Goal: Task Accomplishment & Management: Manage account settings

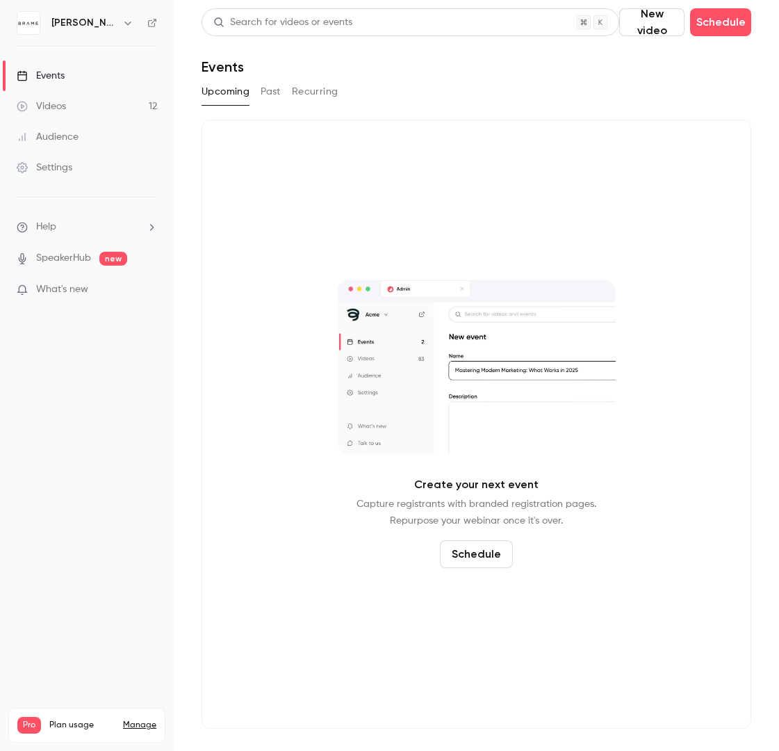
click at [268, 91] on button "Past" at bounding box center [271, 92] width 20 height 22
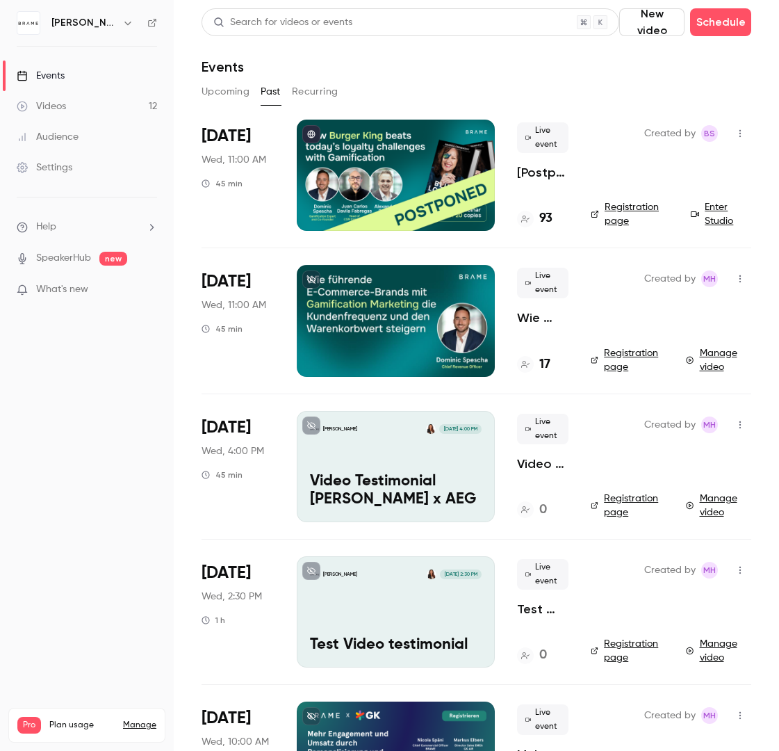
click at [316, 99] on button "Recurring" at bounding box center [315, 92] width 47 height 22
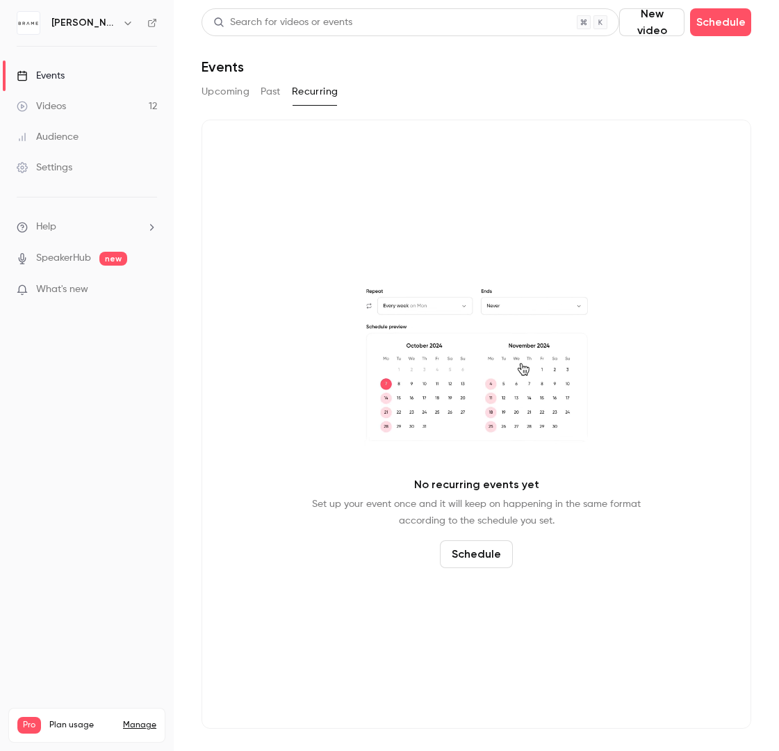
click at [263, 91] on button "Past" at bounding box center [271, 92] width 20 height 22
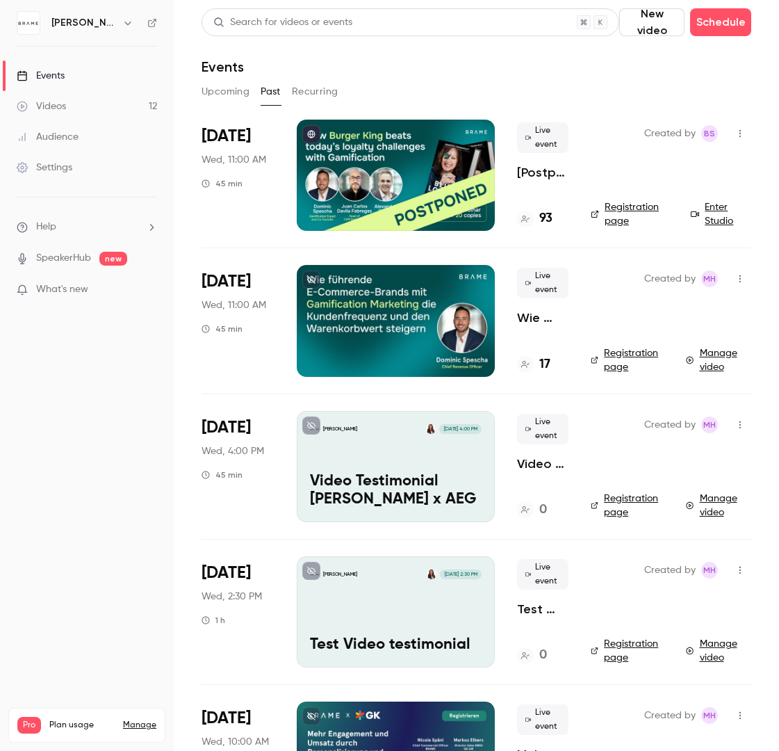
click at [57, 103] on div "Videos" at bounding box center [41, 106] width 49 height 14
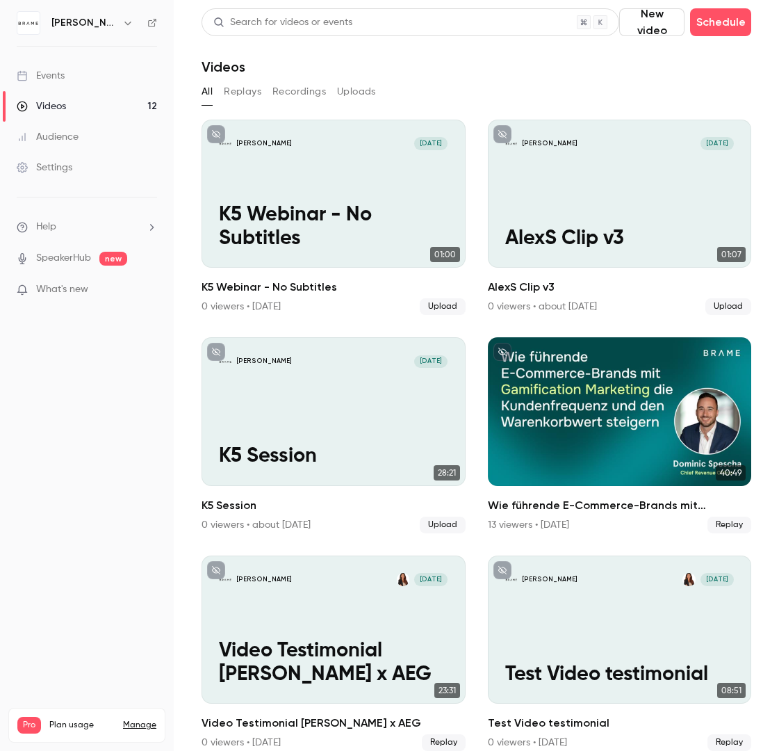
click at [242, 88] on button "Replays" at bounding box center [243, 92] width 38 height 22
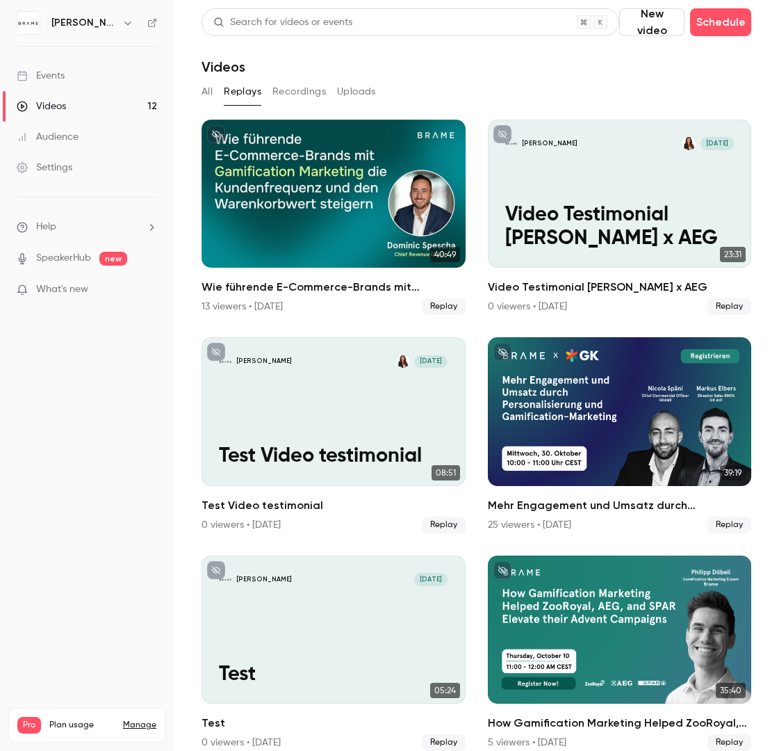
click at [281, 87] on button "Recordings" at bounding box center [300, 92] width 54 height 22
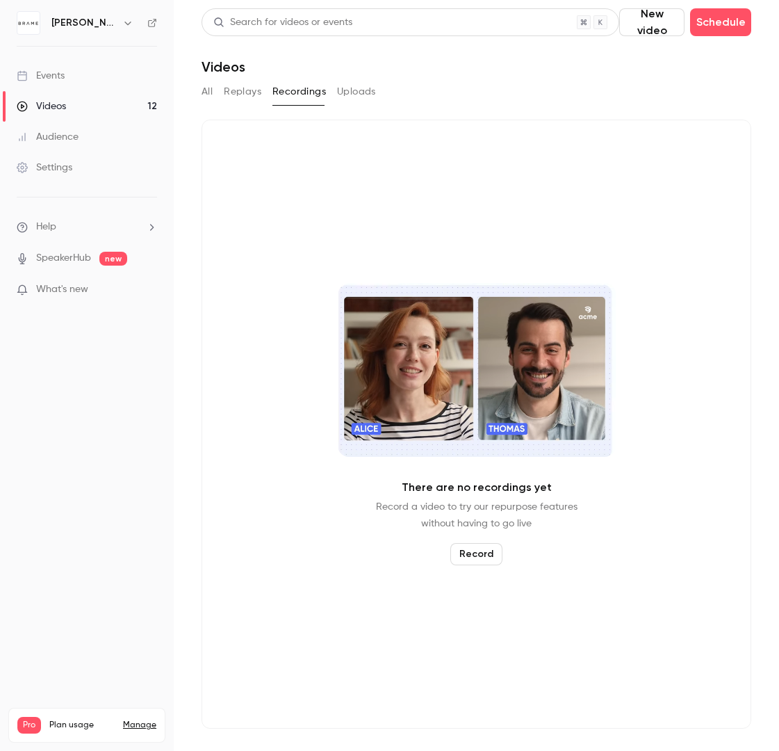
click at [339, 88] on button "Uploads" at bounding box center [356, 92] width 39 height 22
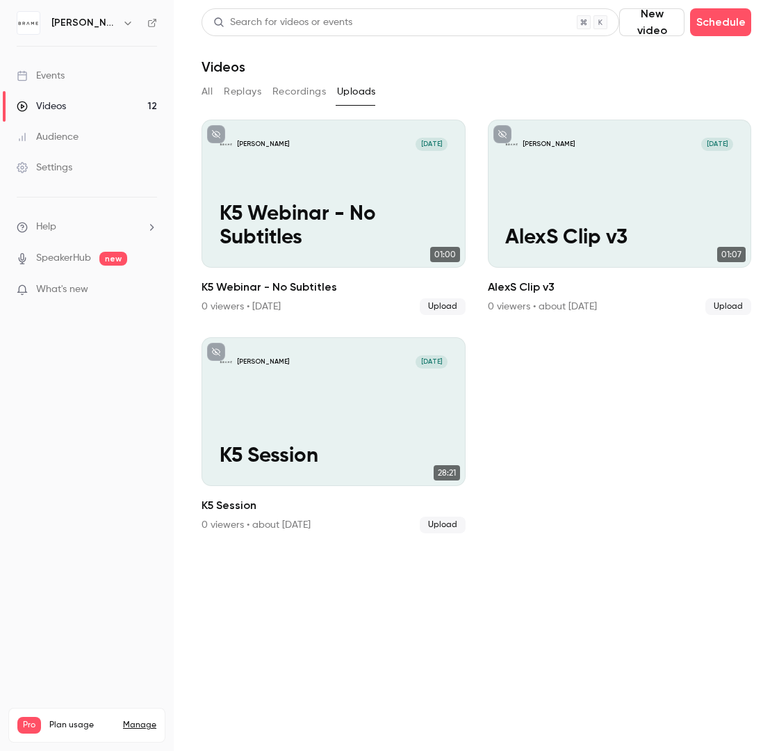
click at [81, 264] on link "SpeakerHub" at bounding box center [63, 258] width 55 height 15
click at [65, 230] on li "Help" at bounding box center [87, 227] width 140 height 15
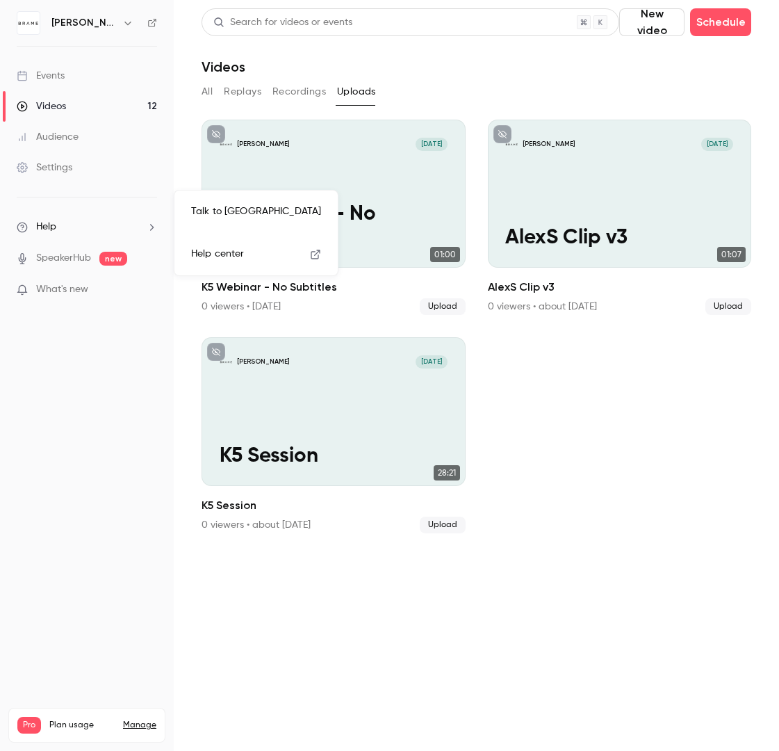
click at [63, 513] on div at bounding box center [389, 375] width 779 height 751
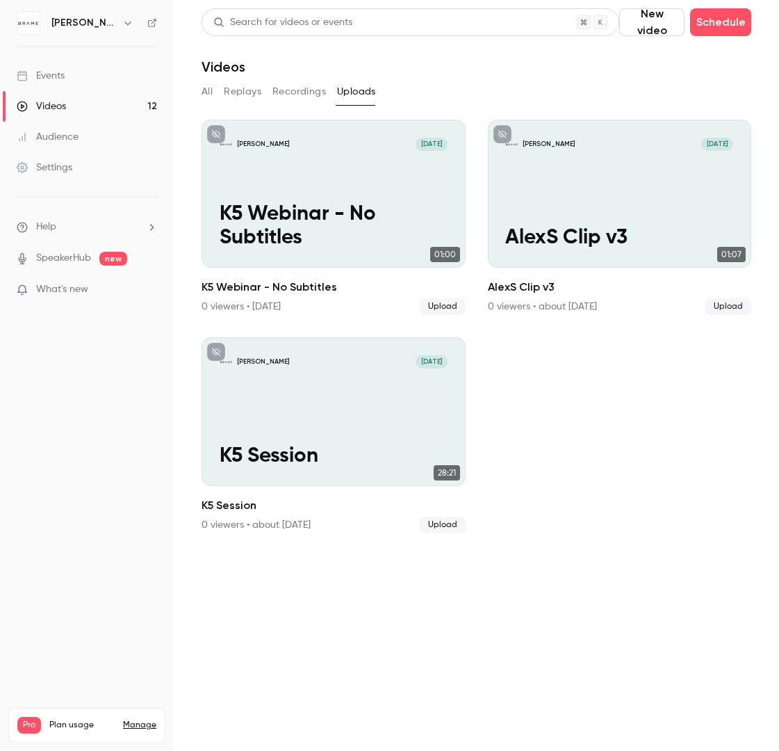
click at [64, 166] on div "Settings" at bounding box center [45, 168] width 56 height 14
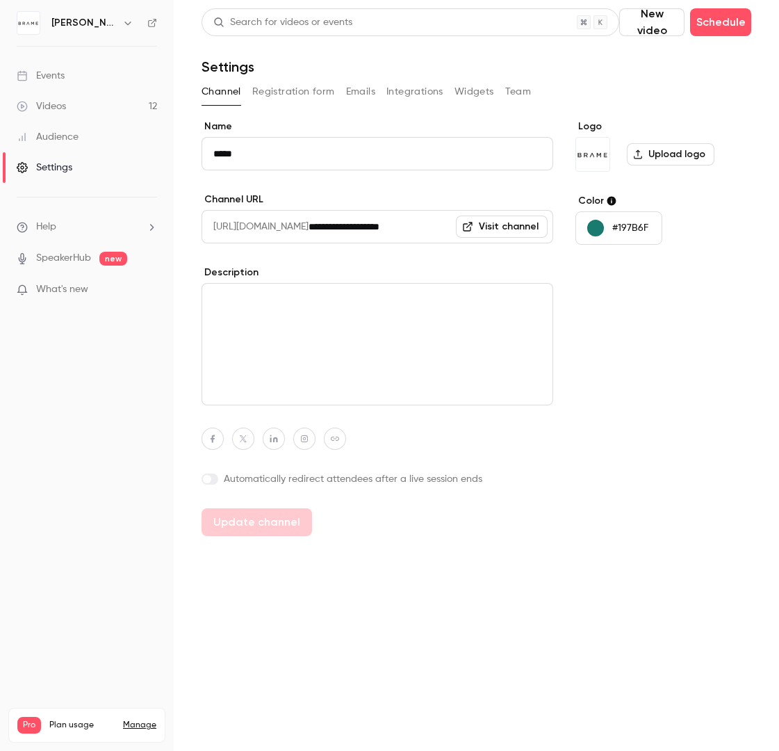
click at [69, 144] on link "Audience" at bounding box center [87, 137] width 174 height 31
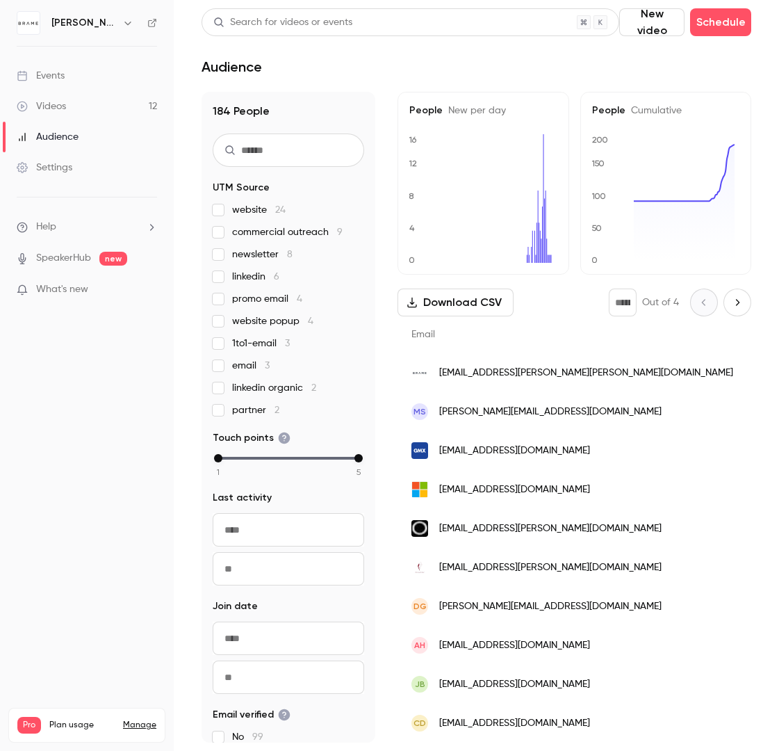
click at [51, 79] on div "Events" at bounding box center [41, 76] width 48 height 14
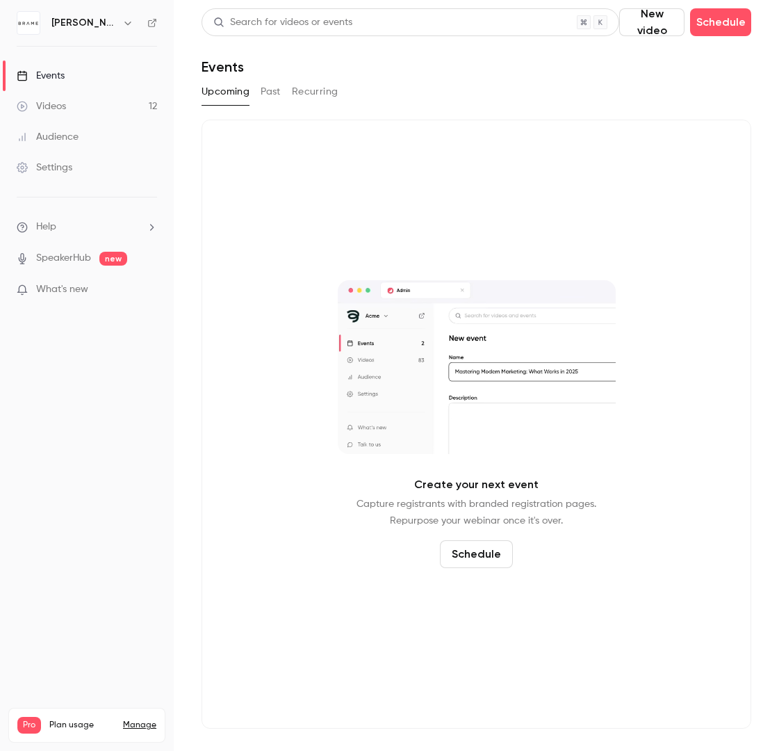
click at [278, 88] on button "Past" at bounding box center [271, 92] width 20 height 22
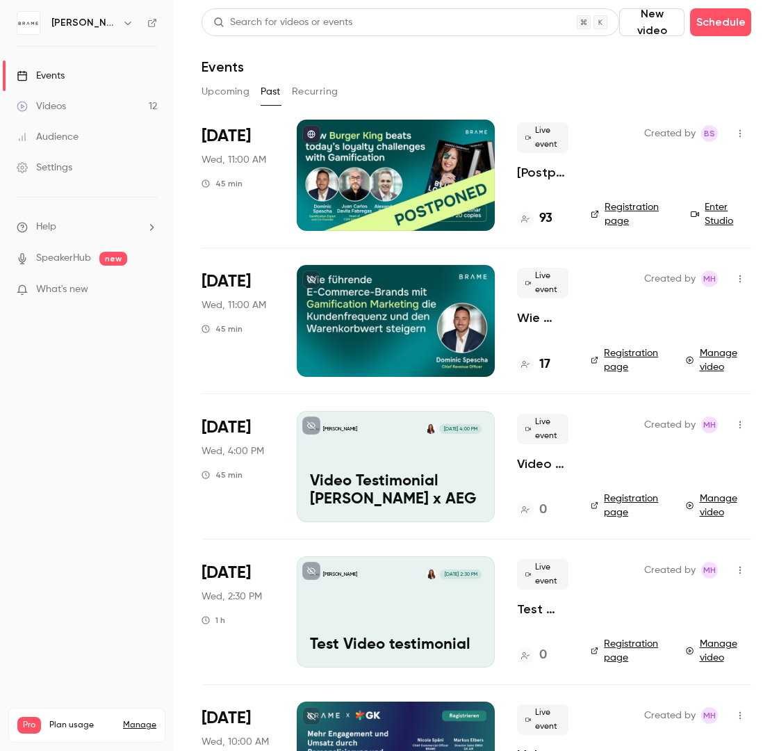
click at [304, 88] on button "Recurring" at bounding box center [315, 92] width 47 height 22
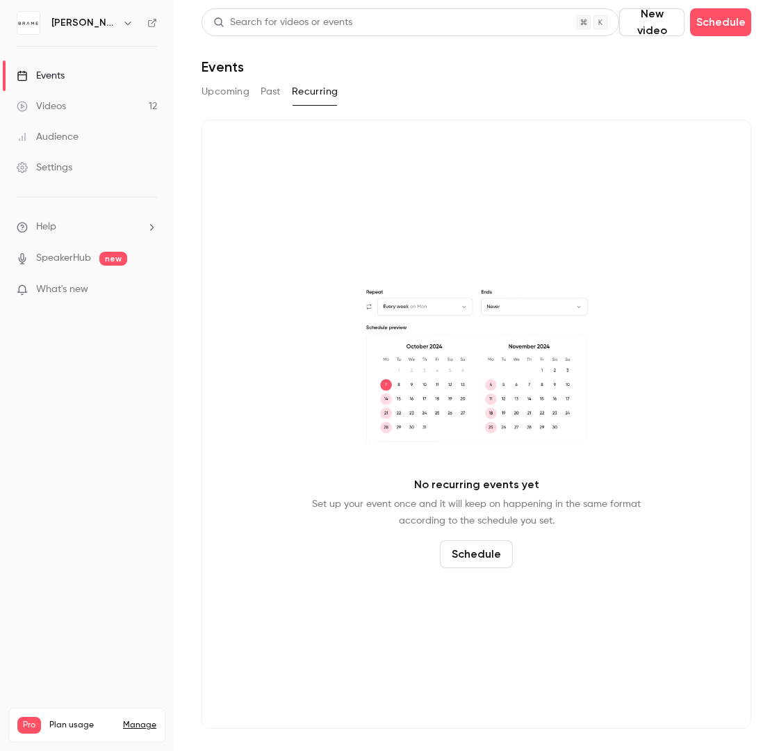
click at [218, 92] on button "Upcoming" at bounding box center [226, 92] width 48 height 22
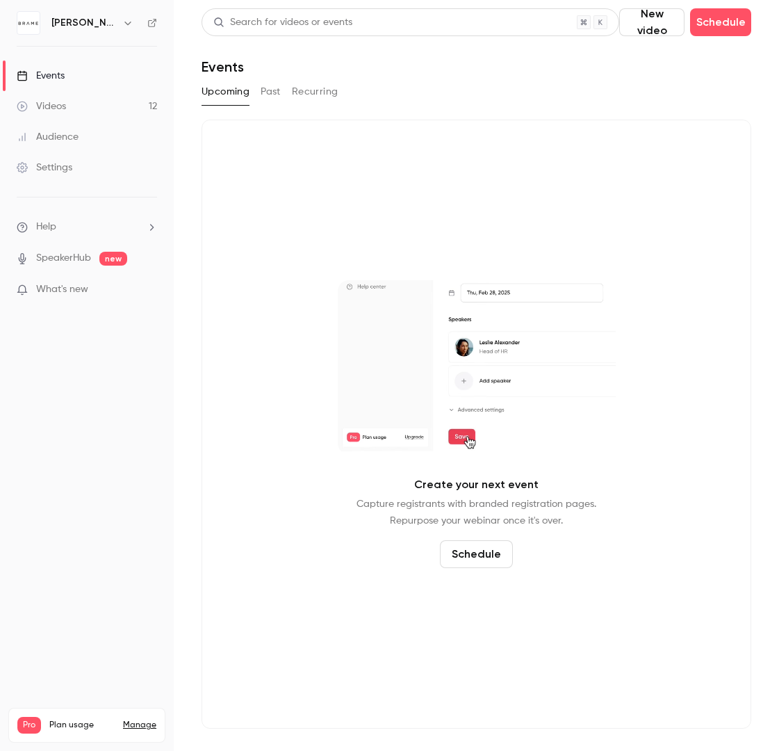
click at [258, 92] on div "Upcoming Past Recurring" at bounding box center [477, 92] width 550 height 22
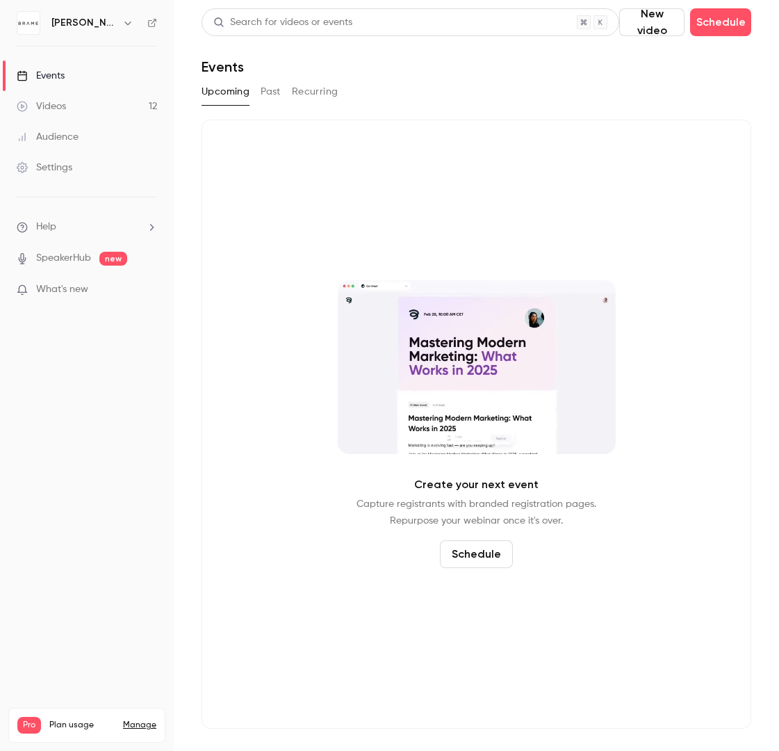
click at [275, 92] on button "Past" at bounding box center [271, 92] width 20 height 22
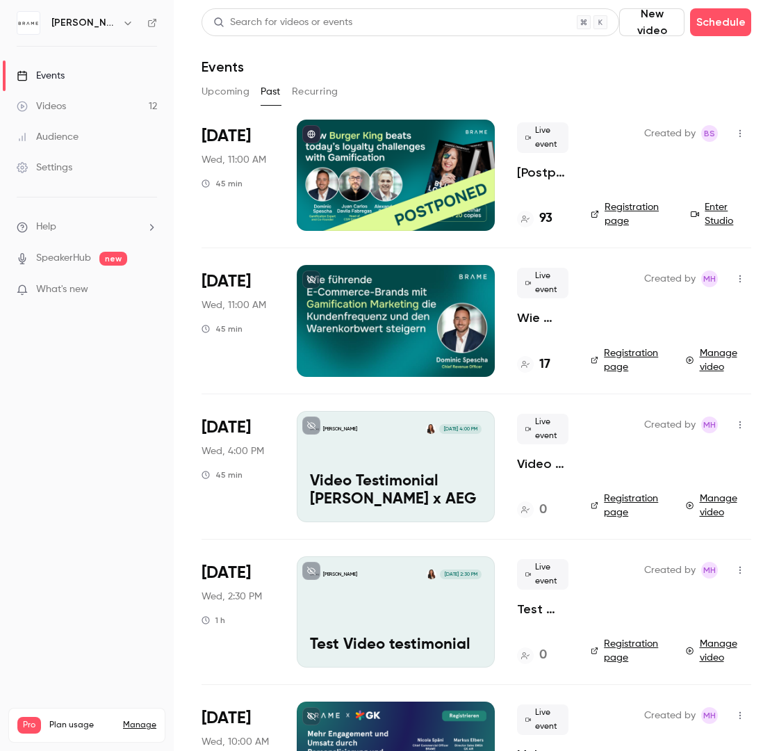
click at [305, 96] on button "Recurring" at bounding box center [315, 92] width 47 height 22
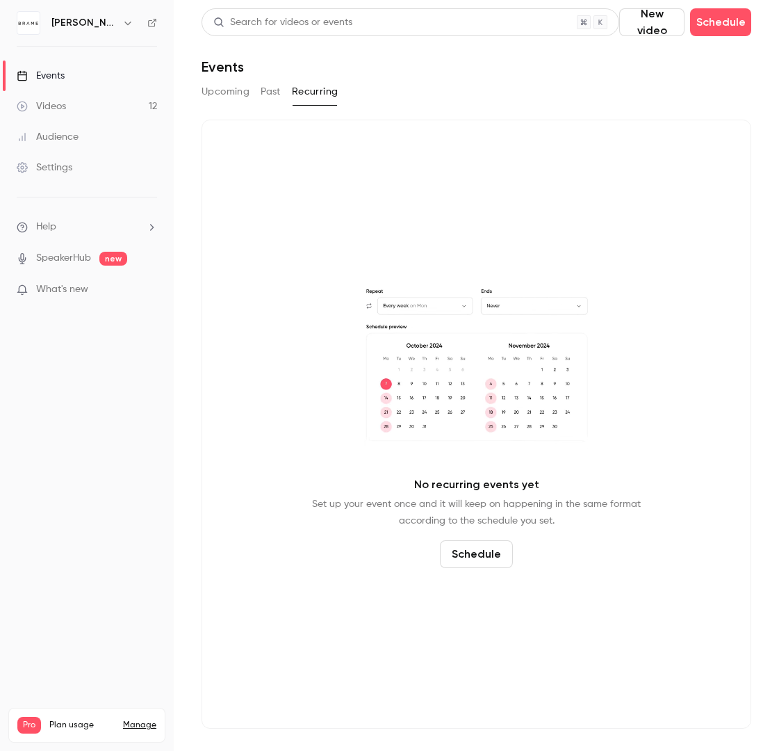
click at [273, 97] on button "Past" at bounding box center [271, 92] width 20 height 22
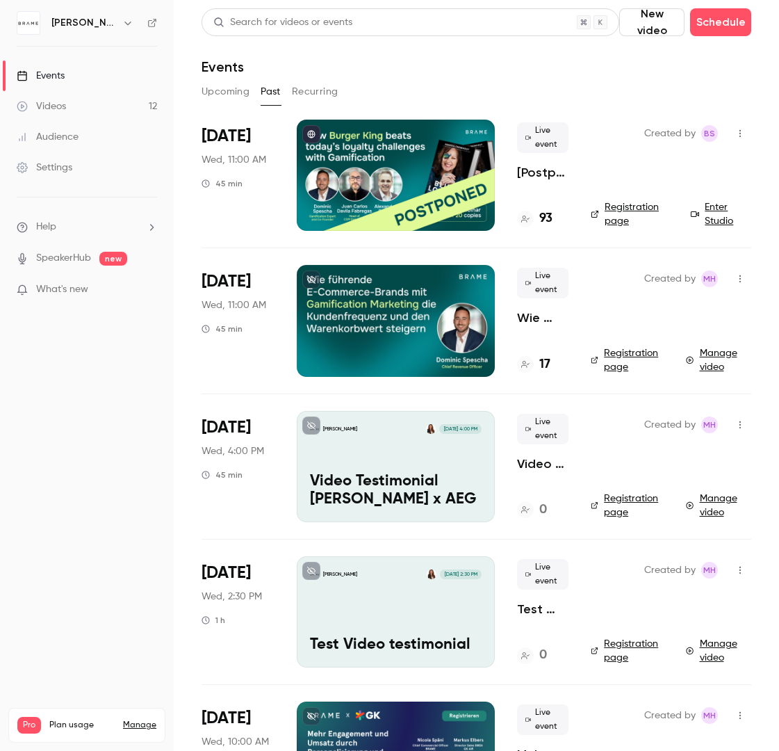
click at [217, 95] on button "Upcoming" at bounding box center [226, 92] width 48 height 22
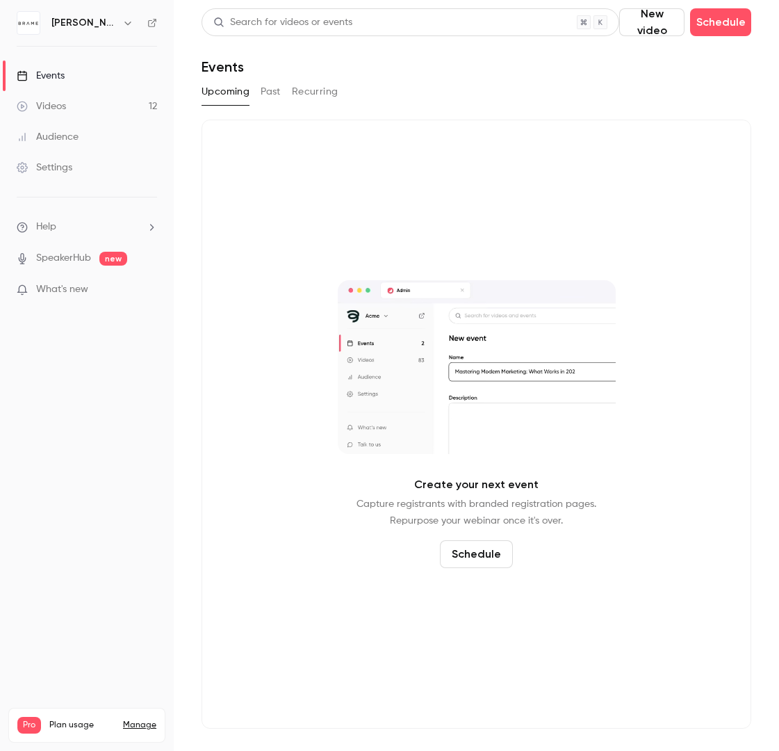
click at [498, 561] on button "Schedule" at bounding box center [476, 554] width 73 height 28
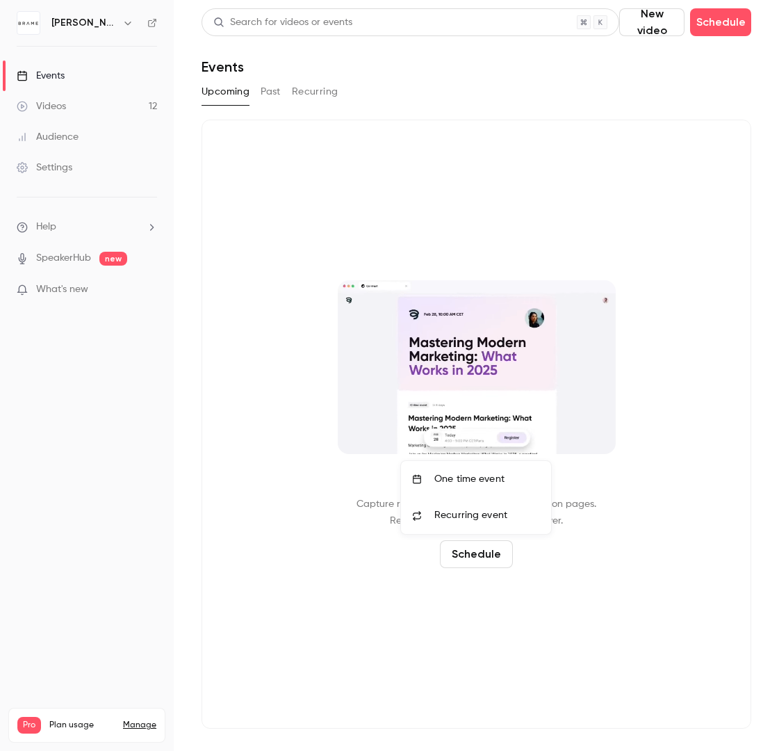
click at [480, 549] on div at bounding box center [389, 375] width 779 height 751
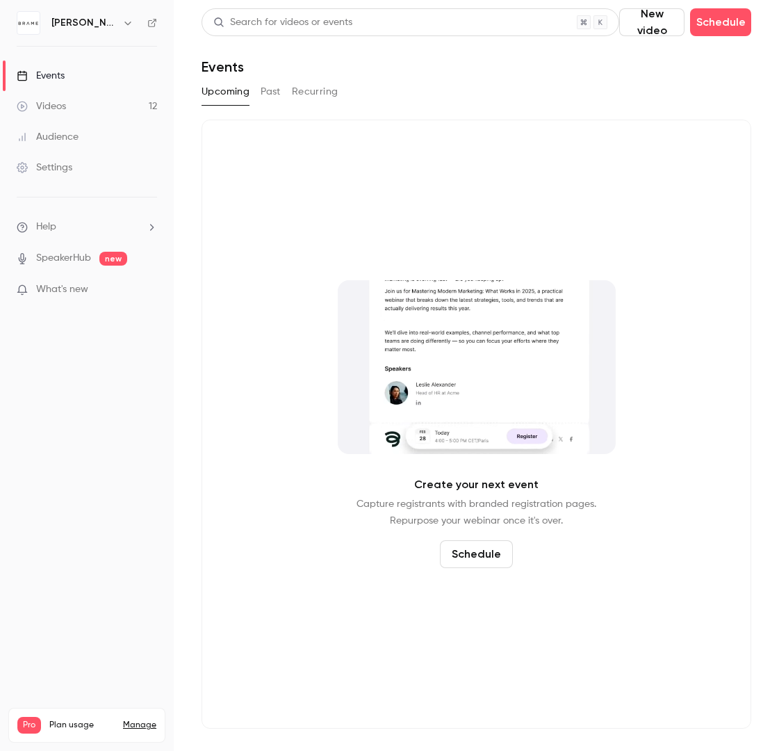
click at [480, 549] on button "Schedule" at bounding box center [476, 554] width 73 height 28
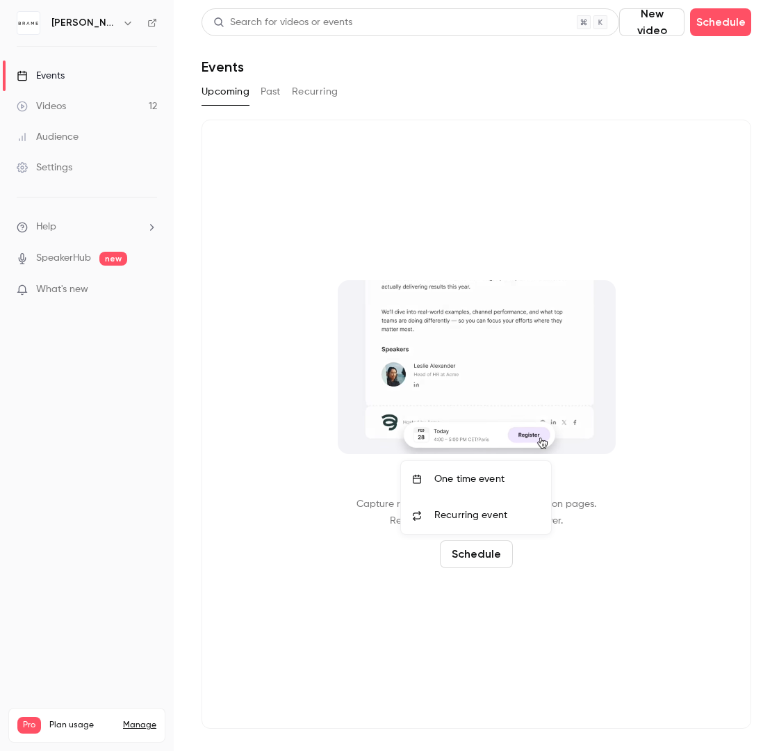
click at [253, 305] on div at bounding box center [389, 375] width 779 height 751
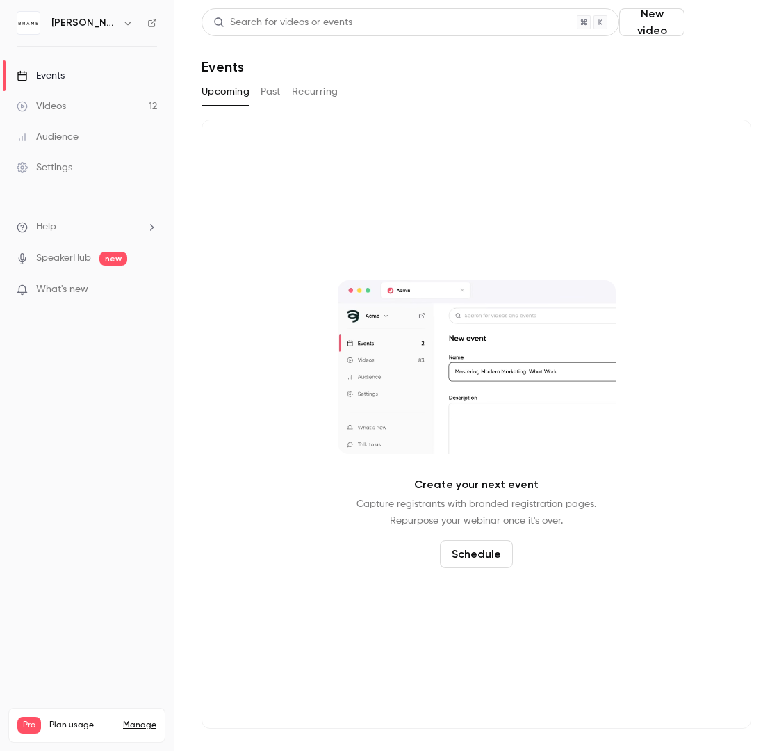
click at [747, 21] on button "Schedule" at bounding box center [720, 22] width 61 height 28
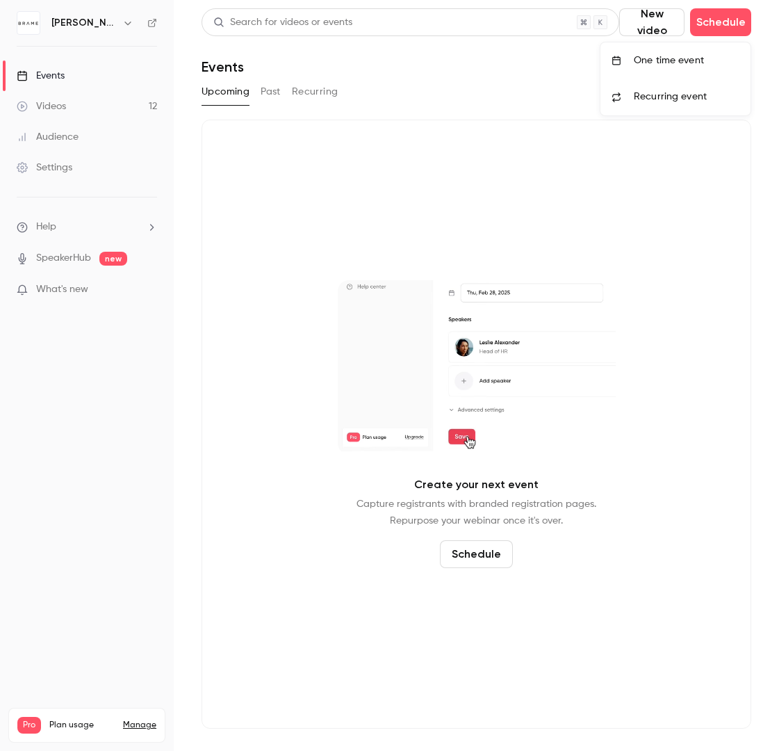
click at [705, 57] on div "One time event" at bounding box center [687, 61] width 106 height 14
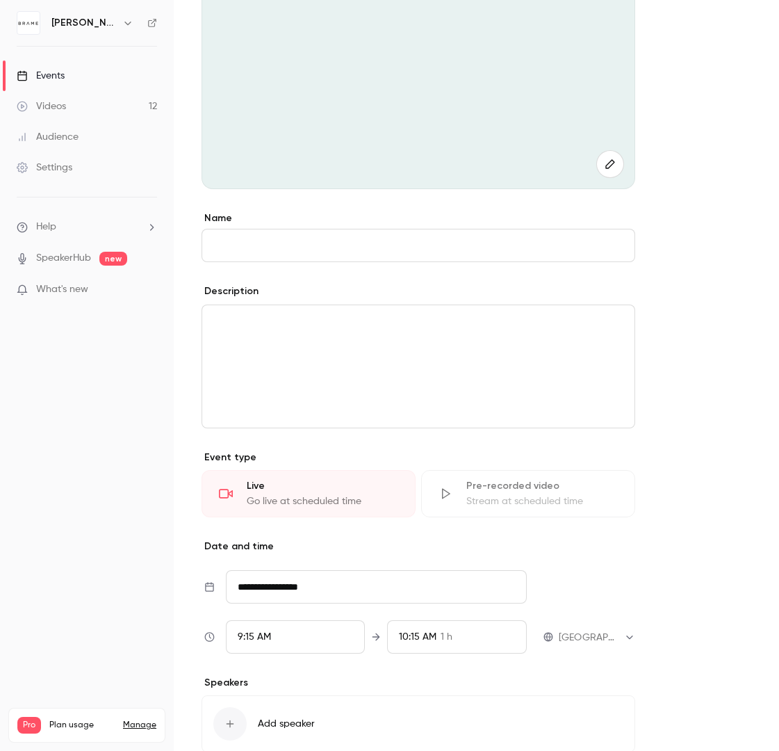
scroll to position [310, 0]
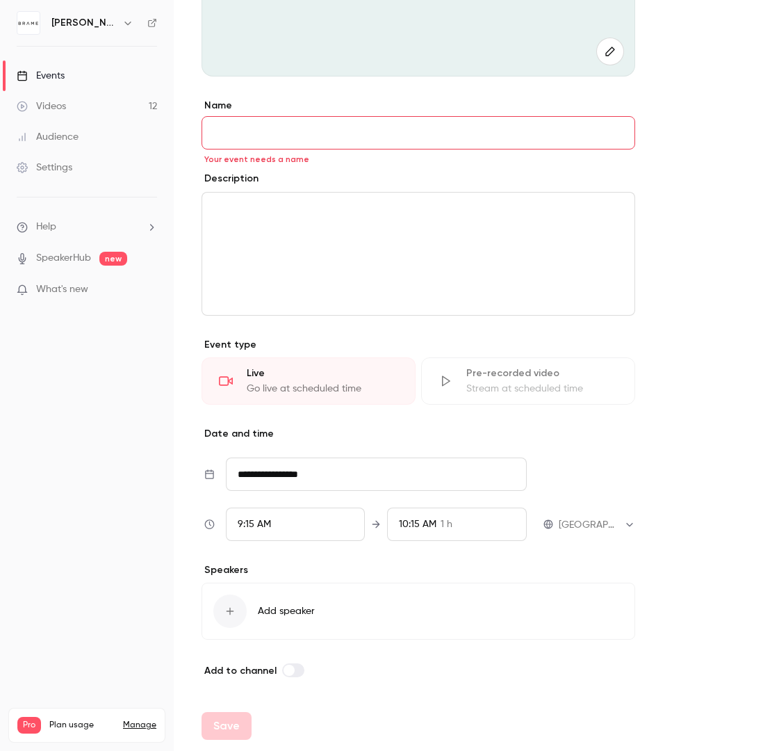
click at [392, 453] on div "**********" at bounding box center [419, 389] width 434 height 580
click at [371, 442] on div "**********" at bounding box center [419, 389] width 434 height 580
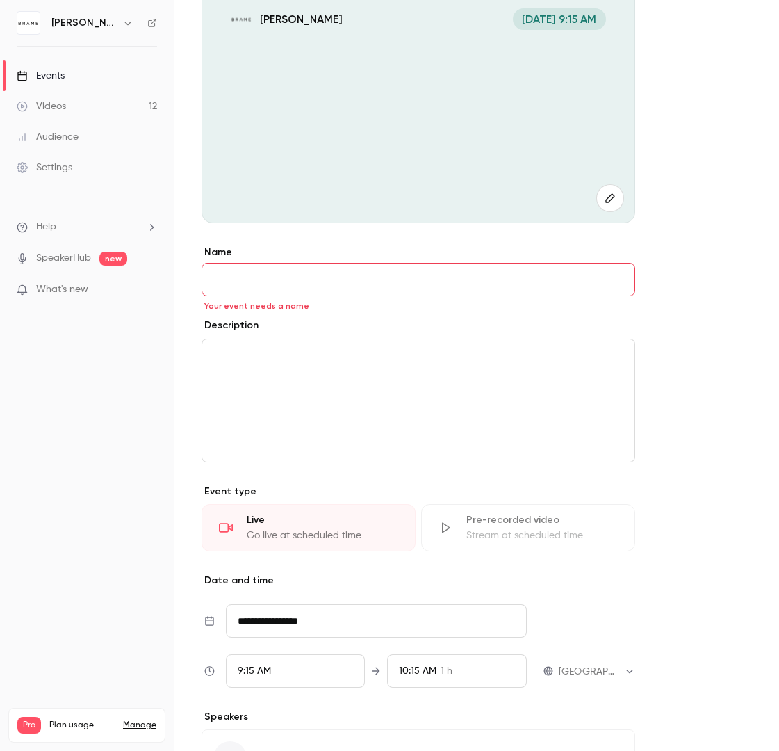
scroll to position [0, 0]
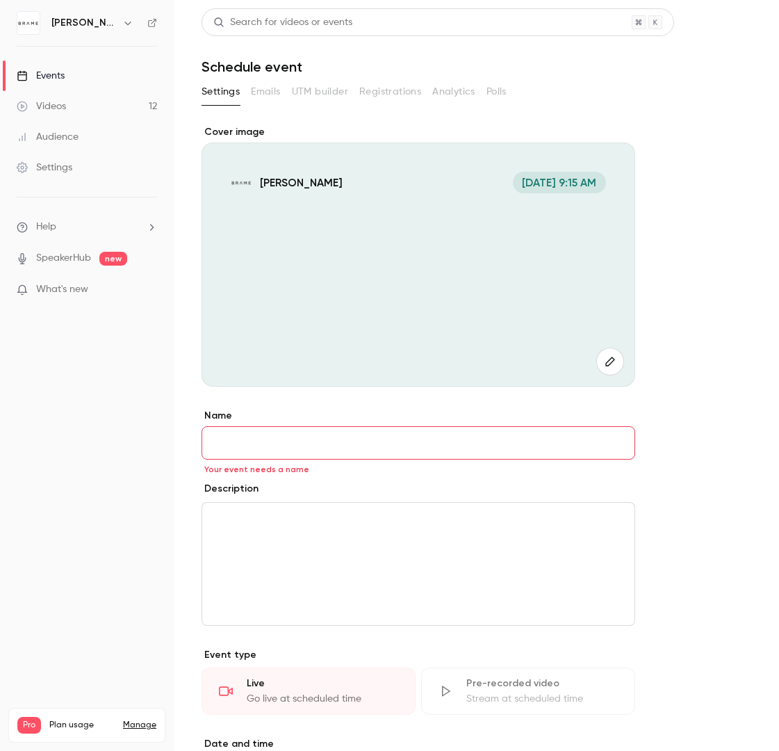
click at [299, 216] on div "[PERSON_NAME] [DATE] 9:15 AM" at bounding box center [419, 265] width 434 height 244
click at [537, 181] on span "[DATE] 9:15 AM" at bounding box center [559, 183] width 93 height 22
click at [261, 104] on div "Settings Emails UTM builder Registrations Analytics Polls" at bounding box center [477, 95] width 550 height 28
click at [522, 91] on div "Settings Emails UTM builder Registrations Analytics Polls" at bounding box center [477, 92] width 550 height 22
click at [341, 448] on input "Name" at bounding box center [419, 442] width 434 height 33
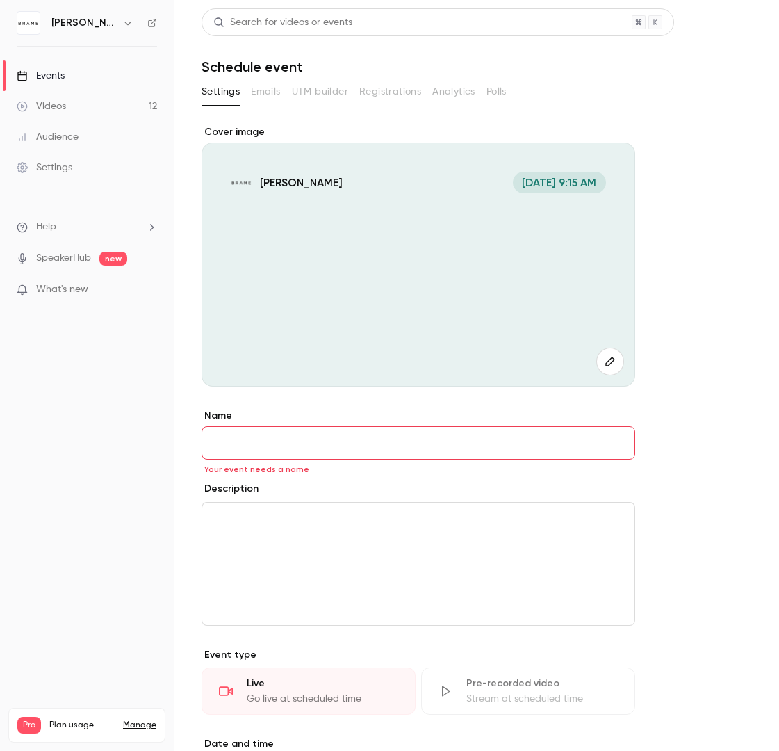
paste input "**********"
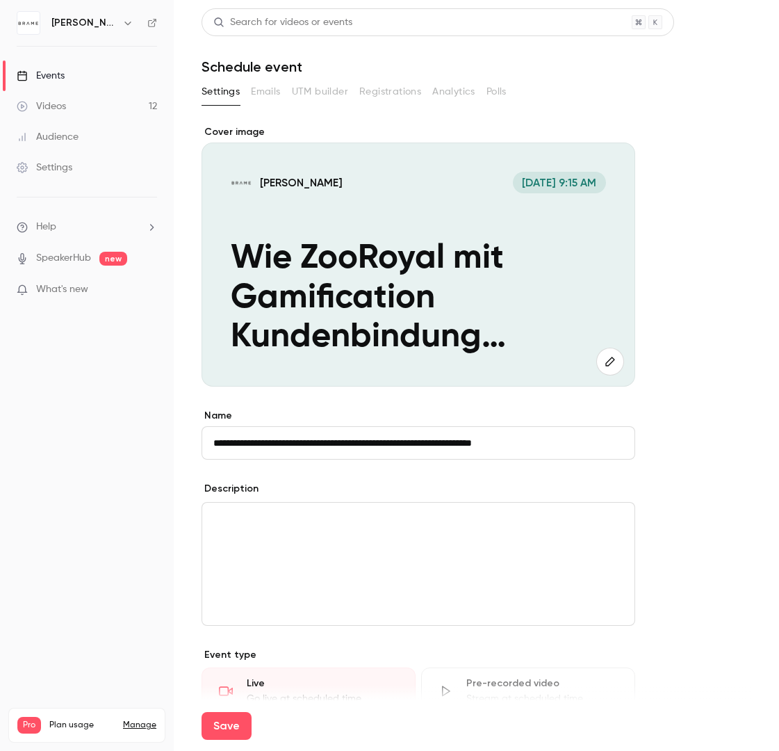
type input "**********"
click at [301, 537] on div "editor" at bounding box center [418, 564] width 432 height 122
click at [247, 518] on p "editor" at bounding box center [418, 519] width 410 height 17
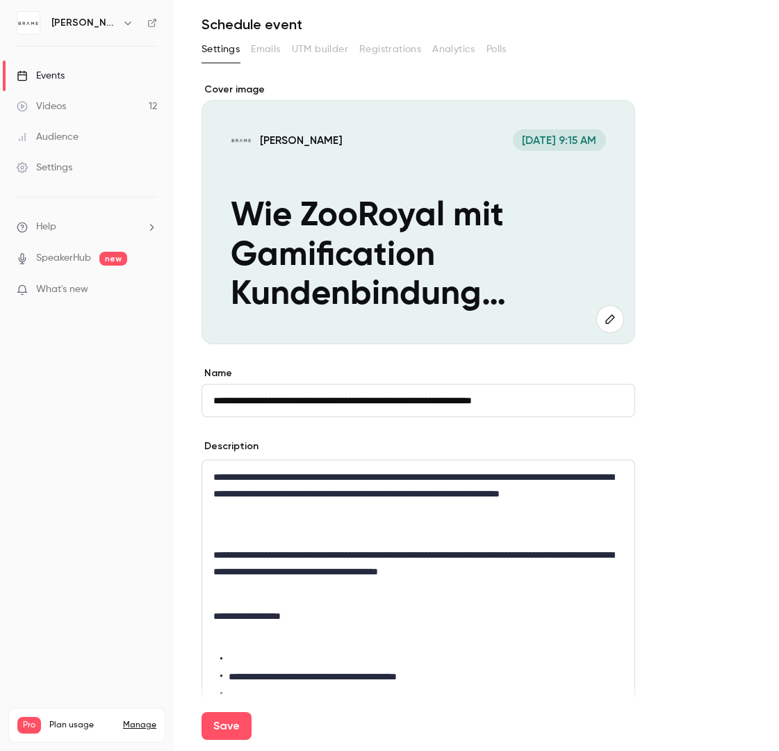
scroll to position [66, 0]
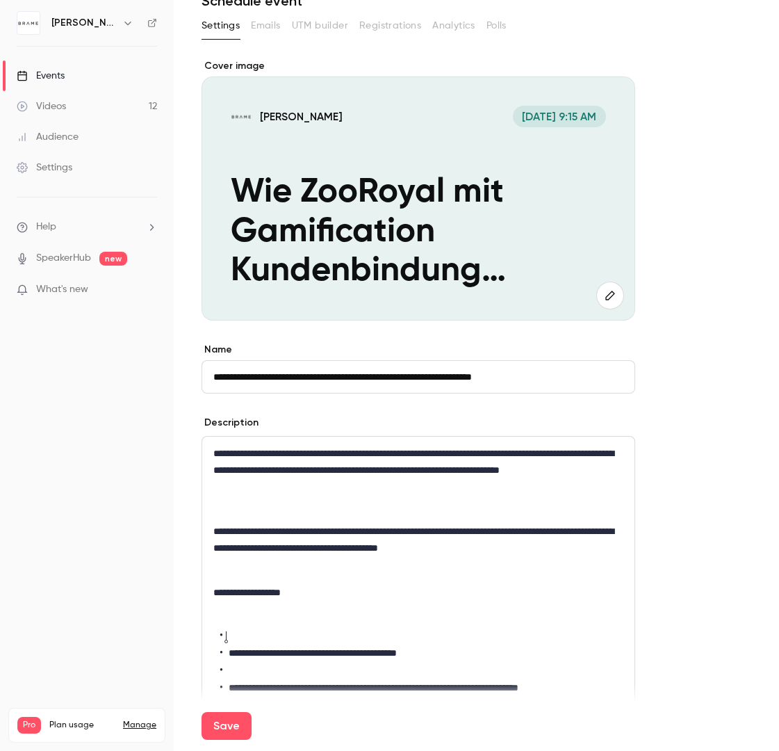
click at [232, 631] on li "editor" at bounding box center [421, 636] width 403 height 15
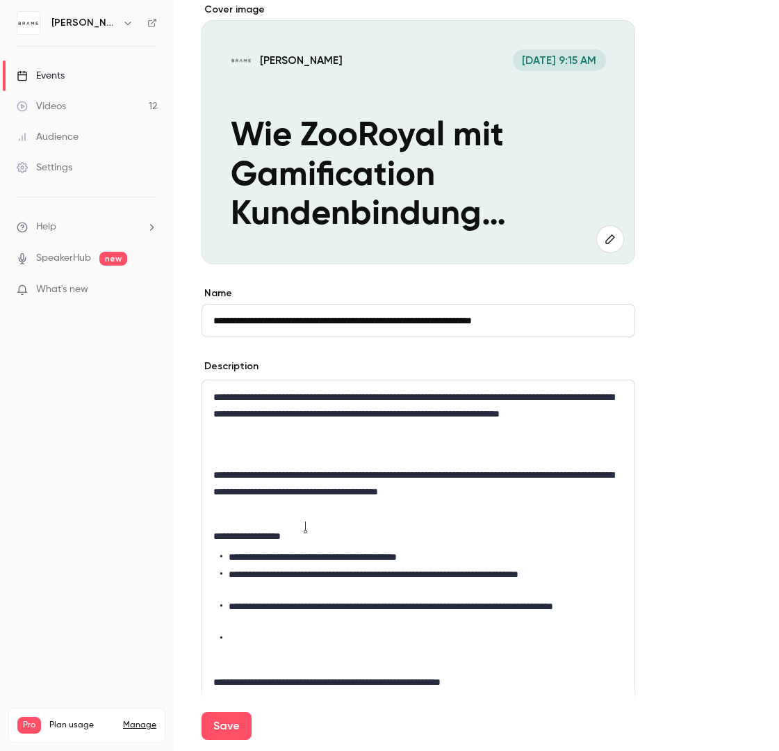
scroll to position [185, 0]
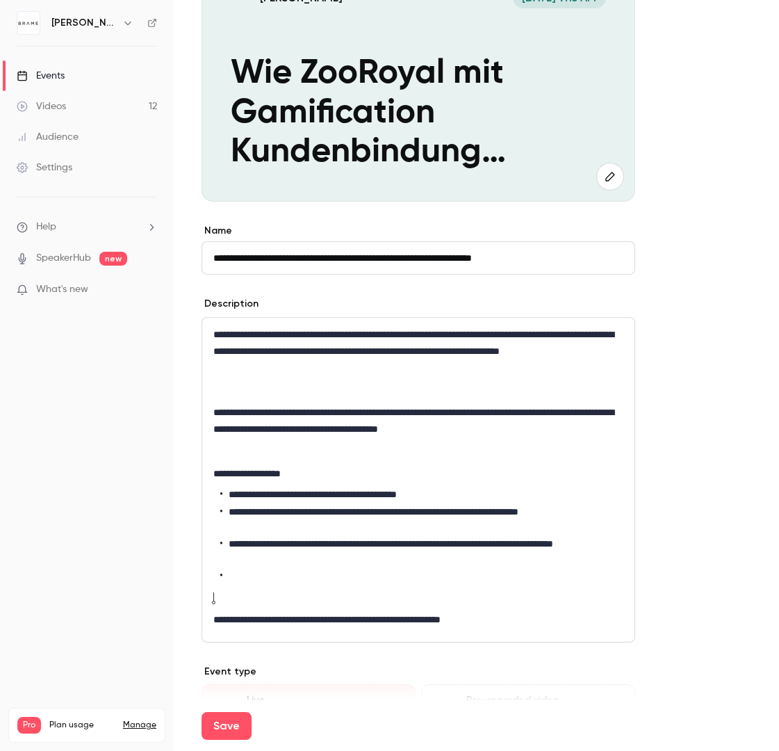
click at [262, 585] on div "**********" at bounding box center [418, 480] width 432 height 324
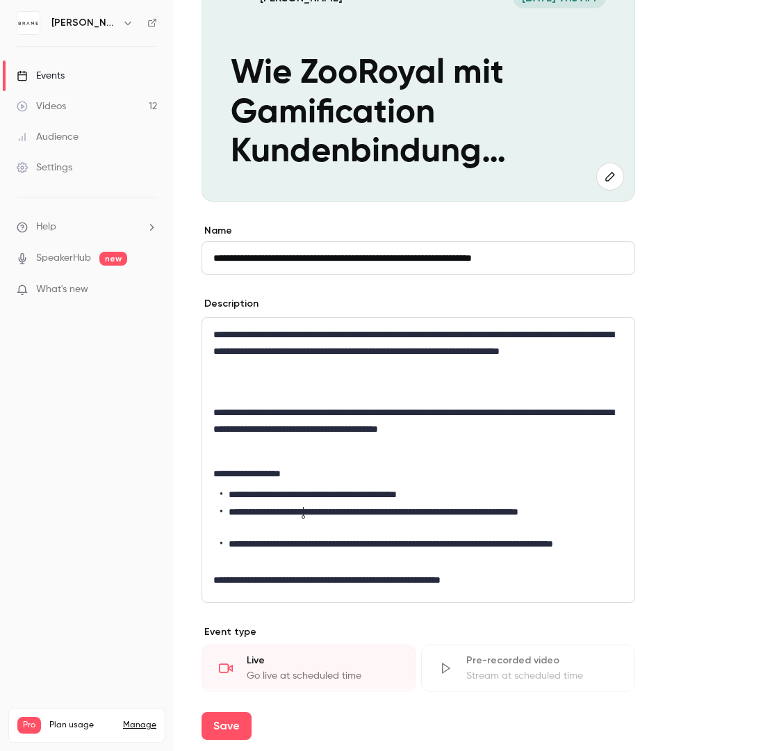
click at [300, 506] on li "**********" at bounding box center [421, 519] width 403 height 29
click at [289, 510] on li "**********" at bounding box center [421, 519] width 403 height 29
click at [0, 0] on lt-em "**********" at bounding box center [0, 0] width 0 height 0
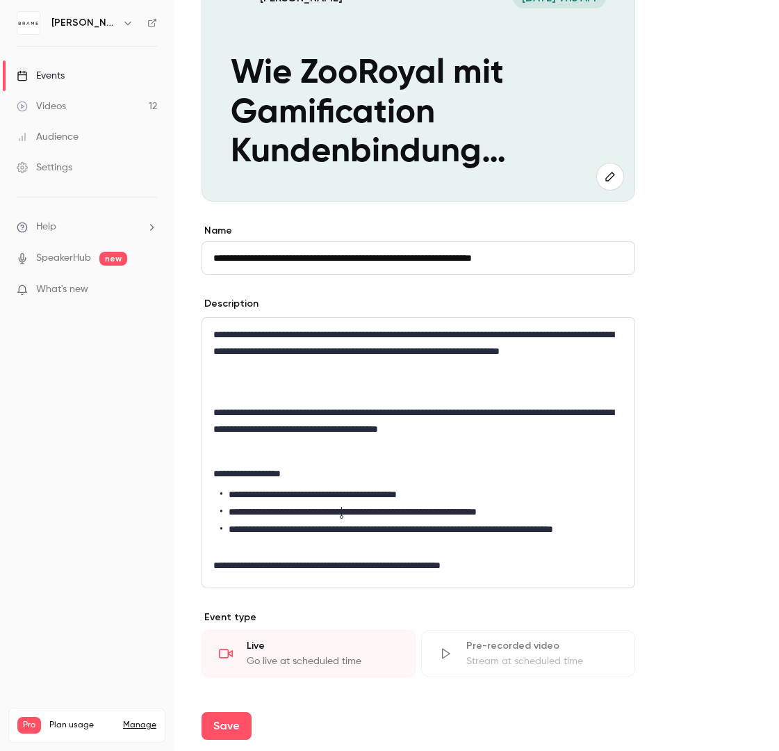
click at [339, 518] on li "**********" at bounding box center [421, 512] width 403 height 15
click at [332, 510] on li "**********" at bounding box center [421, 512] width 403 height 15
click at [552, 515] on li "**********" at bounding box center [421, 512] width 403 height 15
click at [553, 478] on p "**********" at bounding box center [418, 473] width 410 height 17
click at [439, 409] on p "**********" at bounding box center [418, 420] width 410 height 33
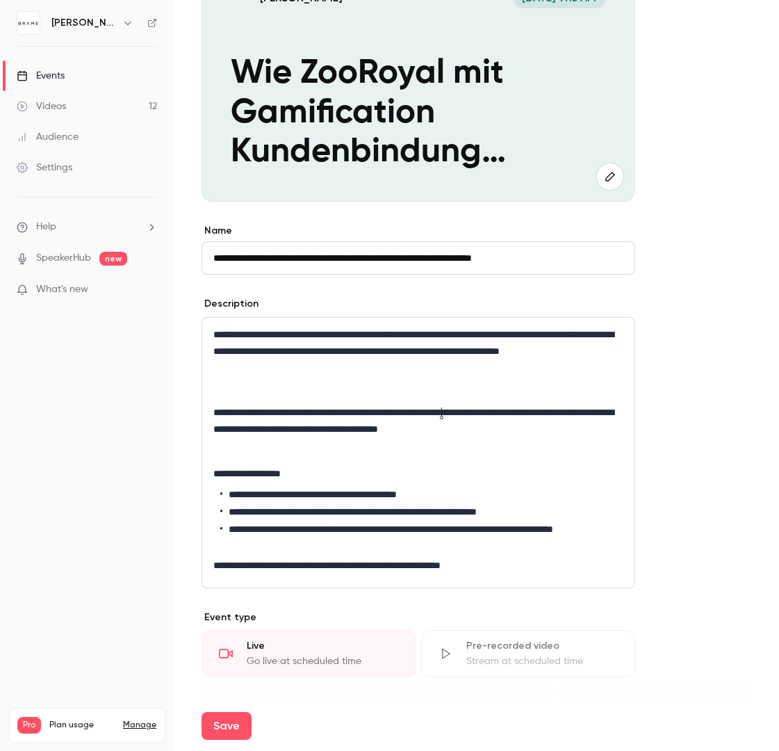
click at [278, 443] on p "editor" at bounding box center [418, 451] width 410 height 17
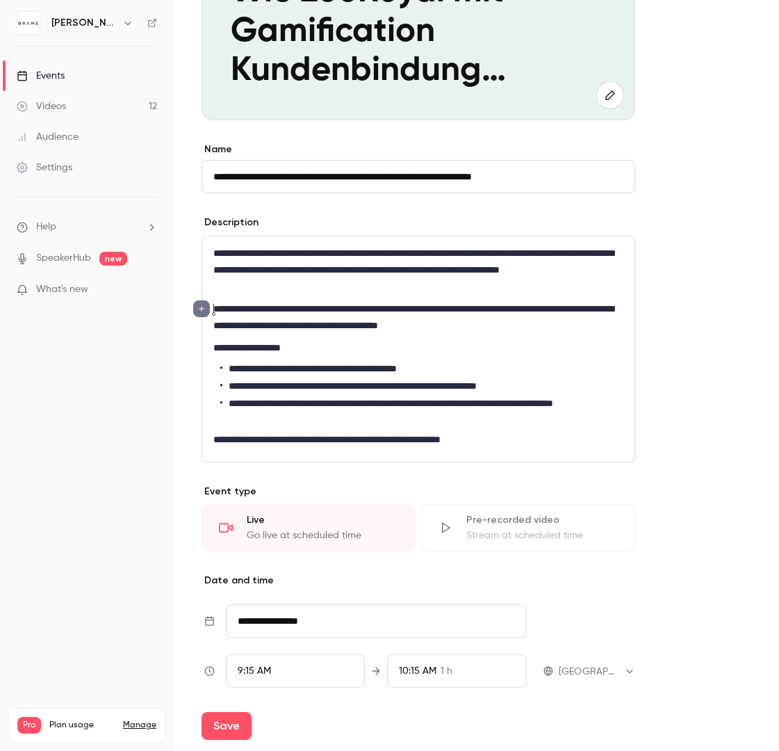
scroll to position [269, 0]
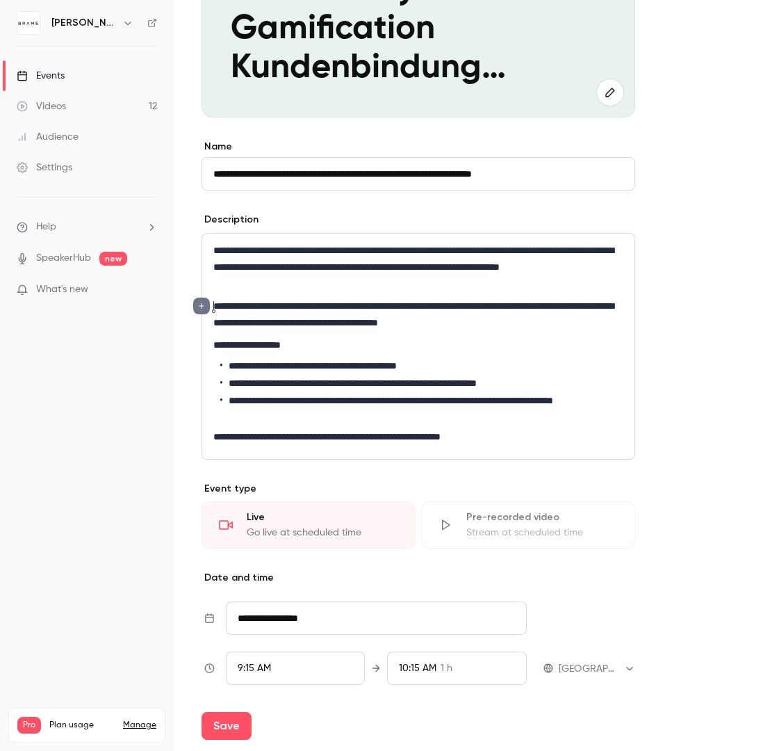
click at [526, 521] on div "Pre-recorded video" at bounding box center [543, 517] width 152 height 14
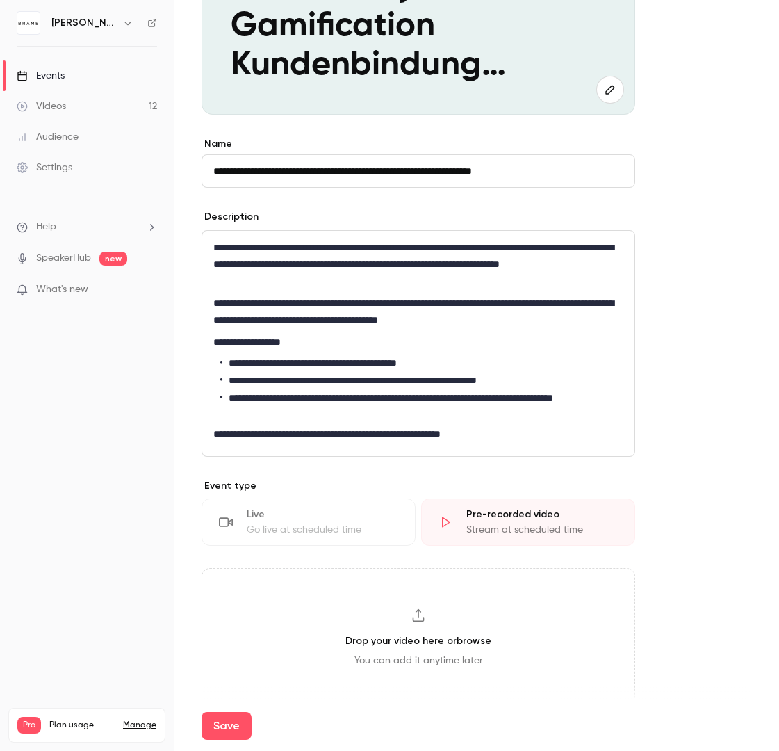
click at [354, 530] on div "Go live at scheduled time" at bounding box center [323, 530] width 152 height 14
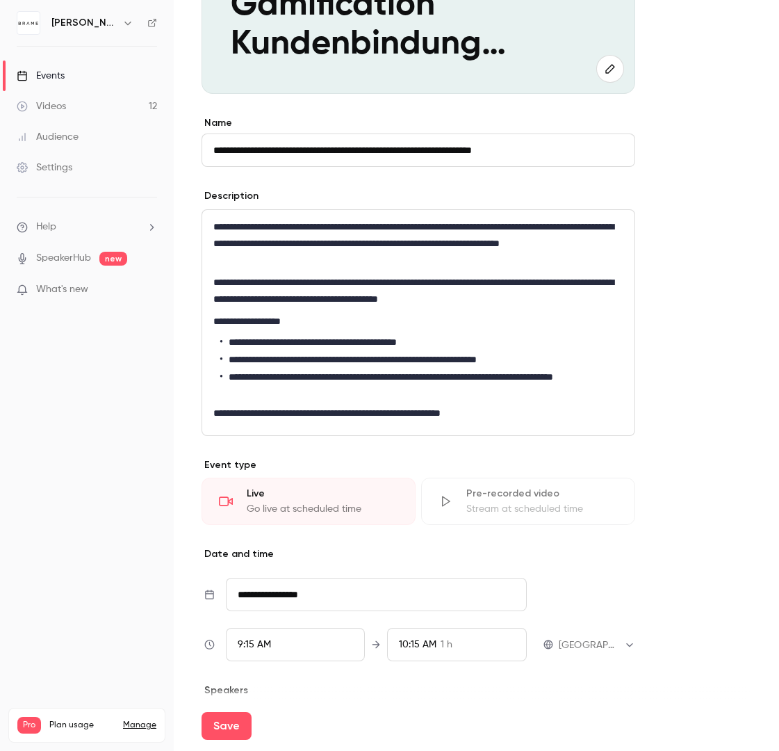
scroll to position [352, 0]
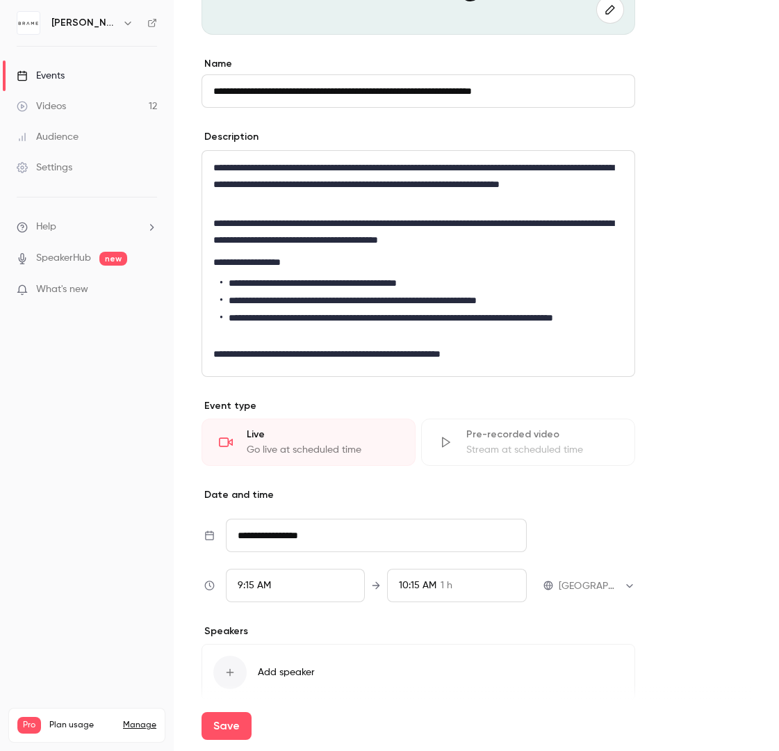
click at [341, 551] on input "**********" at bounding box center [376, 535] width 301 height 33
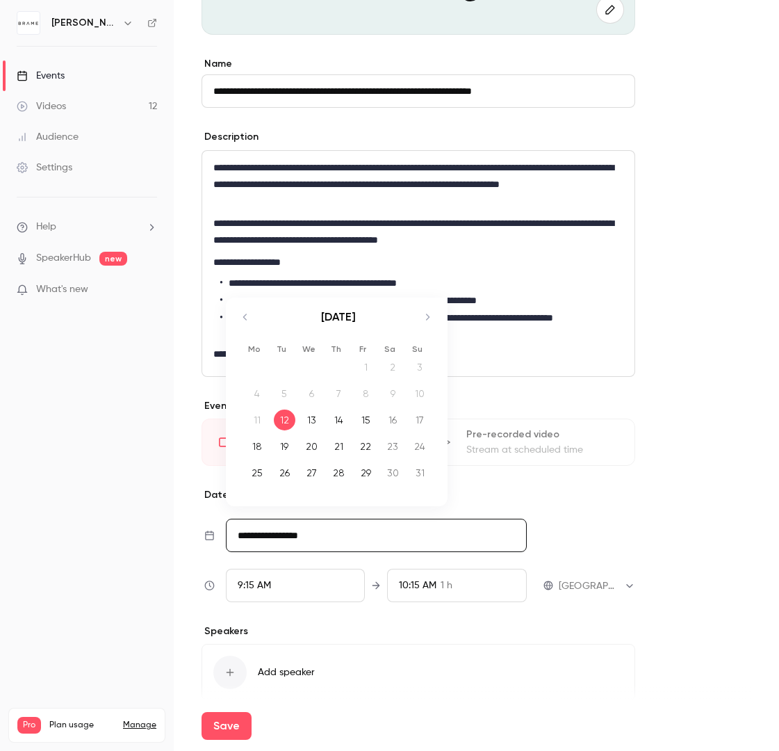
click at [432, 318] on icon "Move forward to switch to the next month." at bounding box center [427, 317] width 17 height 17
click at [431, 318] on icon "Move forward to switch to the next month." at bounding box center [427, 317] width 17 height 17
click at [252, 321] on icon "Move backward to switch to the previous month." at bounding box center [245, 317] width 17 height 17
click at [310, 416] on div "17" at bounding box center [312, 420] width 22 height 21
type input "**********"
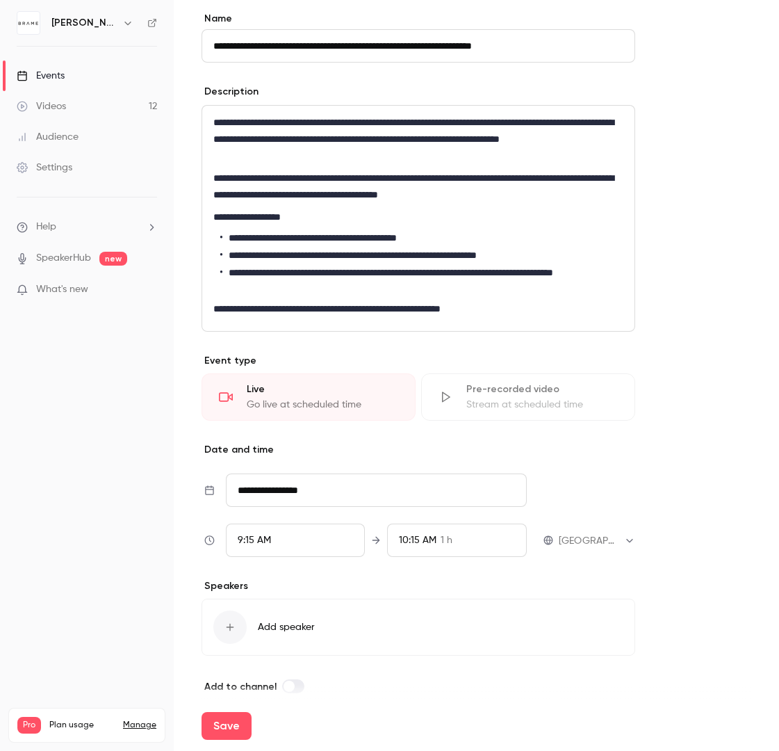
scroll to position [407, 0]
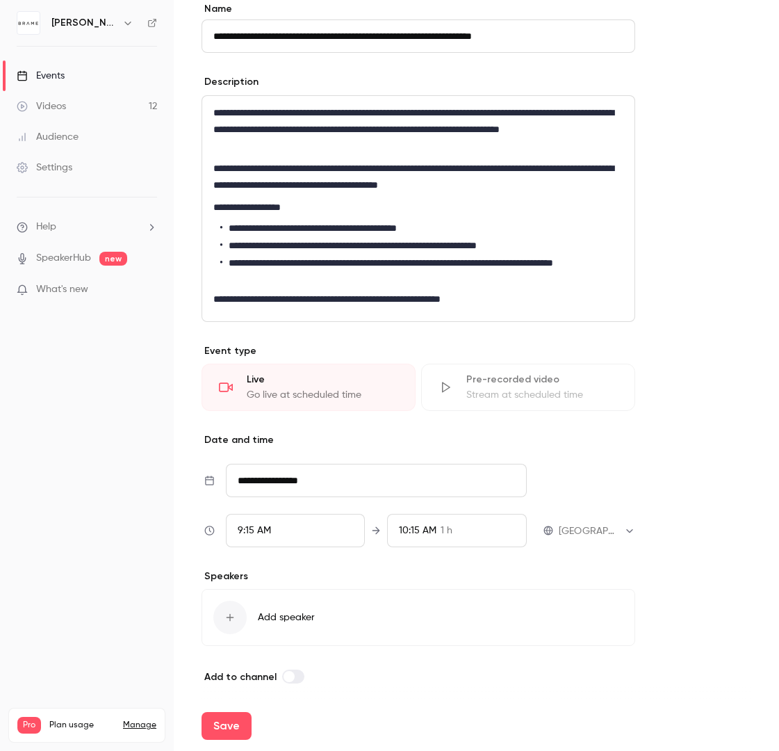
click at [263, 528] on span "9:15 AM" at bounding box center [254, 531] width 33 height 10
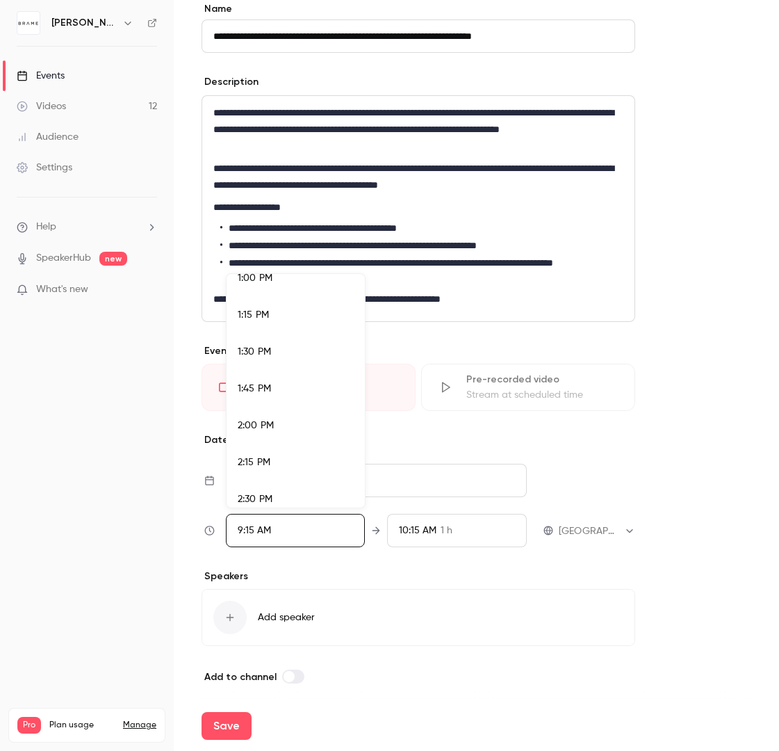
scroll to position [1927, 0]
click at [264, 287] on div "1:00 PM" at bounding box center [296, 281] width 116 height 15
click at [426, 533] on div at bounding box center [389, 375] width 779 height 751
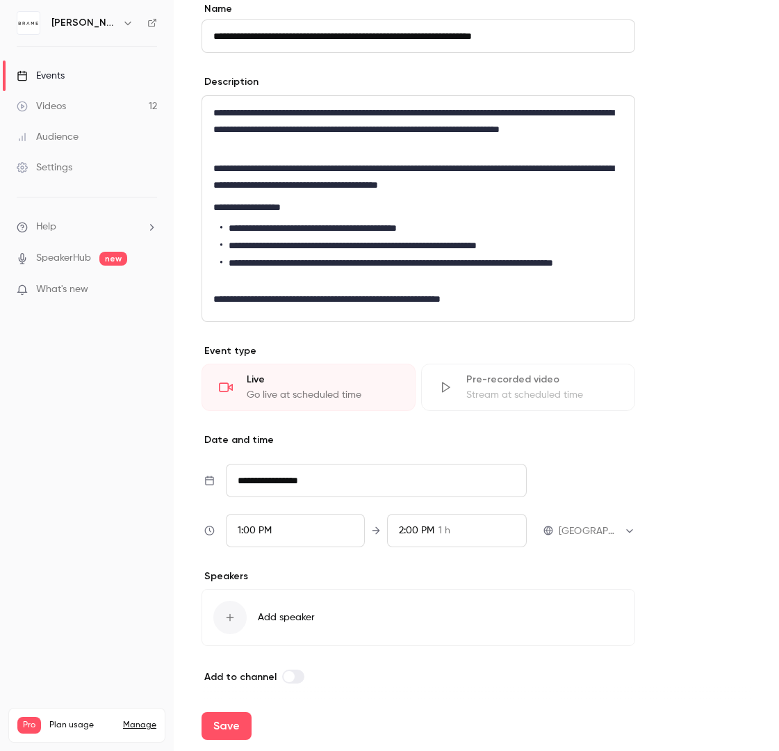
click at [414, 532] on span "2:00 PM" at bounding box center [416, 531] width 35 height 10
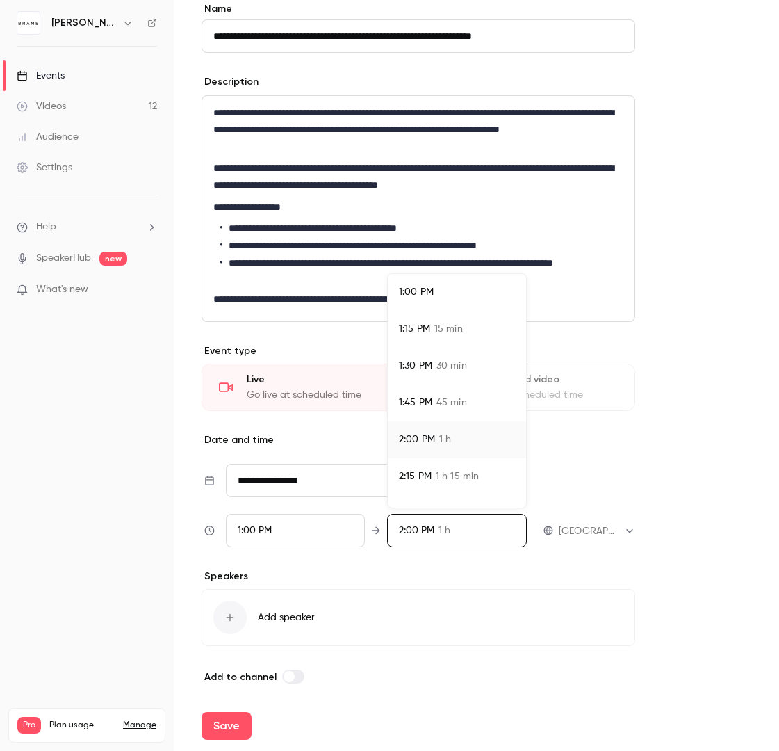
click at [444, 378] on li "1:30 PM 30 min" at bounding box center [457, 366] width 138 height 37
click at [358, 563] on div at bounding box center [389, 375] width 779 height 751
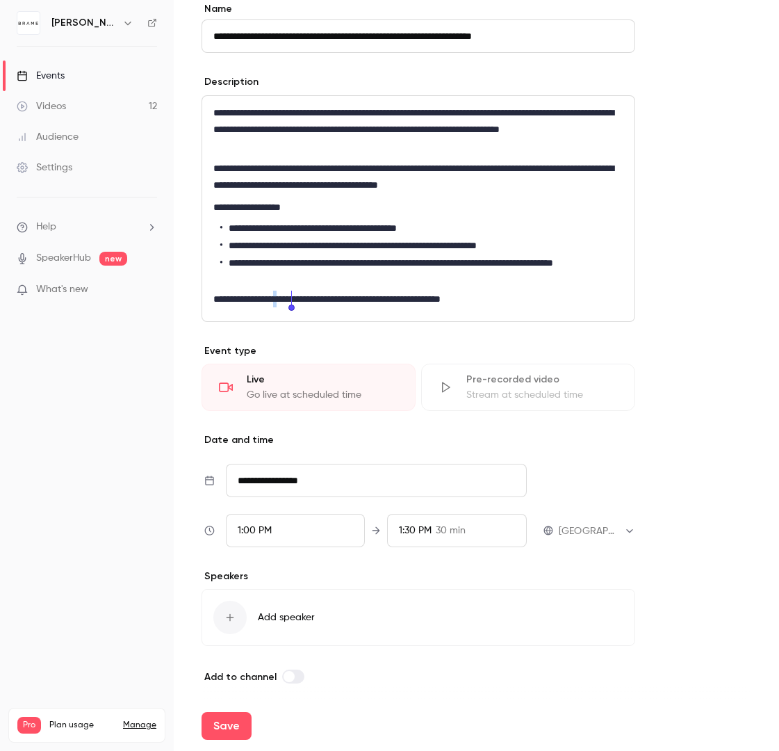
drag, startPoint x: 288, startPoint y: 302, endPoint x: 292, endPoint y: 294, distance: 8.7
click at [292, 294] on p "**********" at bounding box center [418, 299] width 410 height 17
click at [289, 298] on p "**********" at bounding box center [418, 299] width 410 height 17
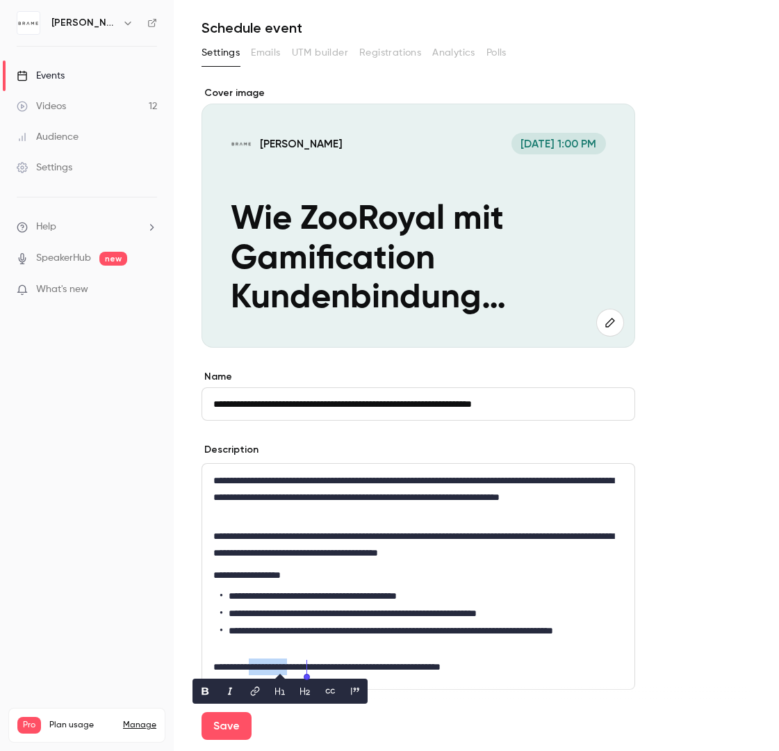
scroll to position [36, 0]
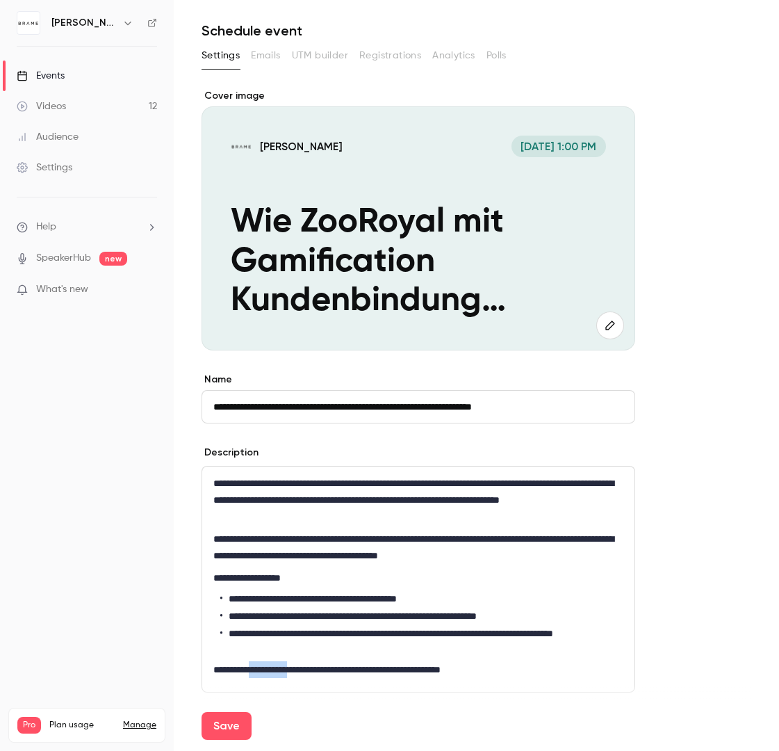
click at [617, 330] on icon "button" at bounding box center [610, 325] width 15 height 11
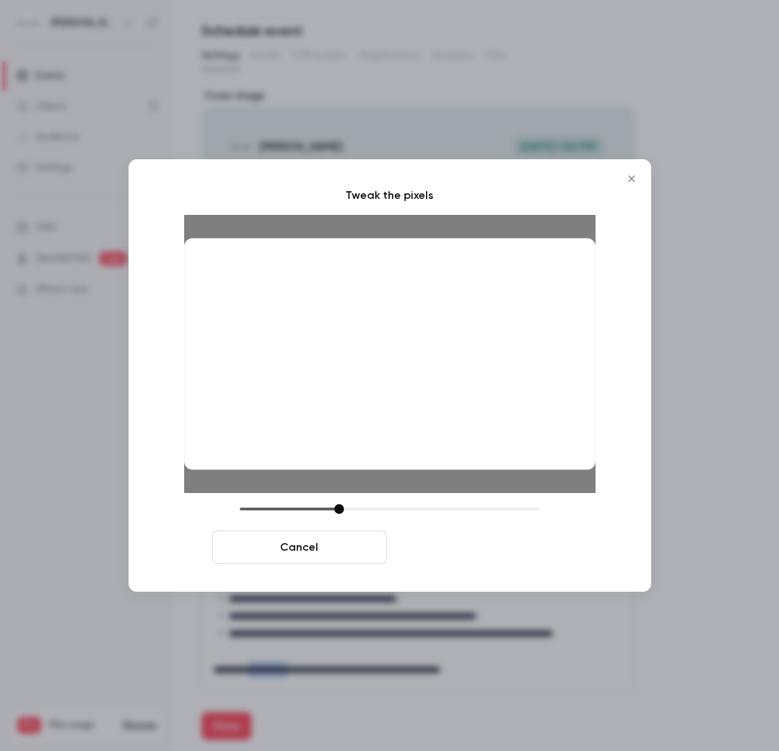
click at [453, 552] on button "Crop and save" at bounding box center [480, 547] width 175 height 33
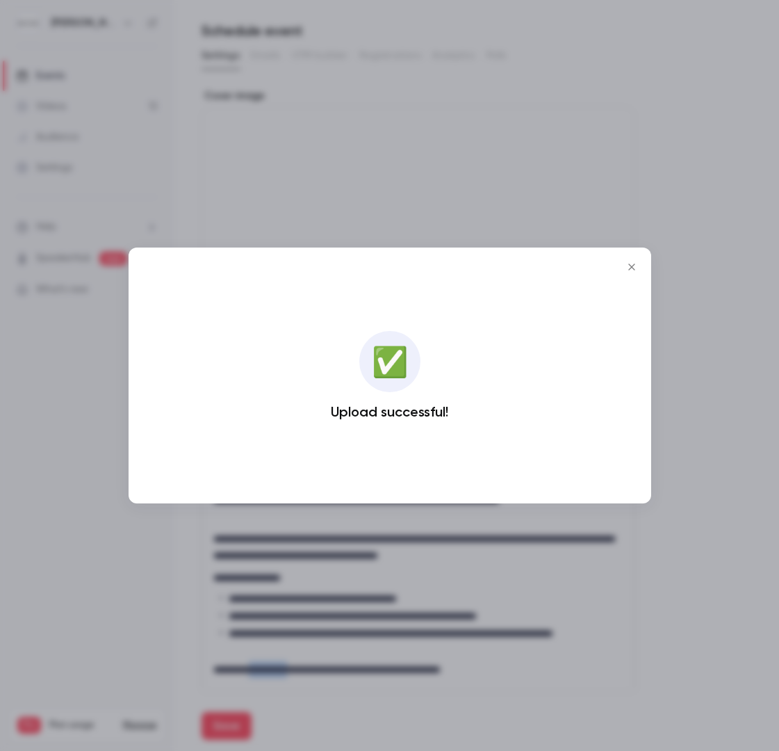
click at [628, 266] on icon "Close" at bounding box center [632, 266] width 17 height 11
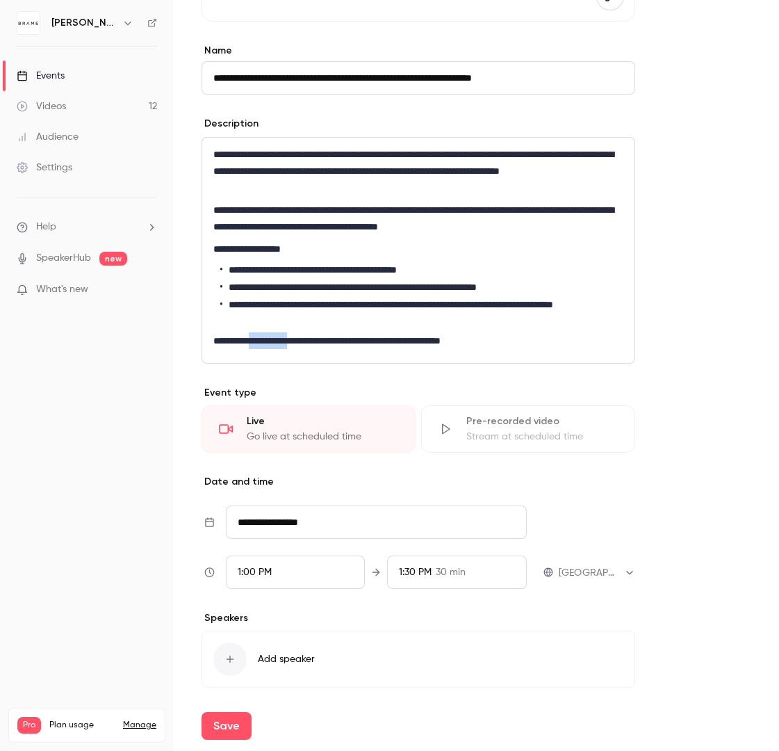
scroll to position [413, 0]
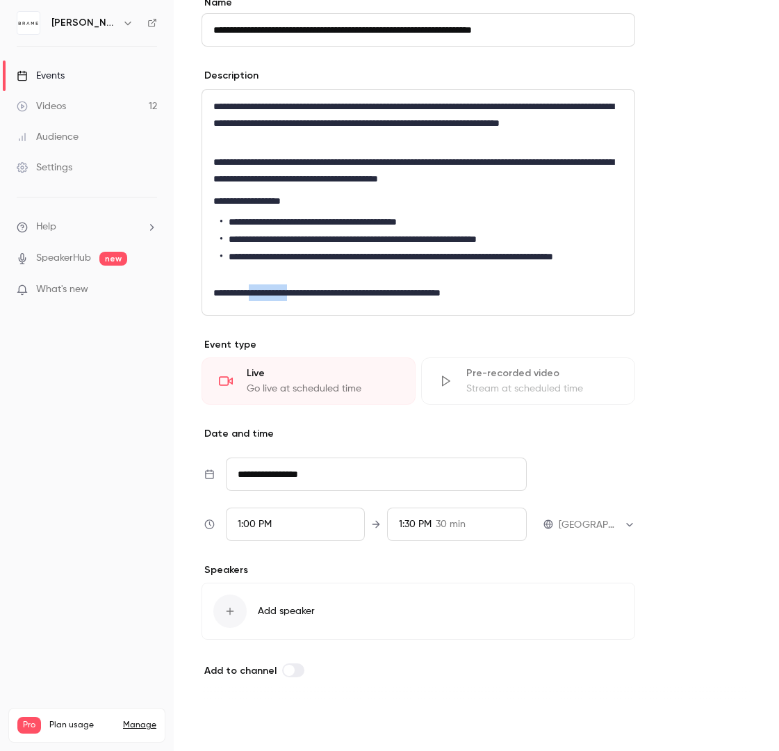
click at [219, 725] on button "Save" at bounding box center [227, 726] width 50 height 28
type input "**********"
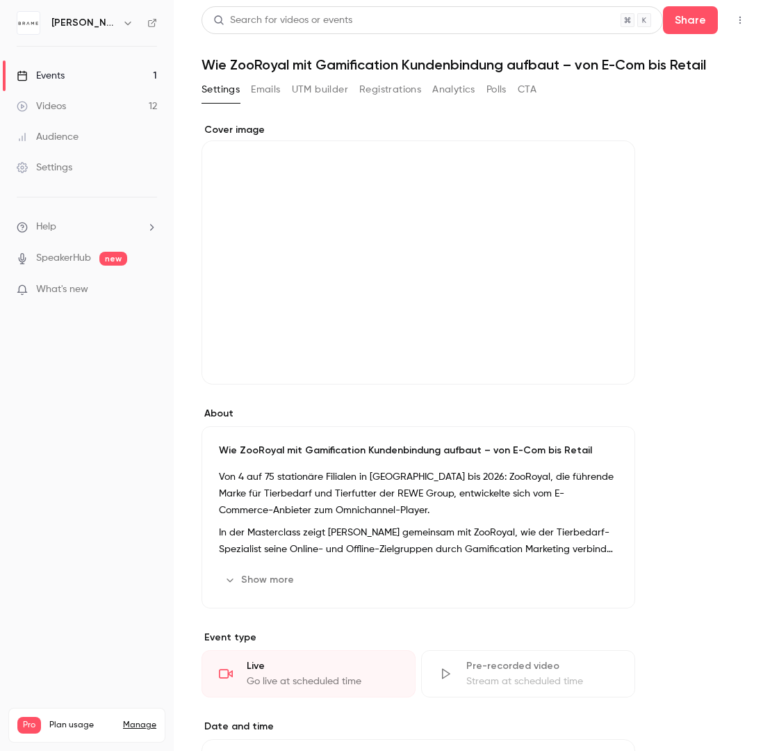
scroll to position [3, 0]
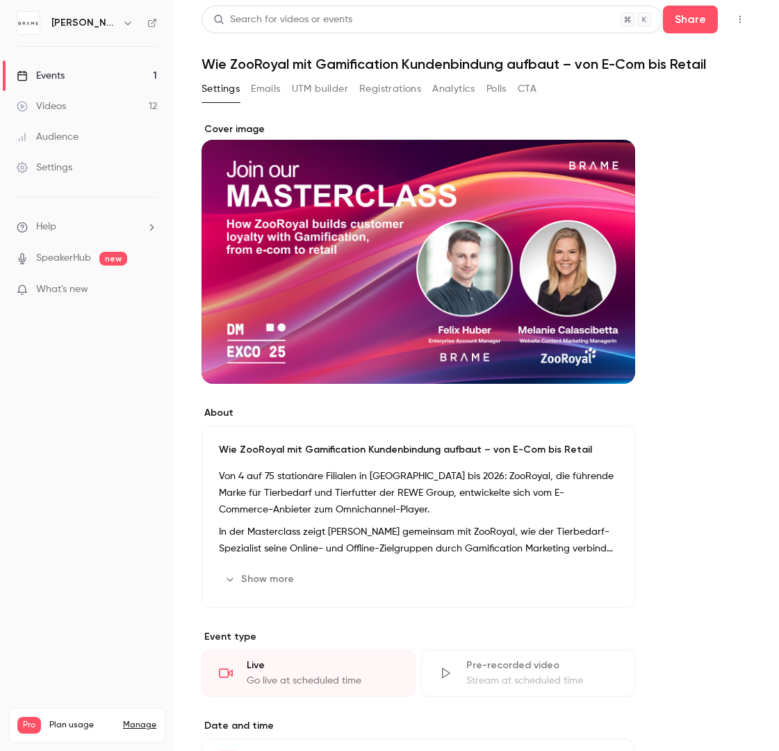
click at [316, 93] on button "UTM builder" at bounding box center [320, 89] width 56 height 22
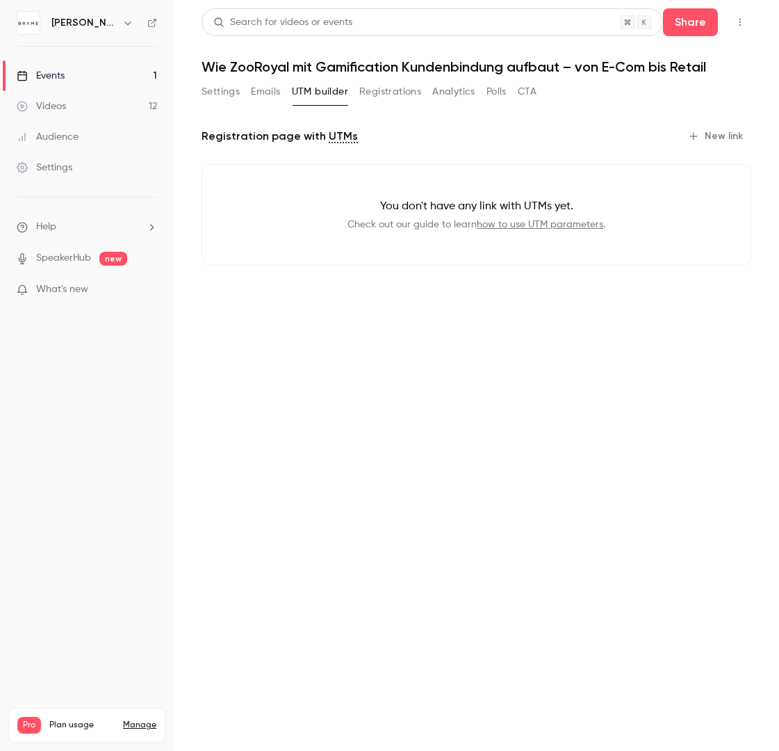
click at [377, 99] on button "Registrations" at bounding box center [390, 92] width 62 height 22
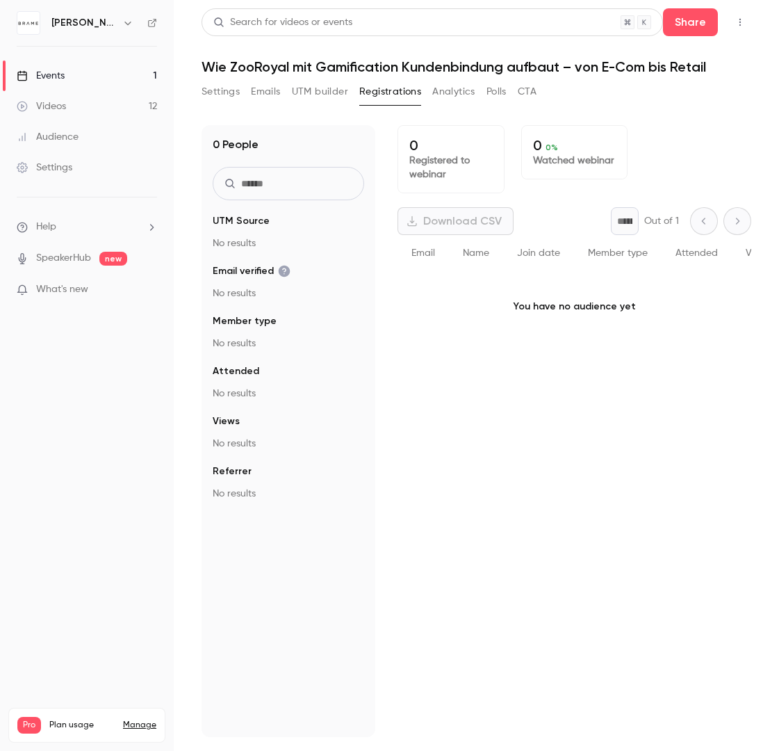
click at [450, 96] on button "Analytics" at bounding box center [453, 92] width 43 height 22
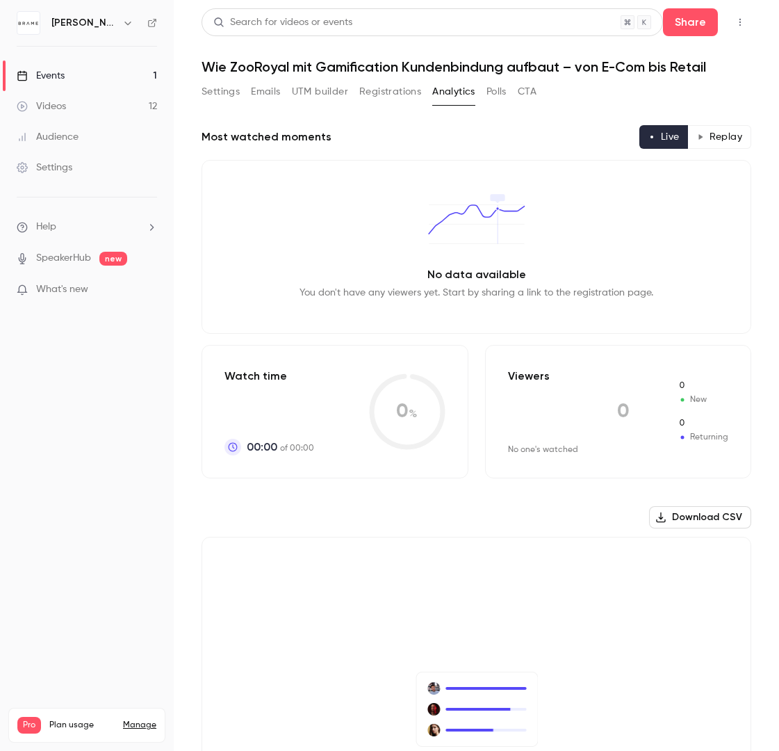
click at [502, 95] on button "Polls" at bounding box center [497, 92] width 20 height 22
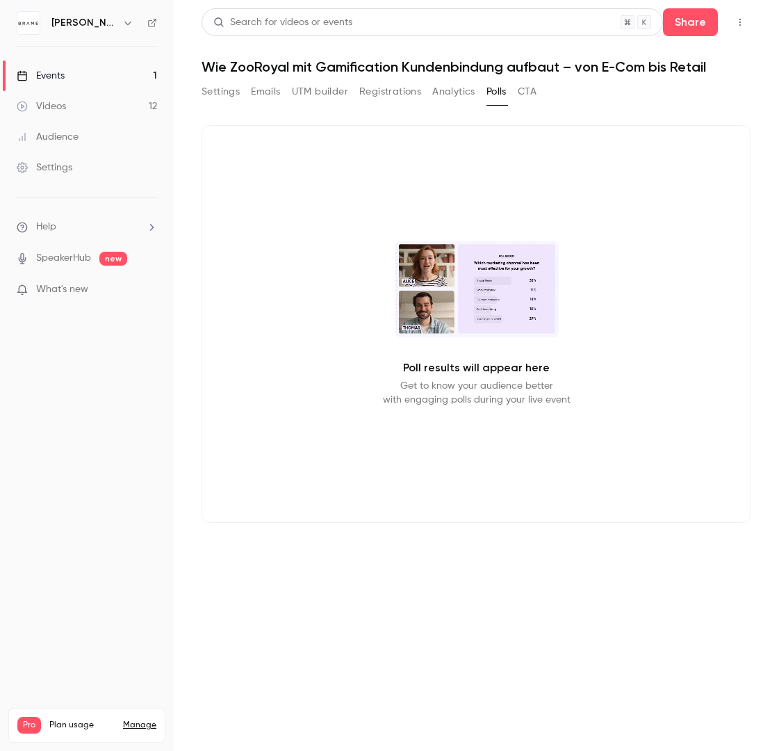
click at [523, 92] on button "CTA" at bounding box center [527, 92] width 19 height 22
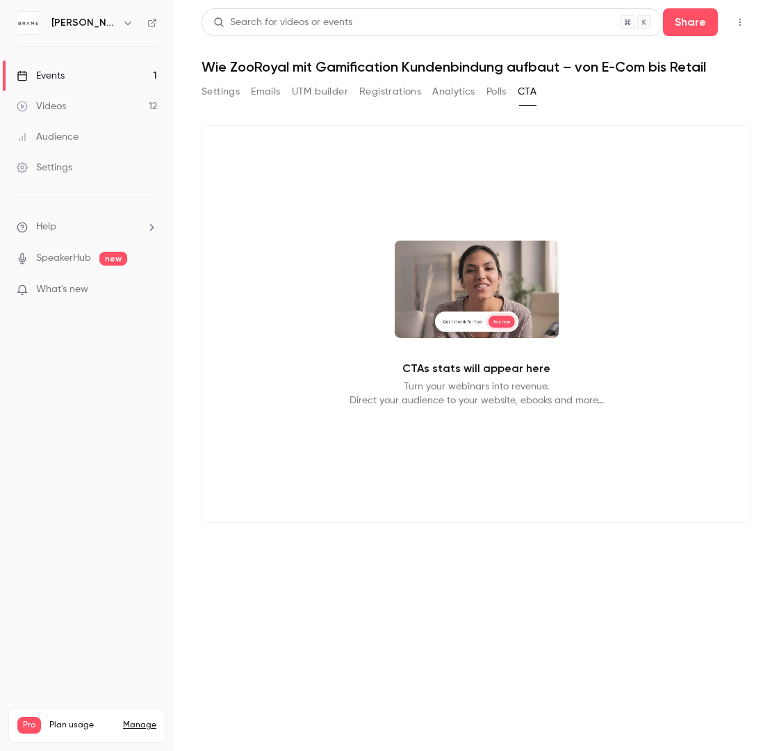
click at [273, 95] on button "Emails" at bounding box center [265, 92] width 29 height 22
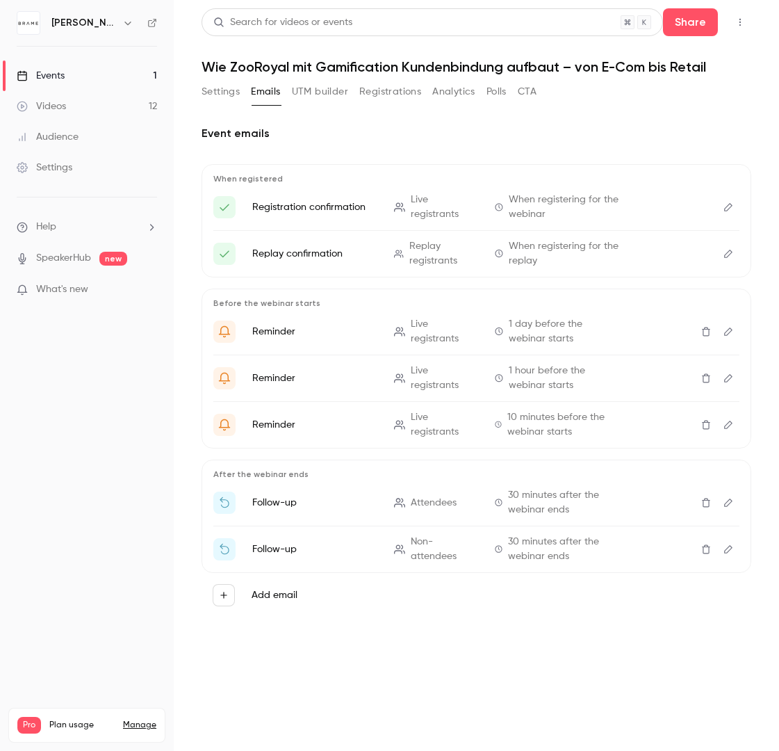
click at [216, 89] on button "Settings" at bounding box center [221, 92] width 38 height 22
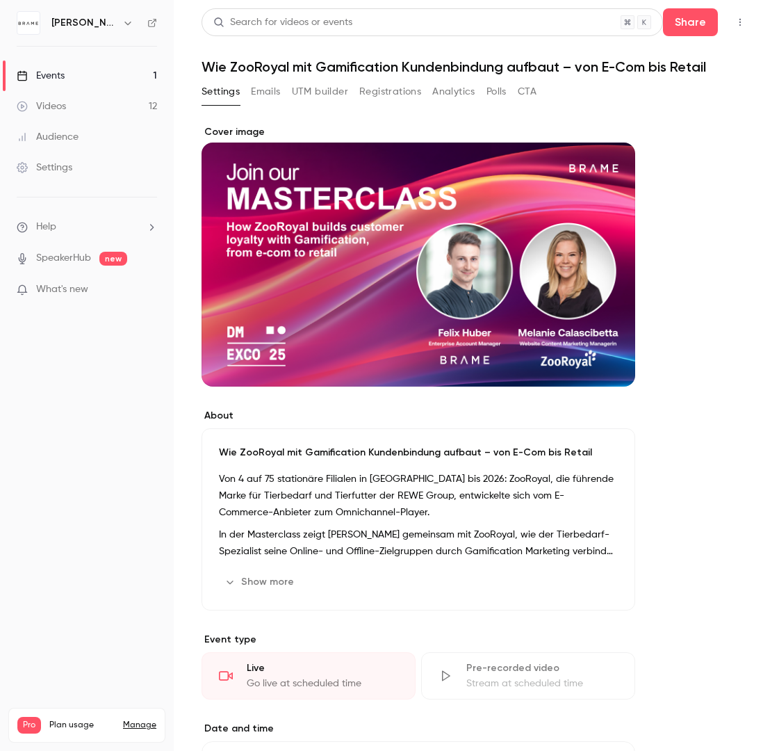
click at [270, 97] on button "Emails" at bounding box center [265, 92] width 29 height 22
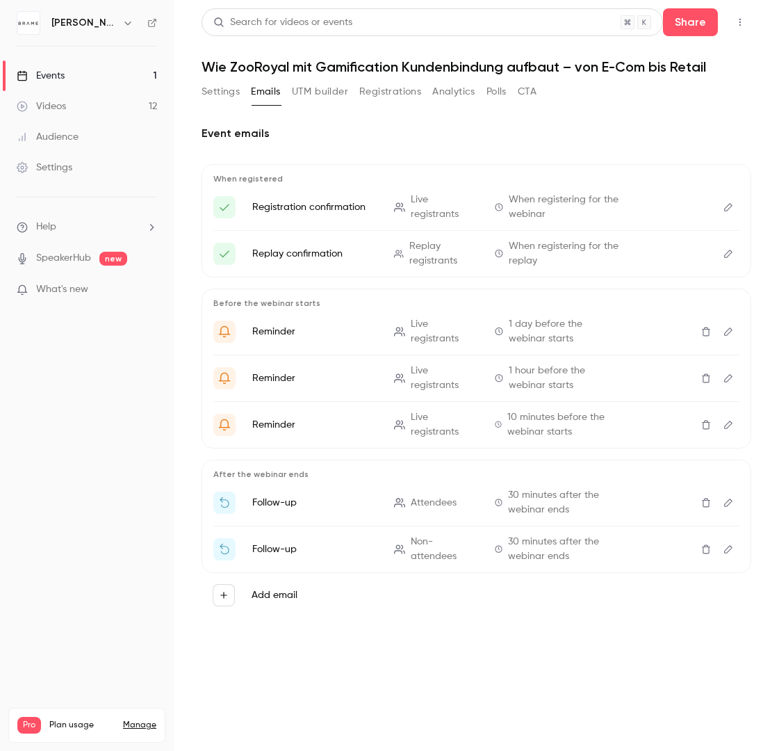
click at [328, 90] on button "UTM builder" at bounding box center [320, 92] width 56 height 22
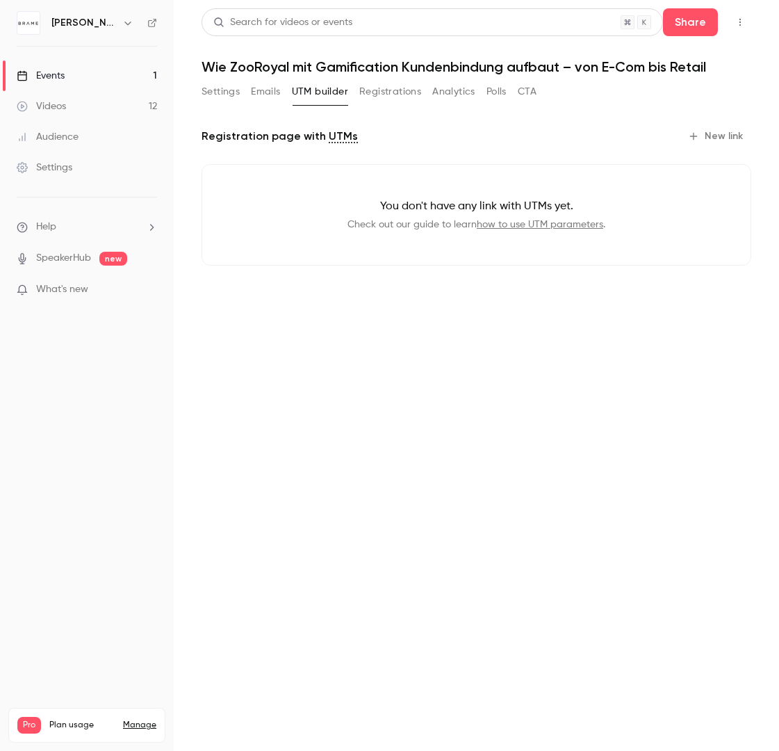
click at [358, 92] on div "Settings Emails UTM builder Registrations Analytics Polls CTA" at bounding box center [369, 92] width 335 height 22
click at [379, 93] on button "Registrations" at bounding box center [390, 92] width 62 height 22
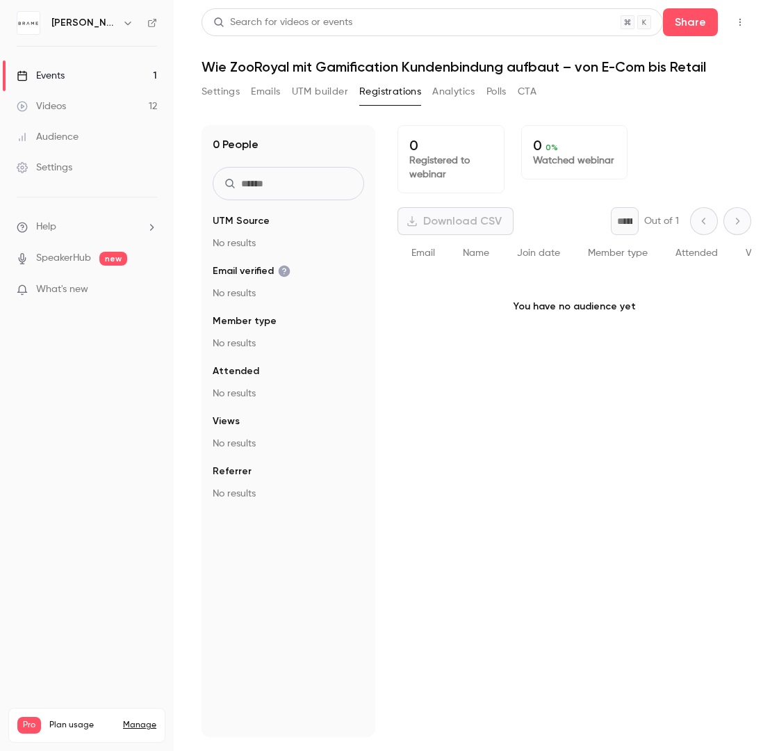
click at [445, 95] on button "Analytics" at bounding box center [453, 92] width 43 height 22
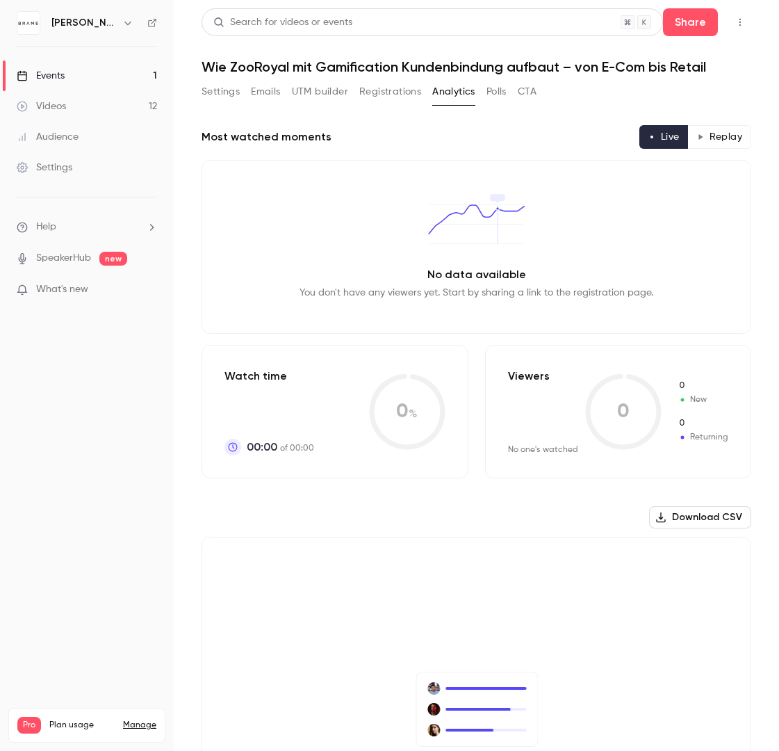
click at [493, 94] on button "Polls" at bounding box center [497, 92] width 20 height 22
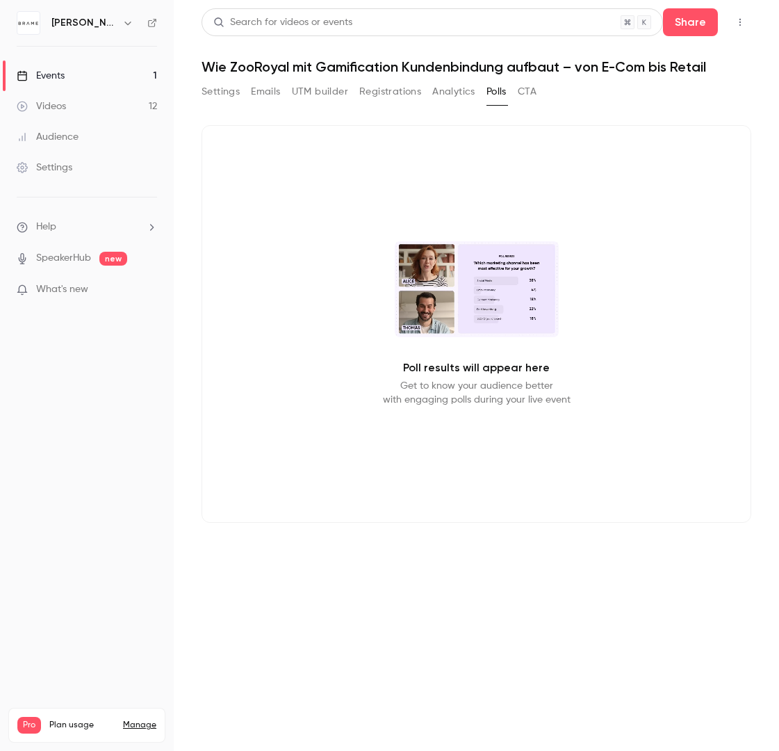
click at [363, 100] on button "Registrations" at bounding box center [390, 92] width 62 height 22
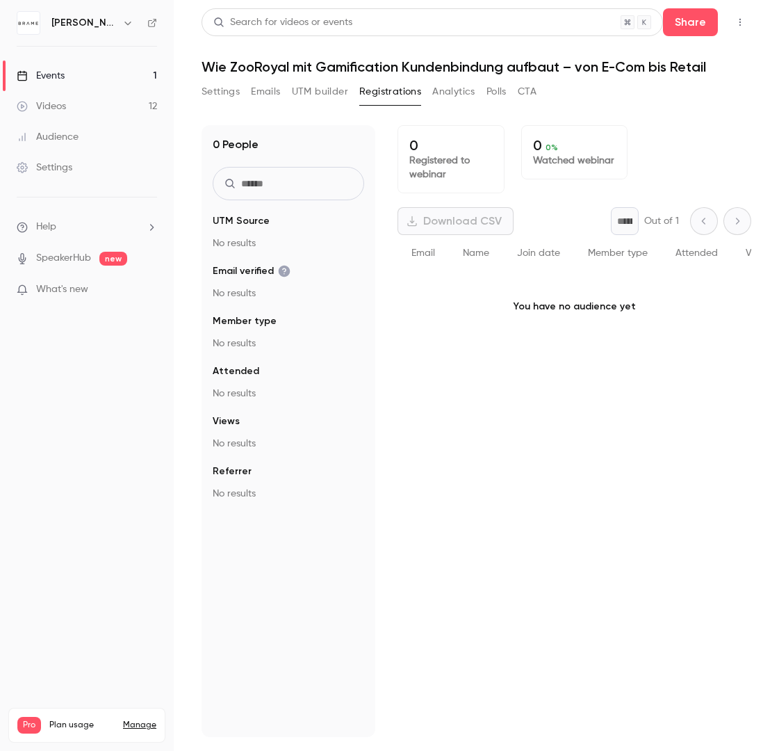
click at [214, 97] on button "Settings" at bounding box center [221, 92] width 38 height 22
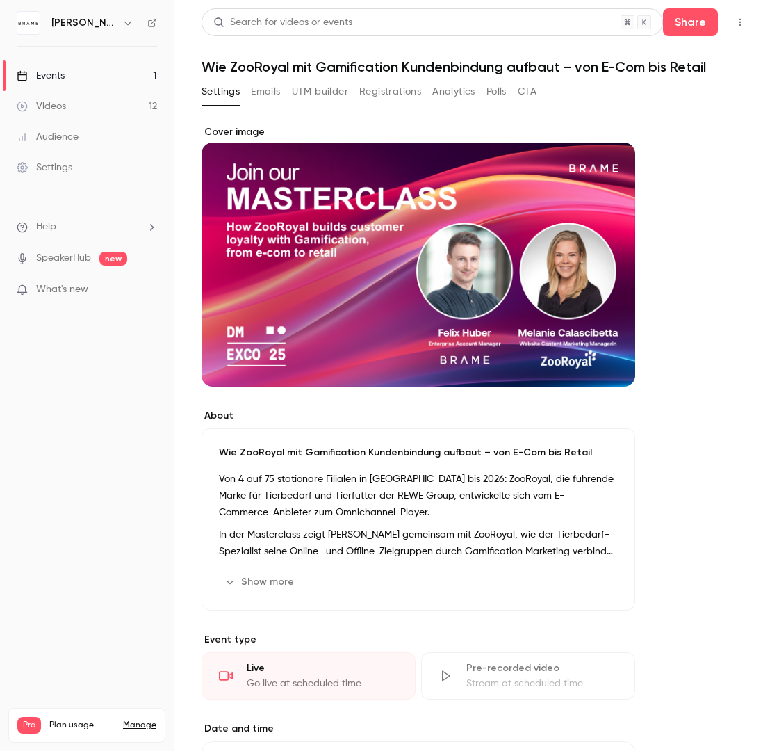
click at [330, 96] on button "UTM builder" at bounding box center [320, 92] width 56 height 22
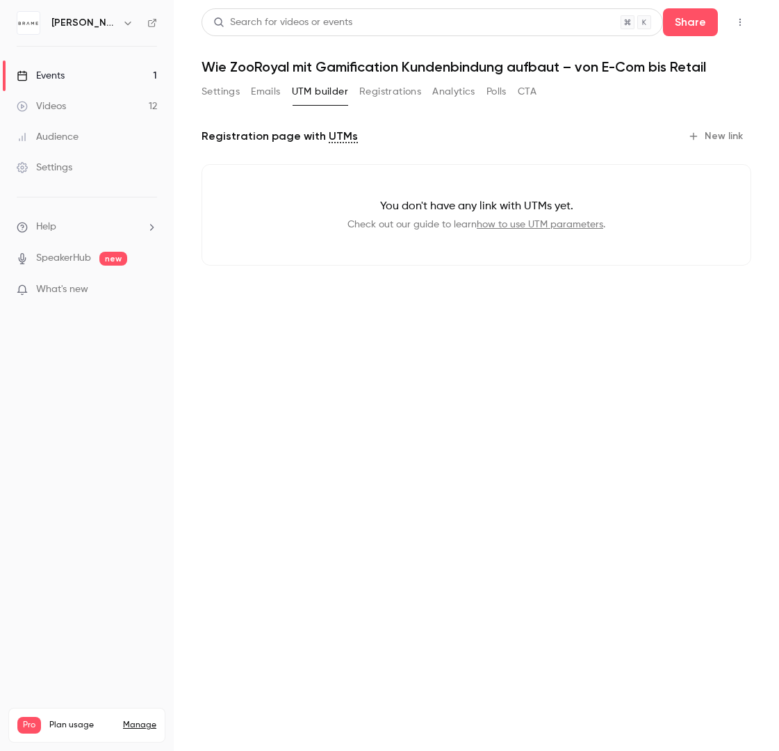
click at [330, 92] on button "UTM builder" at bounding box center [320, 92] width 56 height 22
click at [366, 197] on div "You don't have any link with UTMs yet. Check out our guide to learn how to use …" at bounding box center [477, 215] width 550 height 102
click at [722, 147] on button "New link" at bounding box center [717, 136] width 69 height 22
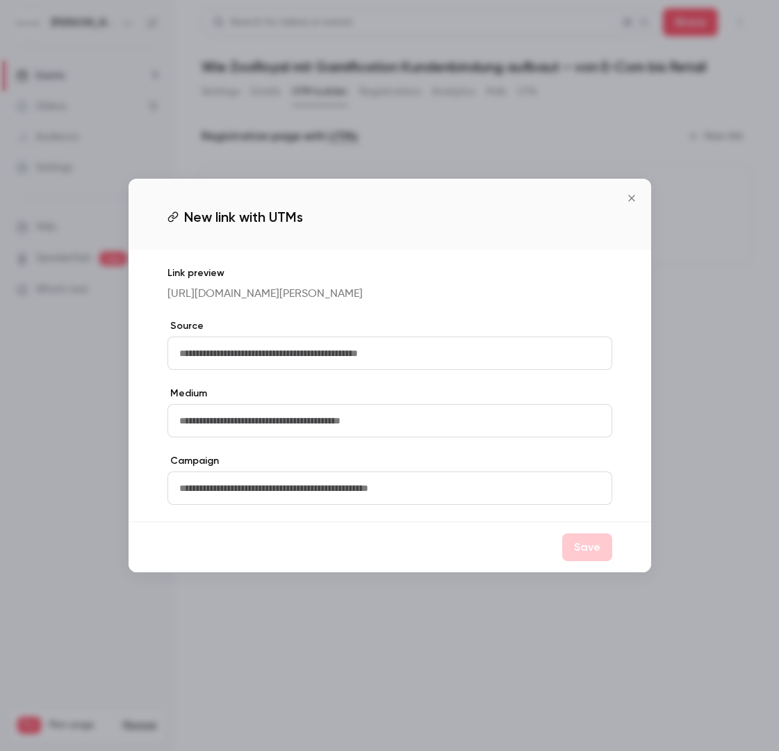
click at [724, 131] on div at bounding box center [389, 375] width 779 height 751
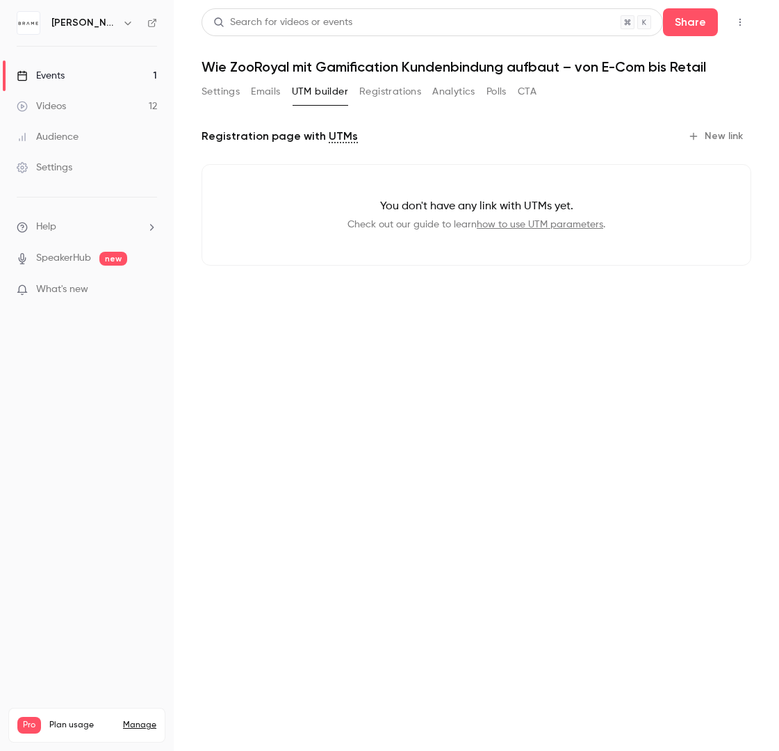
click at [696, 131] on icon "button" at bounding box center [693, 136] width 11 height 11
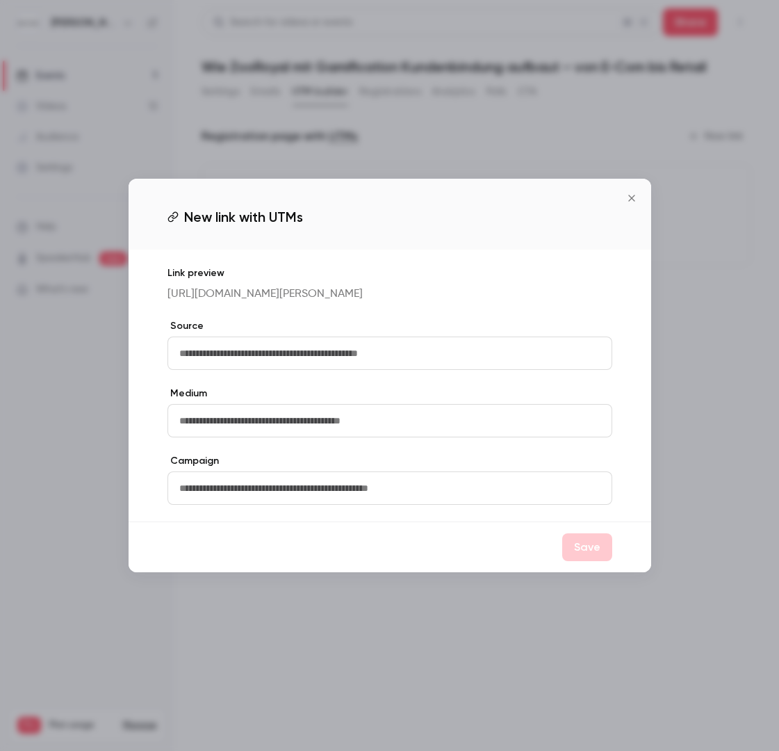
click at [282, 346] on input "text" at bounding box center [390, 353] width 445 height 33
drag, startPoint x: 303, startPoint y: 370, endPoint x: 220, endPoint y: 371, distance: 82.7
click at [220, 370] on input "**********" at bounding box center [390, 353] width 445 height 33
type input "*"
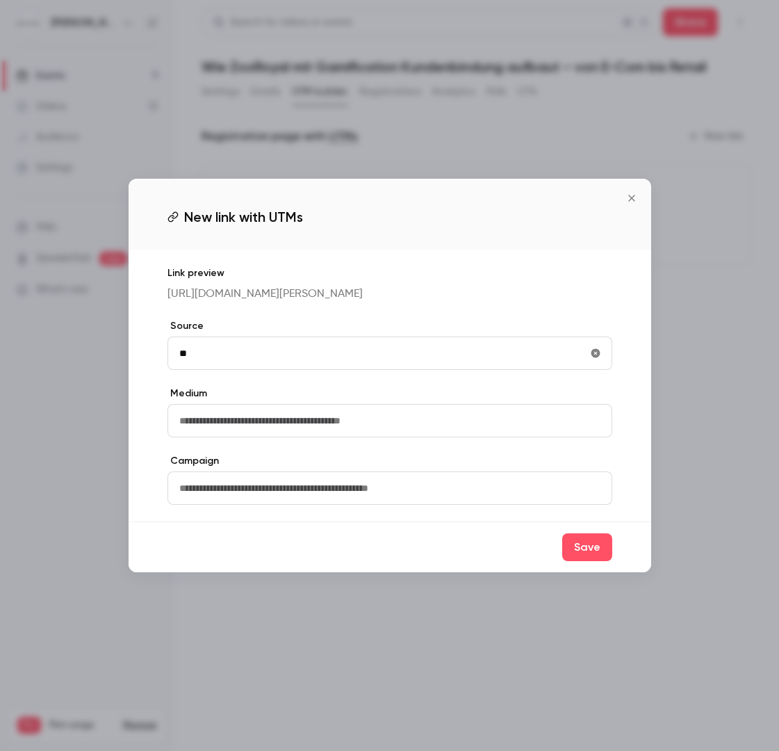
type input "*"
click at [235, 314] on div "Link preview [URL][DOMAIN_NAME][PERSON_NAME] Source Medium Campaign" at bounding box center [390, 386] width 523 height 272
click at [234, 293] on p "[URL][DOMAIN_NAME][PERSON_NAME]" at bounding box center [390, 294] width 445 height 17
click at [228, 218] on span "New link with UTMs" at bounding box center [243, 217] width 119 height 21
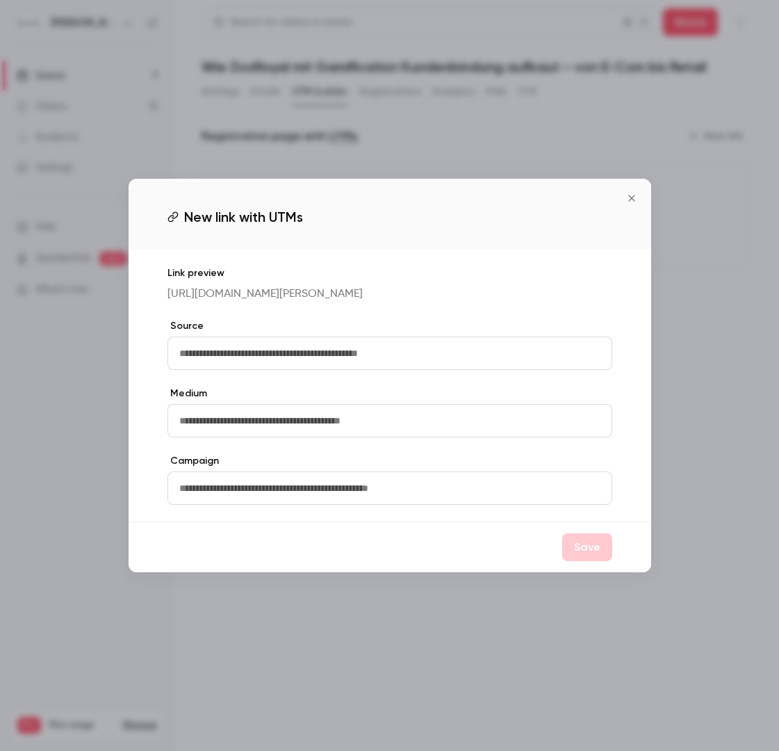
click at [226, 412] on input "text" at bounding box center [390, 420] width 445 height 33
click at [632, 195] on icon "Close" at bounding box center [632, 198] width 6 height 6
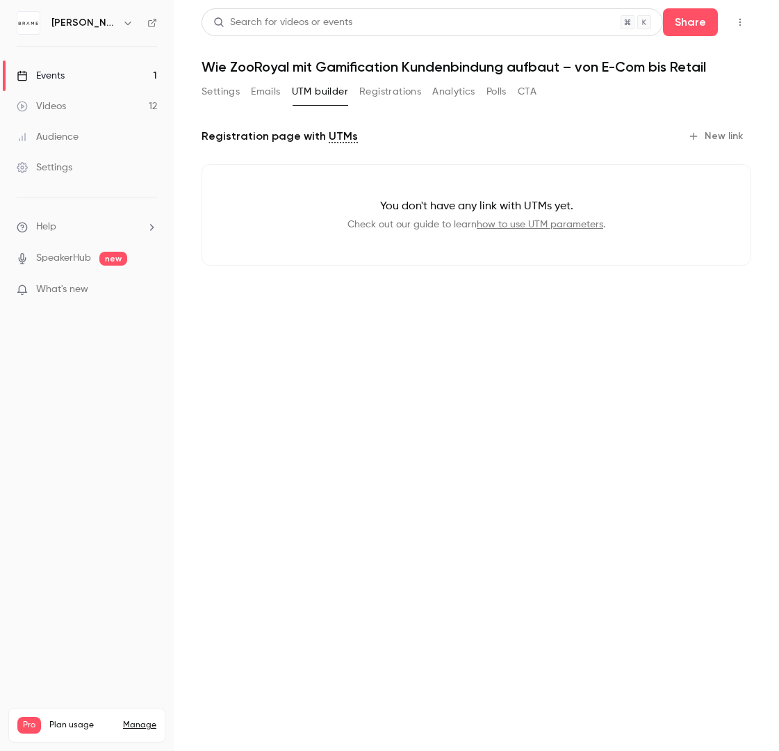
click at [379, 96] on button "Registrations" at bounding box center [390, 92] width 62 height 22
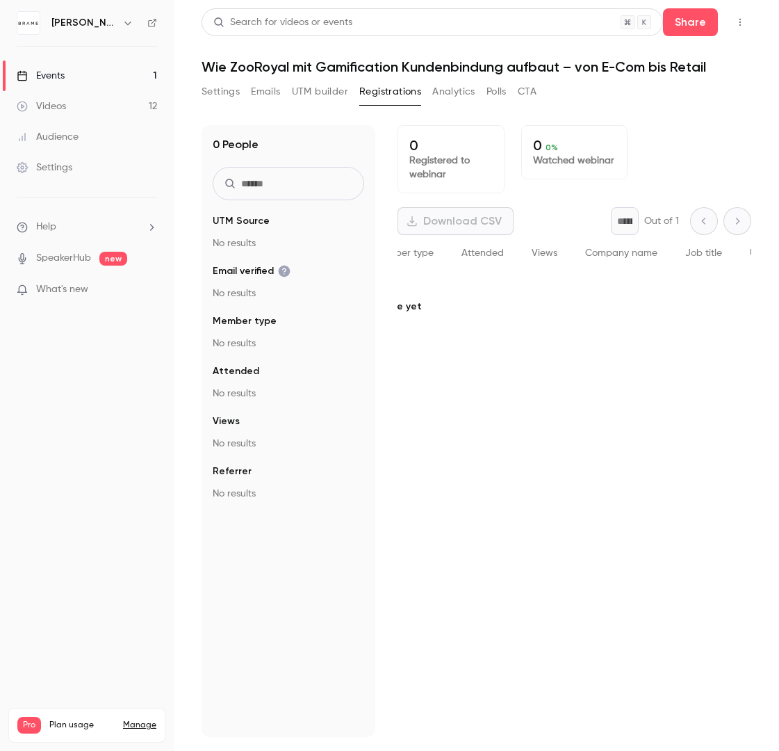
scroll to position [0, 75]
click at [446, 88] on button "Analytics" at bounding box center [453, 92] width 43 height 22
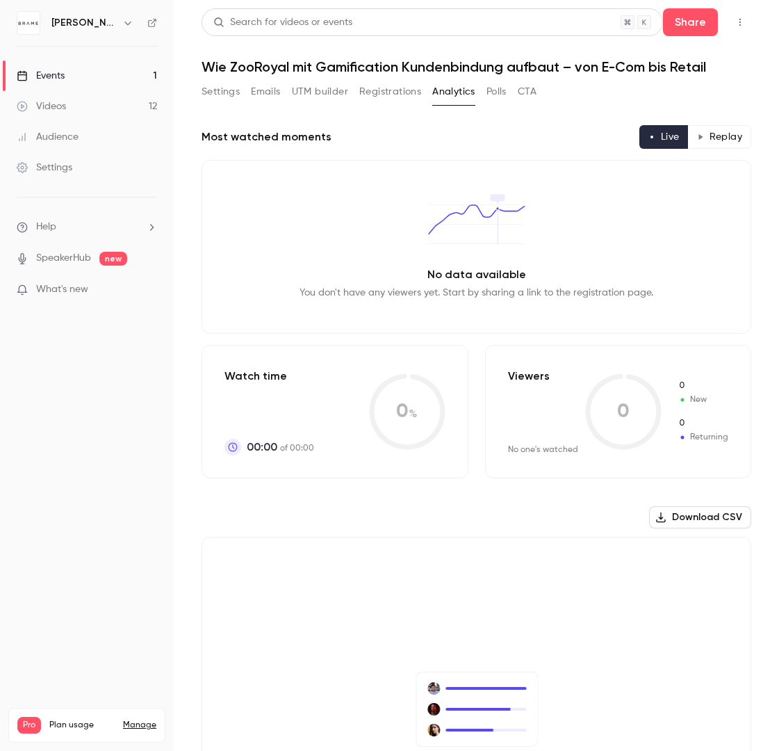
click at [512, 90] on div "Settings Emails UTM builder Registrations Analytics Polls CTA" at bounding box center [369, 92] width 335 height 22
click at [501, 90] on button "Polls" at bounding box center [497, 92] width 20 height 22
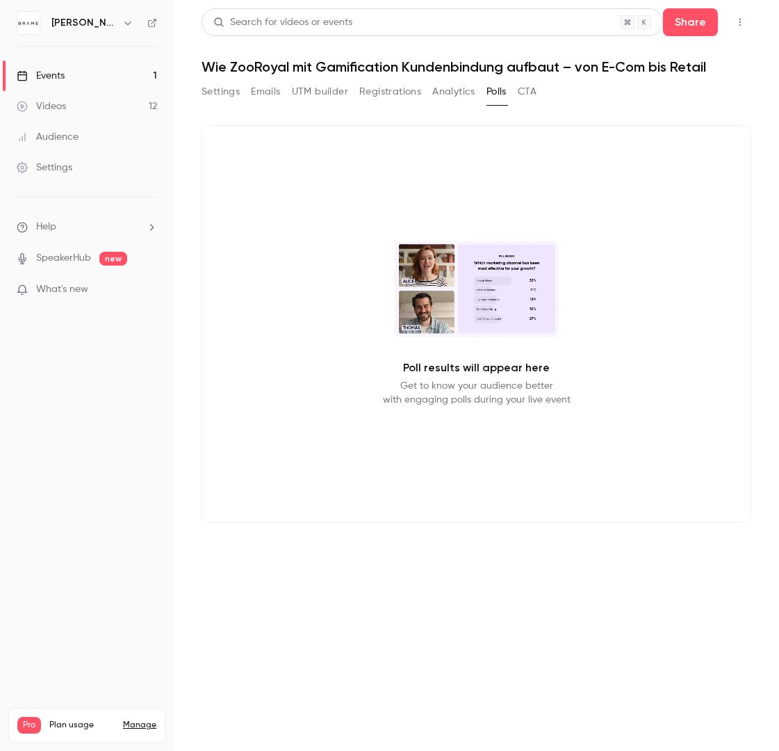
click at [533, 91] on button "CTA" at bounding box center [527, 92] width 19 height 22
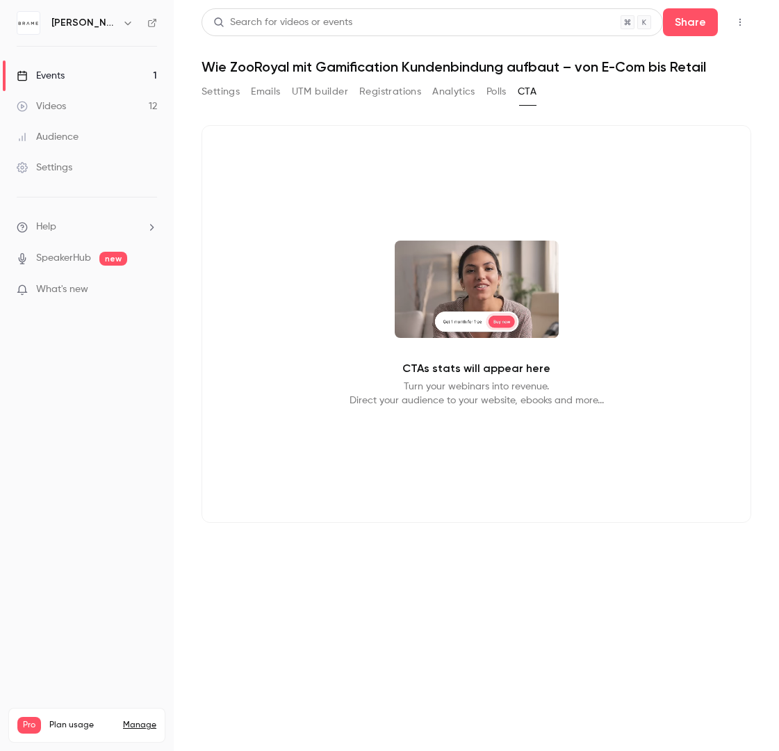
click at [206, 84] on button "Settings" at bounding box center [221, 92] width 38 height 22
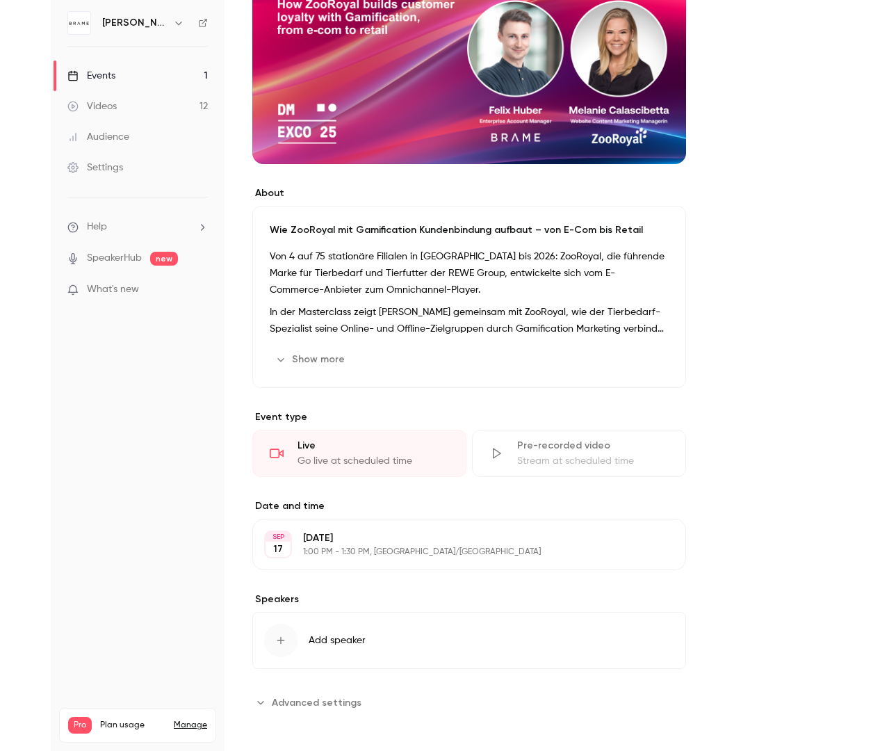
scroll to position [227, 0]
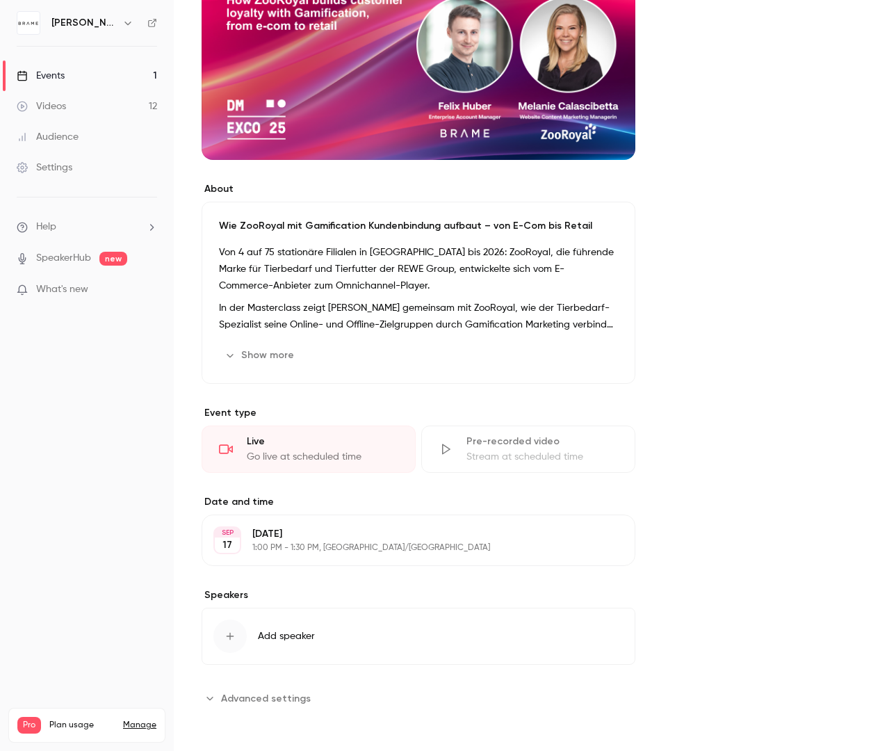
click at [266, 690] on button "Advanced settings" at bounding box center [261, 698] width 118 height 22
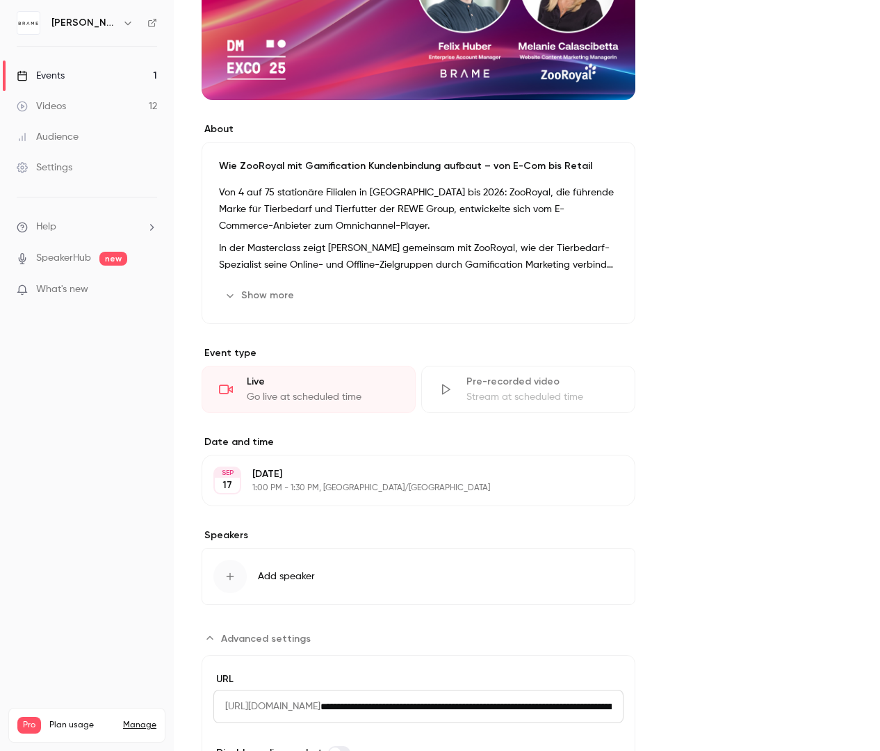
scroll to position [355, 0]
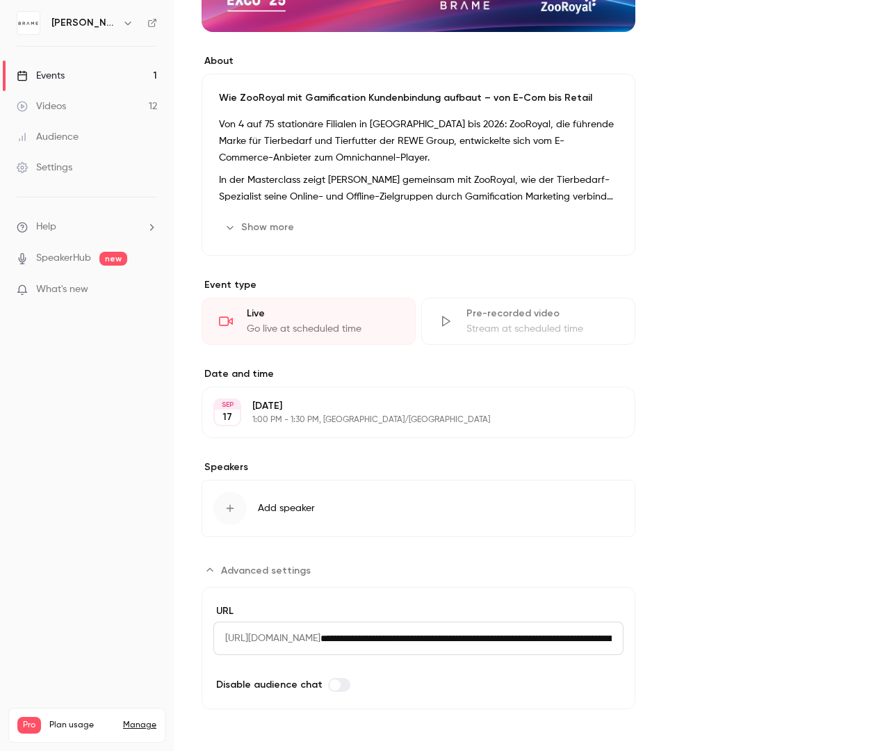
click at [266, 631] on span "[URL][DOMAIN_NAME]" at bounding box center [266, 638] width 107 height 33
click at [321, 636] on span "[URL][DOMAIN_NAME]" at bounding box center [266, 638] width 107 height 33
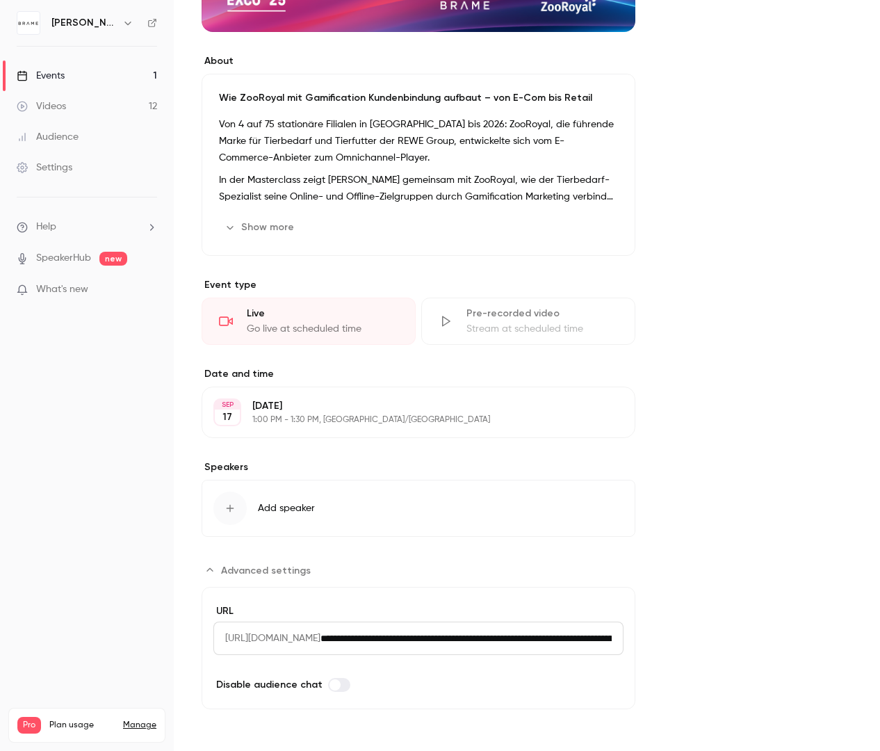
click at [416, 639] on input "**********" at bounding box center [472, 638] width 303 height 33
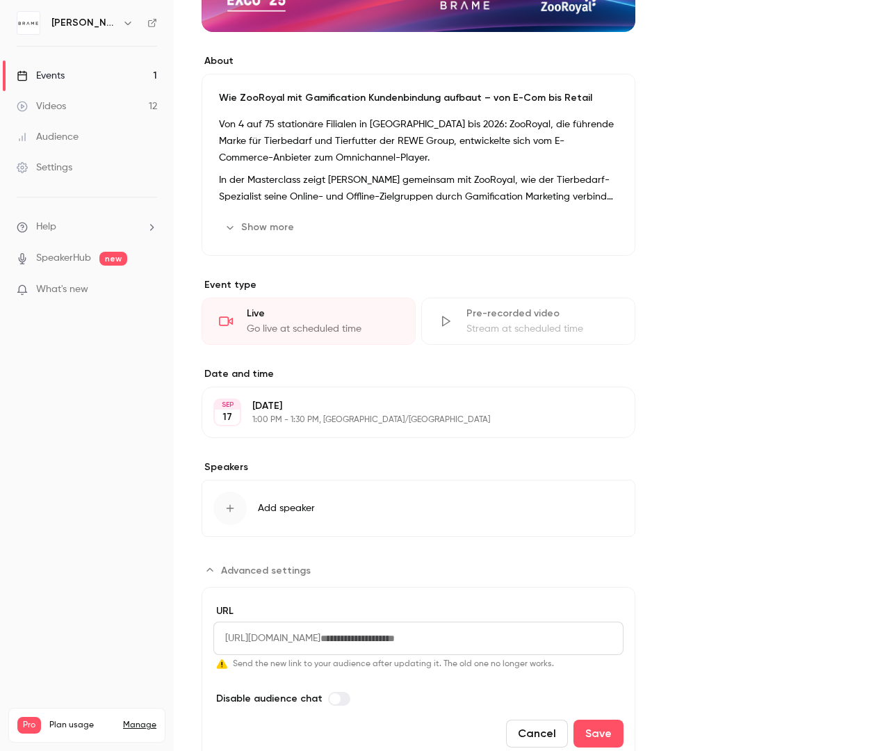
paste input "**********"
type input "**********"
click at [402, 639] on input "**********" at bounding box center [434, 638] width 227 height 33
click at [403, 639] on input "**********" at bounding box center [434, 638] width 227 height 33
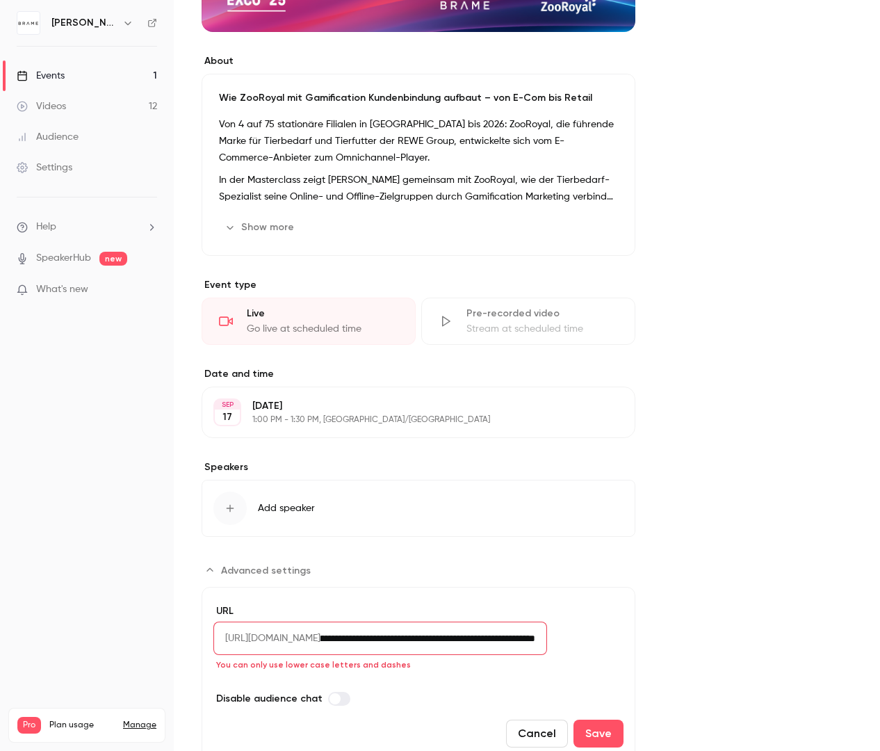
click at [403, 640] on input "**********" at bounding box center [434, 638] width 227 height 33
click at [374, 566] on section "Advanced settings URL [URL][DOMAIN_NAME] Send the new link to your audience aft…" at bounding box center [419, 662] width 434 height 206
click at [224, 575] on span "Advanced settings" at bounding box center [266, 570] width 90 height 15
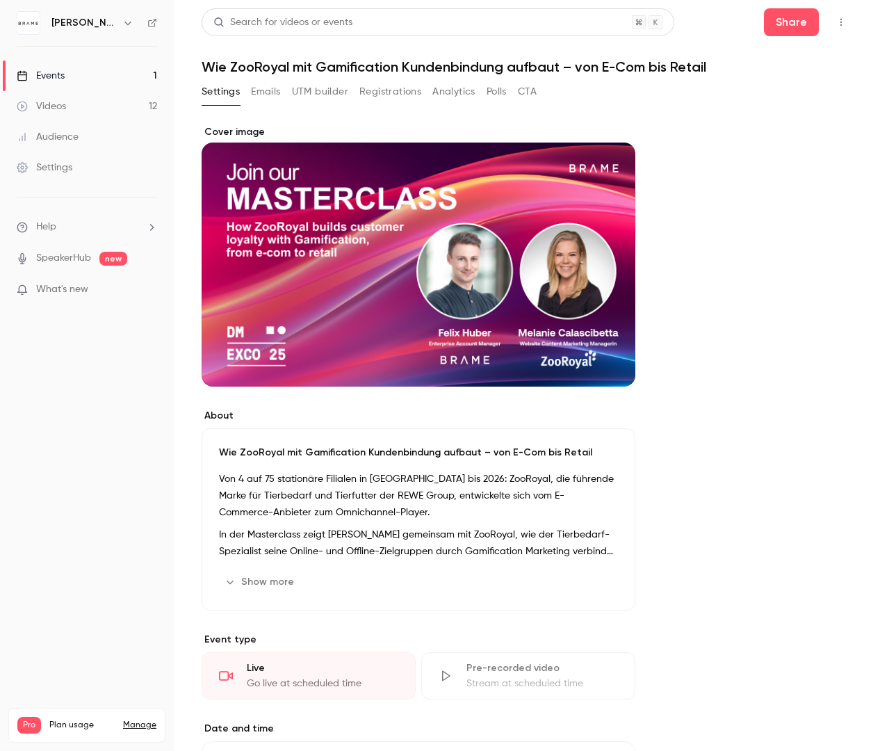
click at [273, 102] on button "Emails" at bounding box center [265, 92] width 29 height 22
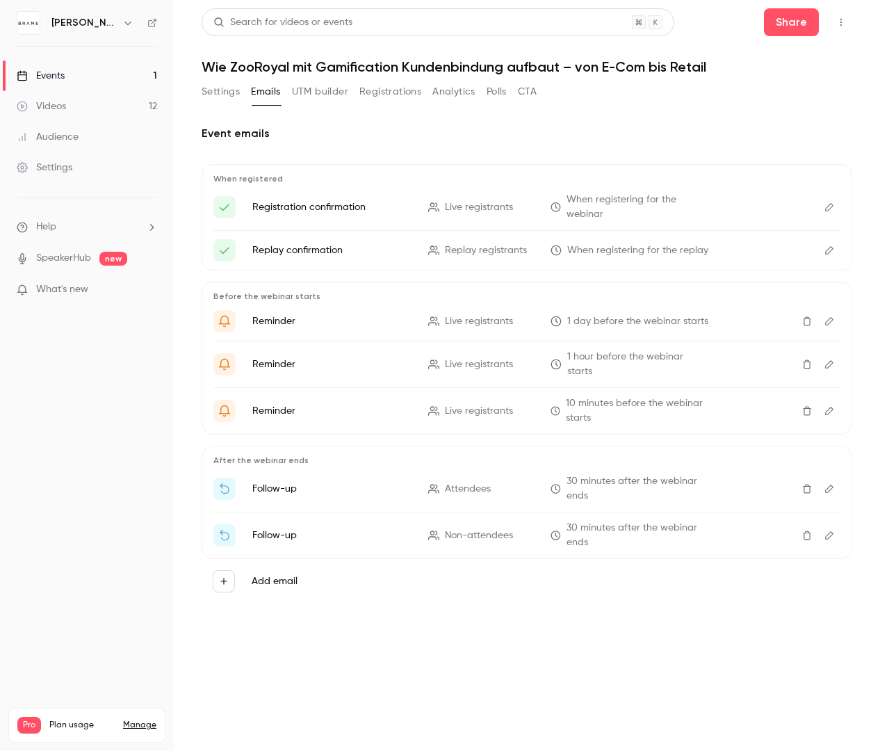
click at [266, 86] on button "Emails" at bounding box center [265, 92] width 29 height 22
click at [647, 318] on span "1 day before the webinar starts" at bounding box center [637, 321] width 141 height 15
click at [601, 202] on span "When registering for the webinar" at bounding box center [638, 207] width 143 height 29
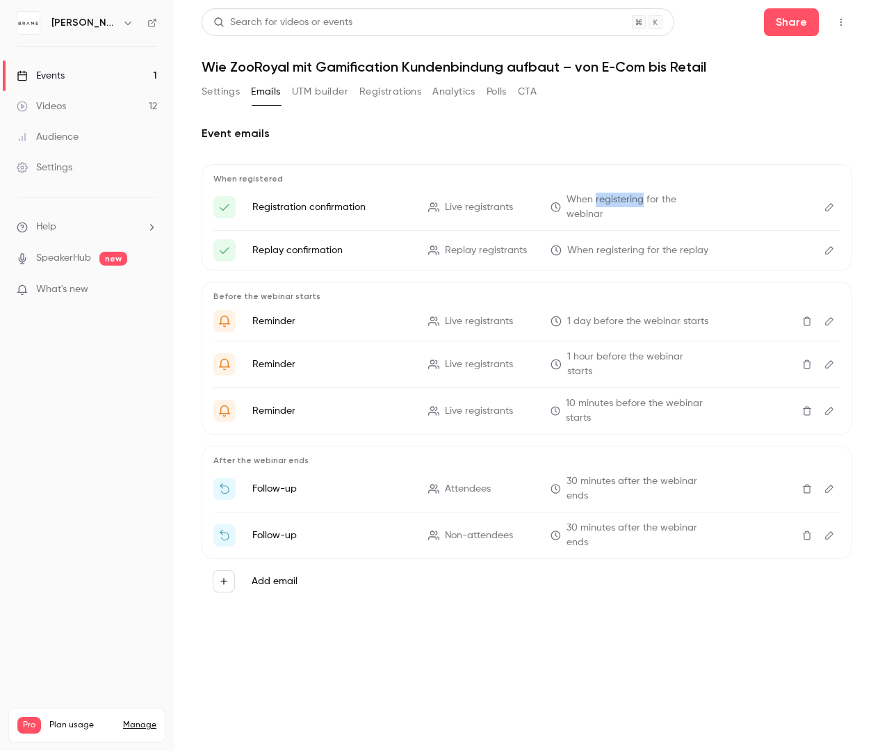
click at [601, 202] on span "When registering for the webinar" at bounding box center [638, 207] width 143 height 29
click at [608, 232] on ul "Registration confirmation Live registrants When registering for the webinar Rep…" at bounding box center [526, 227] width 627 height 69
click at [277, 257] on p "Replay confirmation" at bounding box center [331, 250] width 159 height 14
click at [348, 86] on button "UTM builder" at bounding box center [320, 92] width 56 height 22
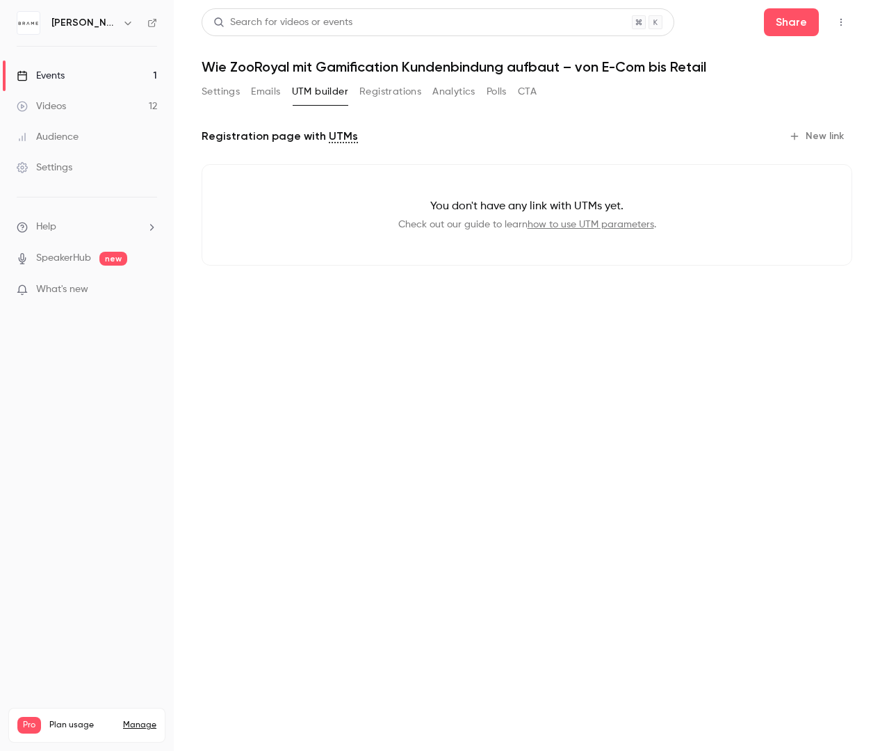
click at [402, 97] on button "Registrations" at bounding box center [390, 92] width 62 height 22
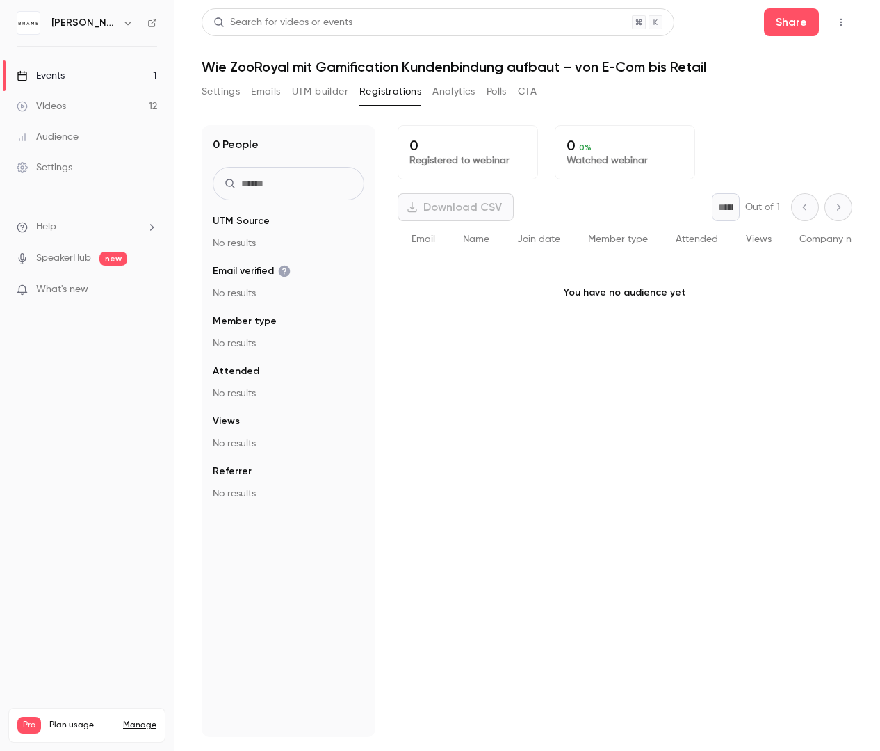
click at [218, 241] on p "No results" at bounding box center [289, 243] width 152 height 14
click at [215, 229] on fieldset "UTM Source No results" at bounding box center [289, 232] width 152 height 36
click at [455, 86] on button "Analytics" at bounding box center [453, 92] width 43 height 22
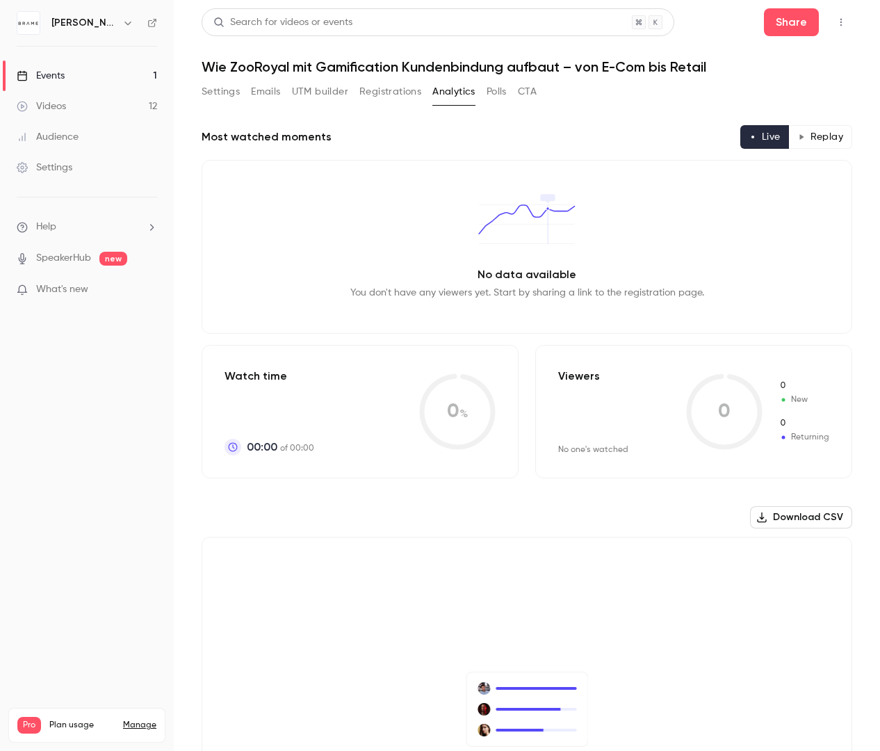
click at [495, 88] on button "Polls" at bounding box center [497, 92] width 20 height 22
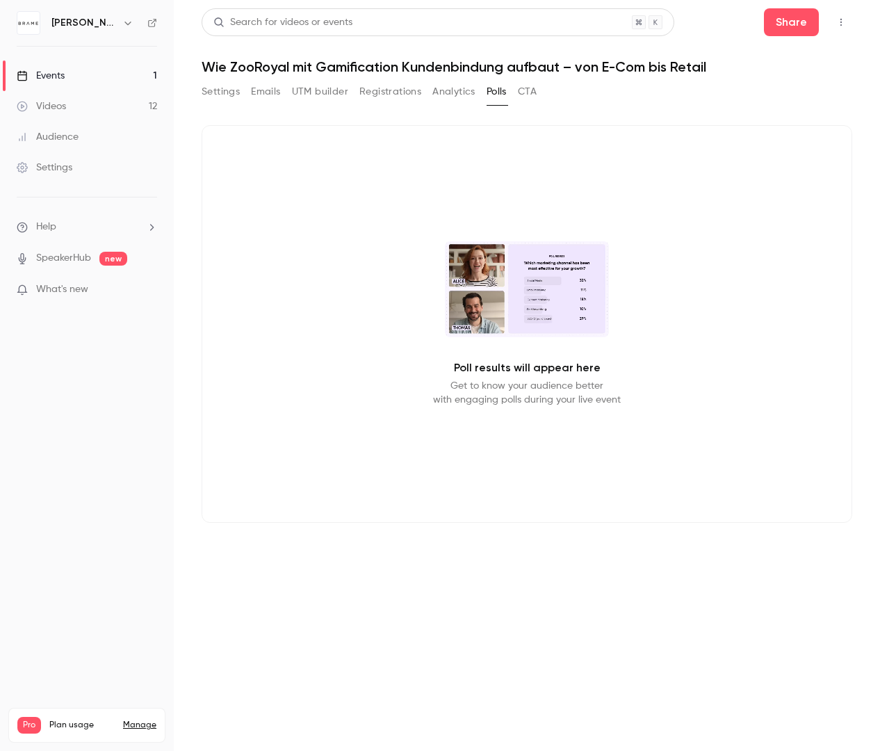
click at [537, 90] on button "CTA" at bounding box center [527, 92] width 19 height 22
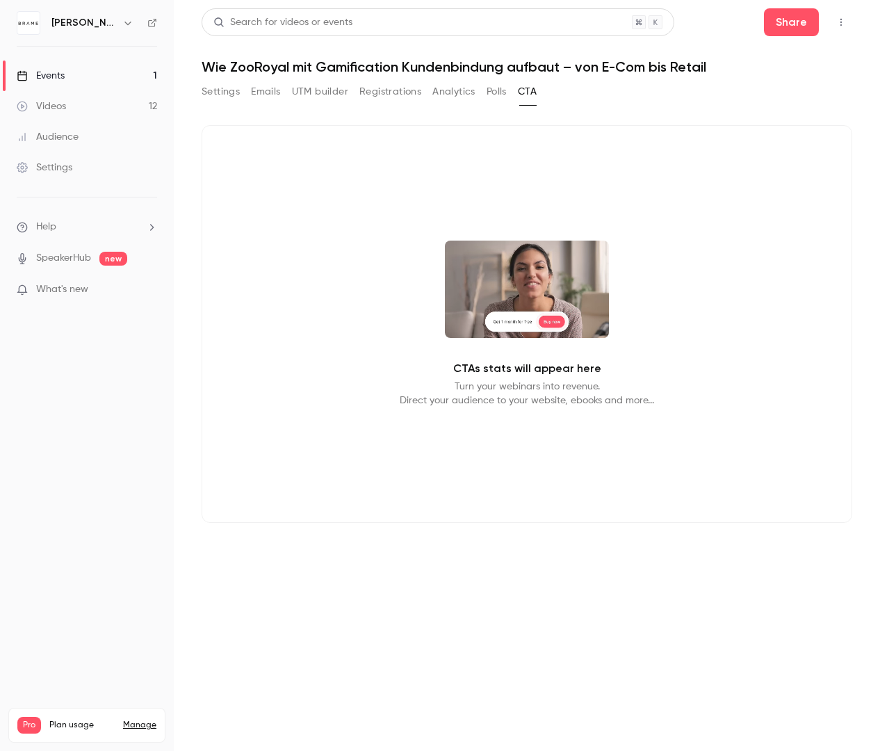
click at [380, 88] on button "Registrations" at bounding box center [390, 92] width 62 height 22
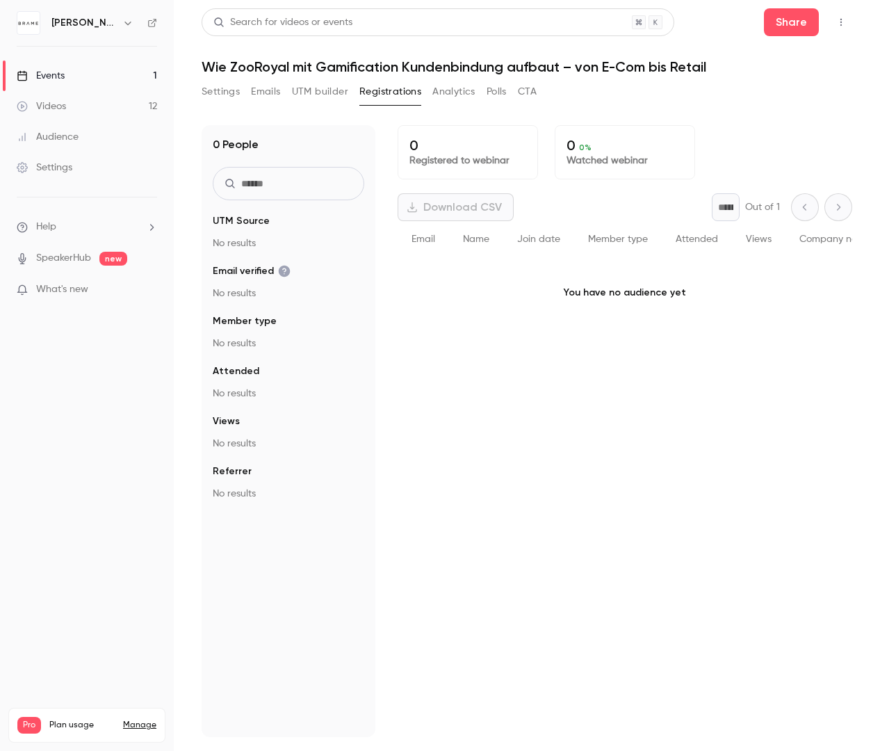
click at [327, 91] on button "UTM builder" at bounding box center [320, 92] width 56 height 22
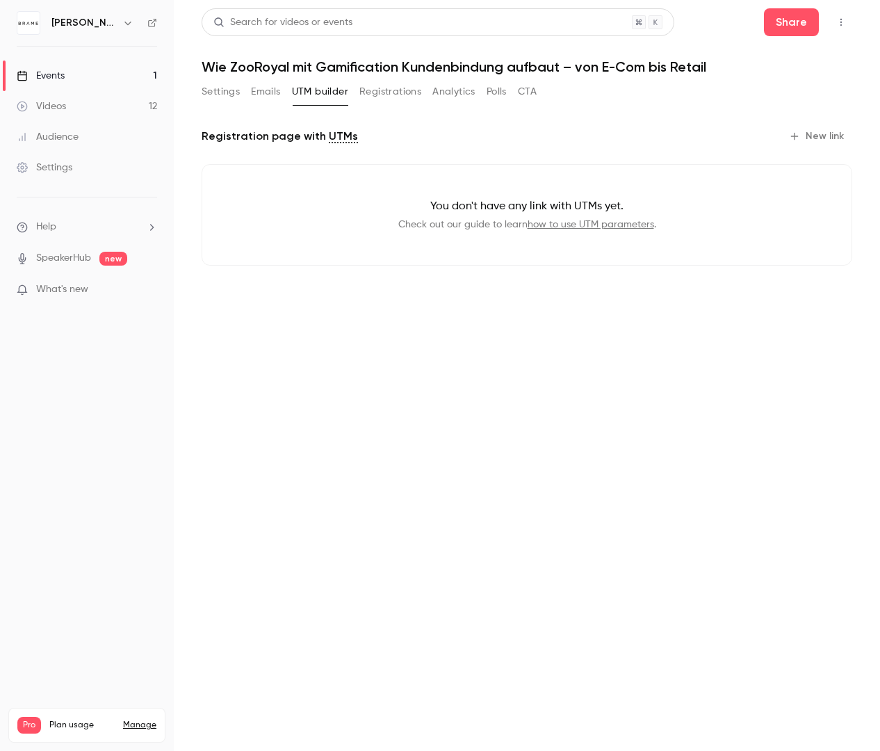
click at [270, 92] on button "Emails" at bounding box center [265, 92] width 29 height 22
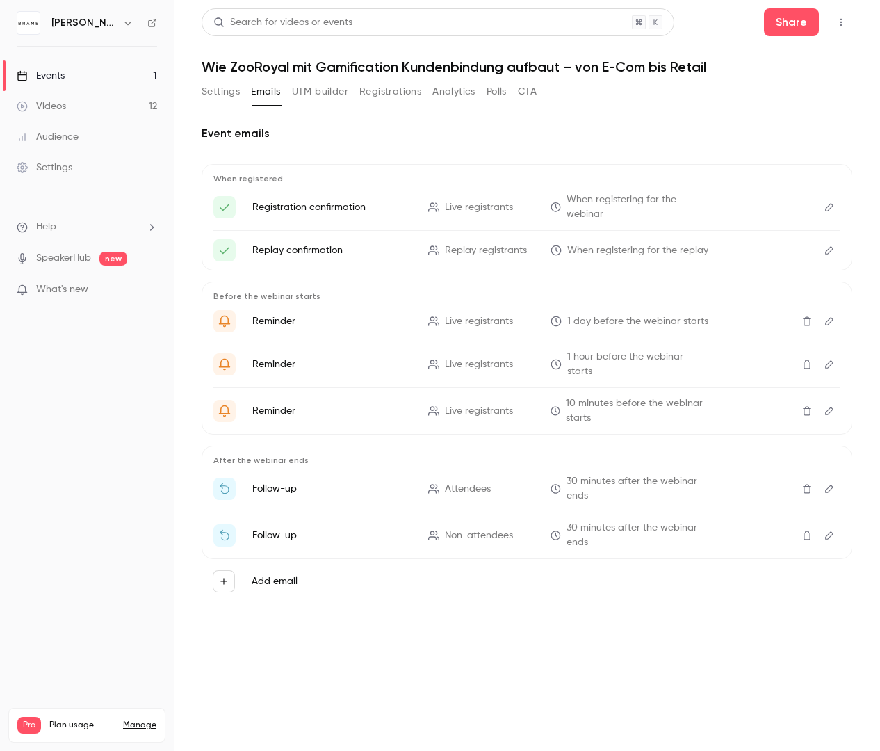
click at [223, 93] on button "Settings" at bounding box center [221, 92] width 38 height 22
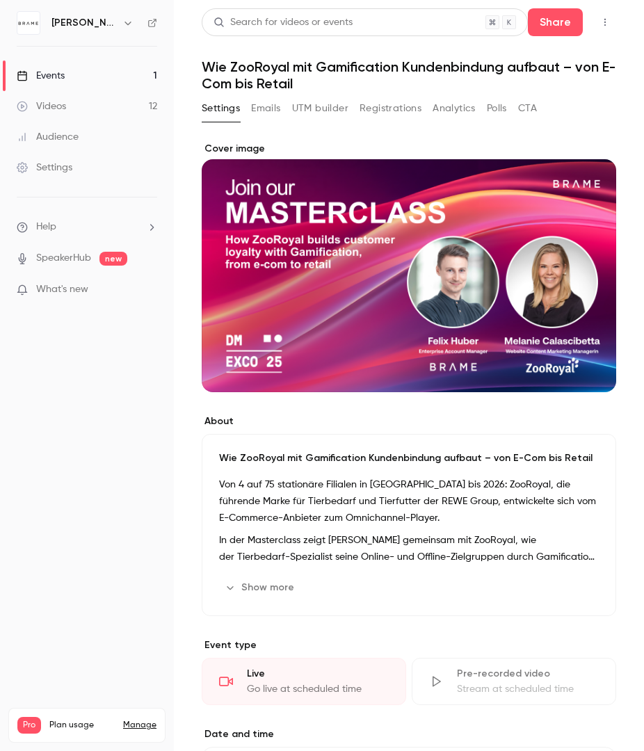
click at [296, 109] on button "UTM builder" at bounding box center [320, 108] width 56 height 22
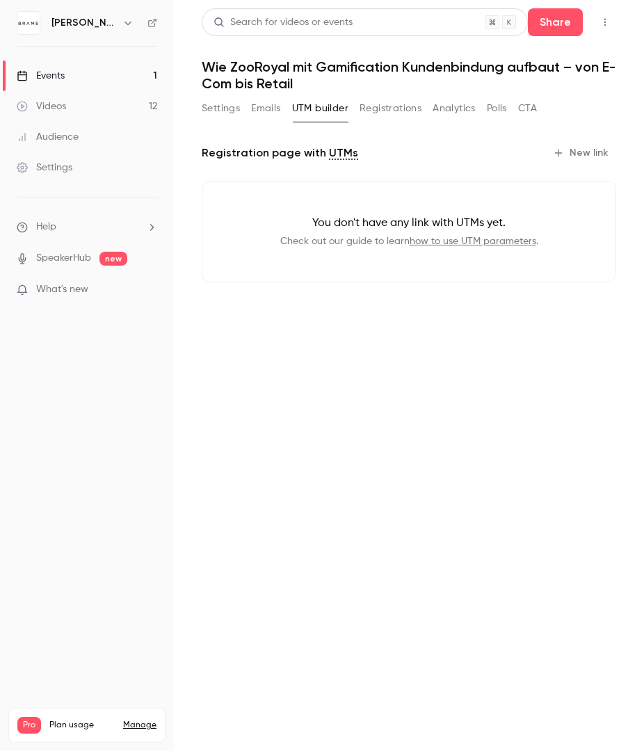
click at [476, 240] on link "how to use UTM parameters" at bounding box center [473, 241] width 127 height 10
click at [269, 106] on button "Emails" at bounding box center [265, 108] width 29 height 22
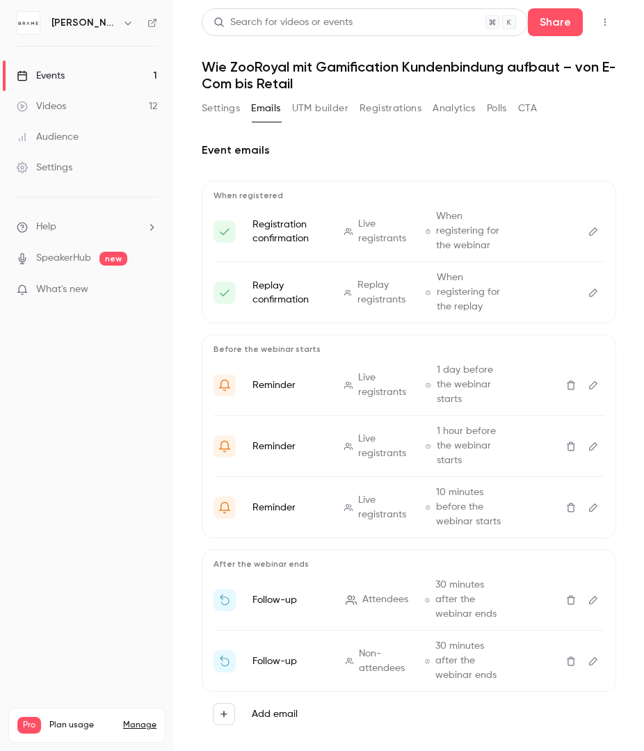
click at [460, 101] on button "Analytics" at bounding box center [453, 108] width 43 height 22
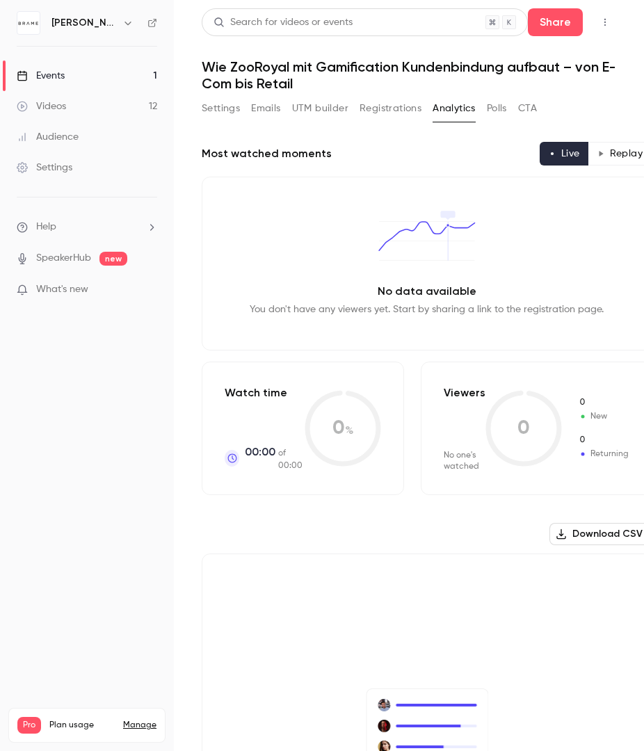
click at [401, 111] on button "Registrations" at bounding box center [390, 108] width 62 height 22
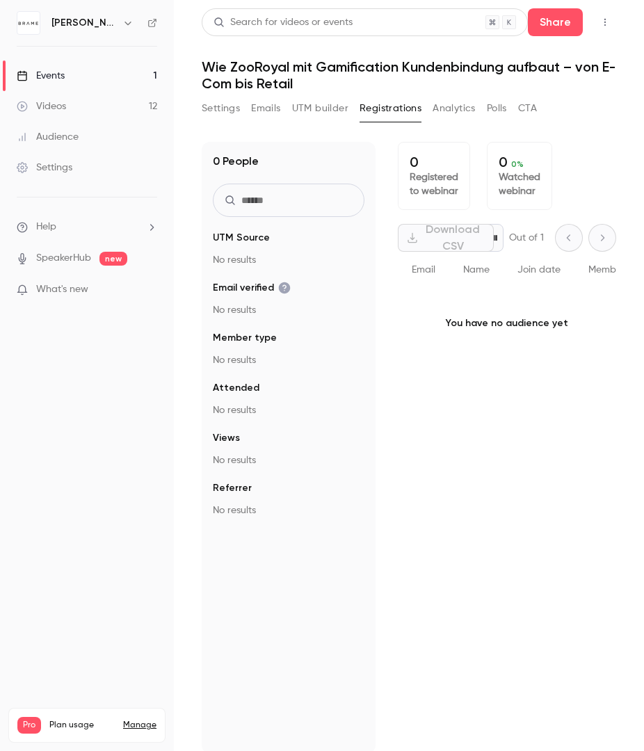
click at [317, 110] on button "UTM builder" at bounding box center [320, 108] width 56 height 22
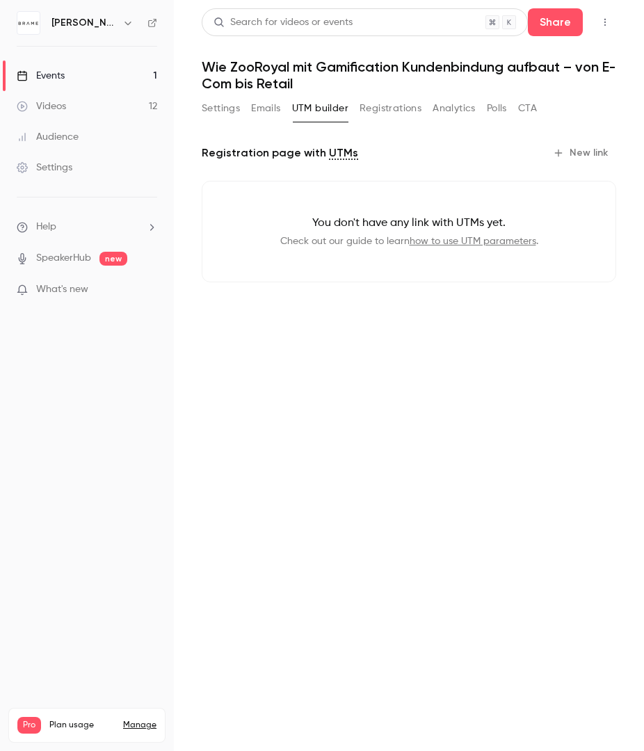
click at [226, 111] on button "Settings" at bounding box center [221, 108] width 38 height 22
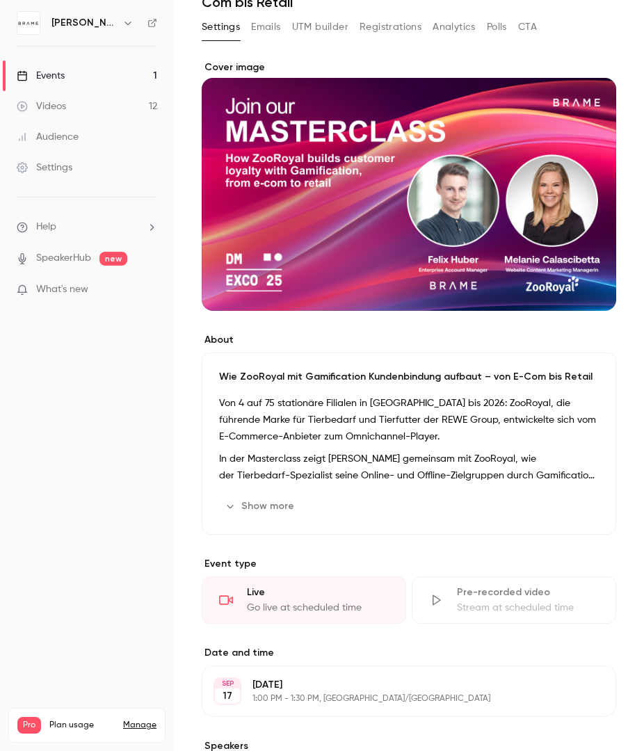
scroll to position [227, 0]
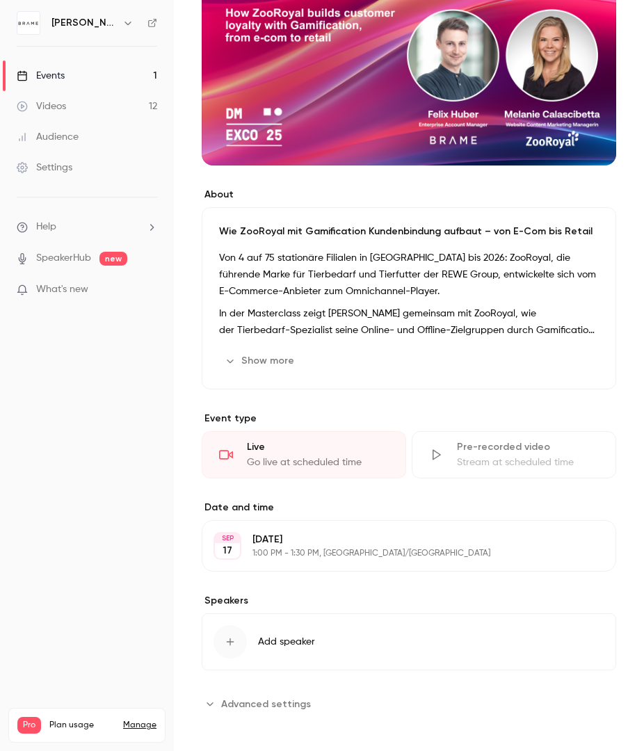
click at [265, 704] on span "Advanced settings" at bounding box center [266, 704] width 90 height 15
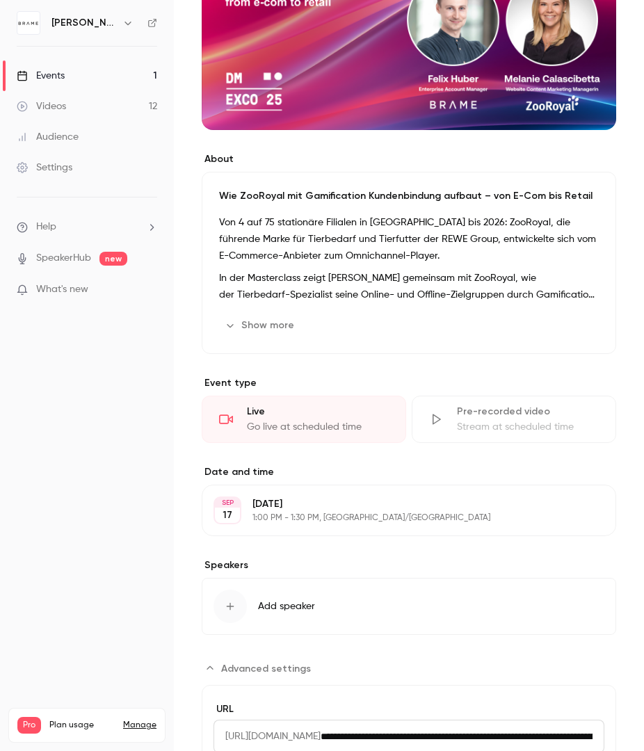
scroll to position [355, 0]
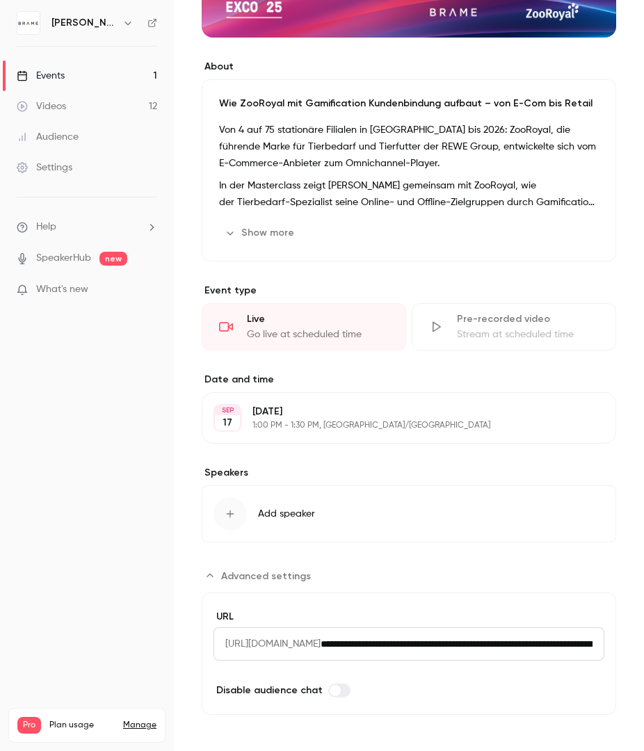
click at [287, 638] on span "[URL][DOMAIN_NAME]" at bounding box center [266, 643] width 107 height 33
click at [287, 637] on span "[URL][DOMAIN_NAME]" at bounding box center [266, 643] width 107 height 33
click at [288, 636] on span "[URL][DOMAIN_NAME]" at bounding box center [266, 643] width 107 height 33
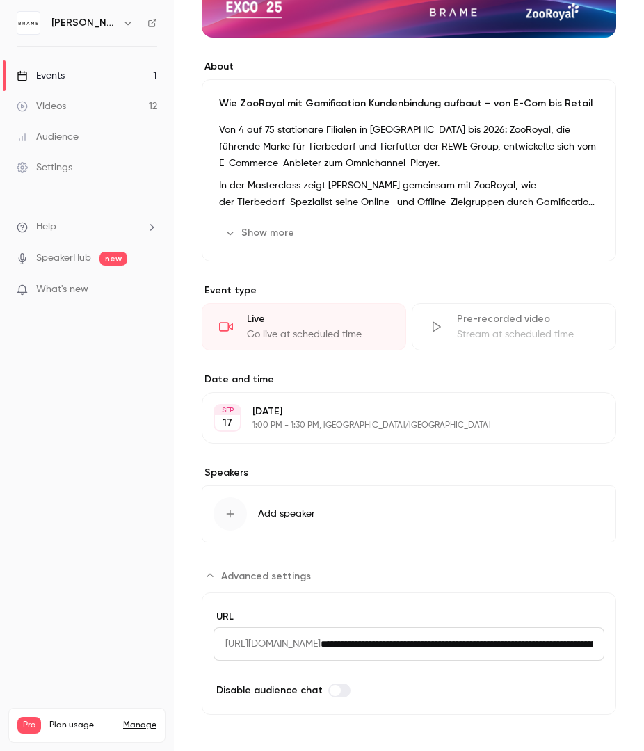
click at [288, 636] on span "[URL][DOMAIN_NAME]" at bounding box center [266, 643] width 107 height 33
click at [288, 637] on span "[URL][DOMAIN_NAME]" at bounding box center [266, 643] width 107 height 33
click at [439, 636] on input "**********" at bounding box center [463, 643] width 284 height 33
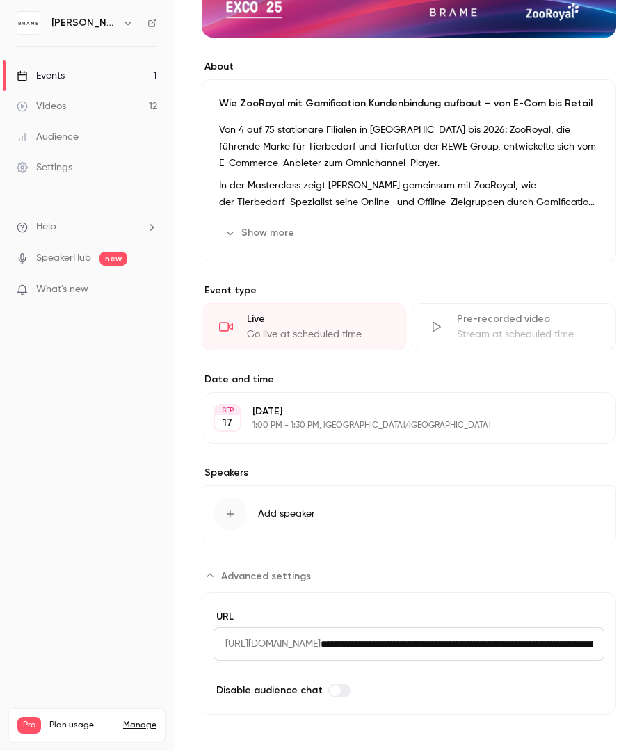
click at [527, 637] on input "**********" at bounding box center [463, 643] width 284 height 33
click at [552, 634] on input "**********" at bounding box center [463, 643] width 284 height 33
drag, startPoint x: 585, startPoint y: 638, endPoint x: 241, endPoint y: 633, distance: 344.9
click at [241, 633] on div "**********" at bounding box center [408, 643] width 391 height 33
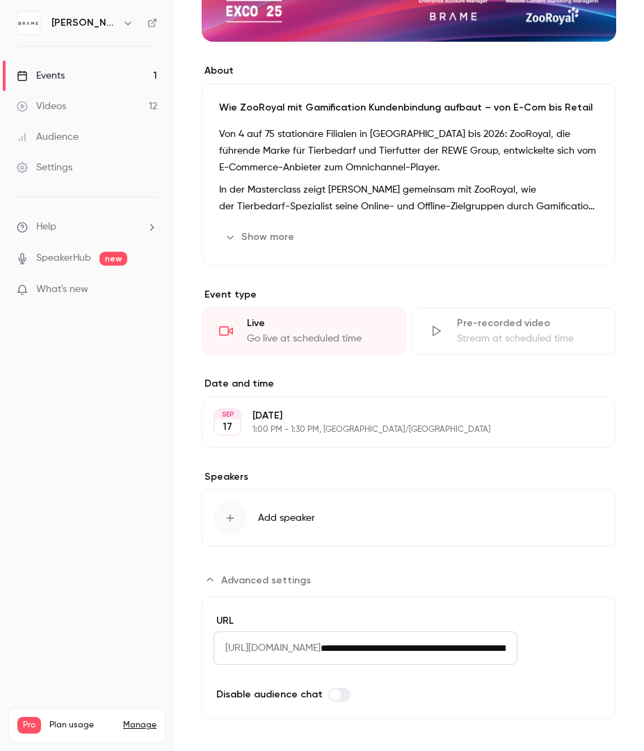
scroll to position [349, 0]
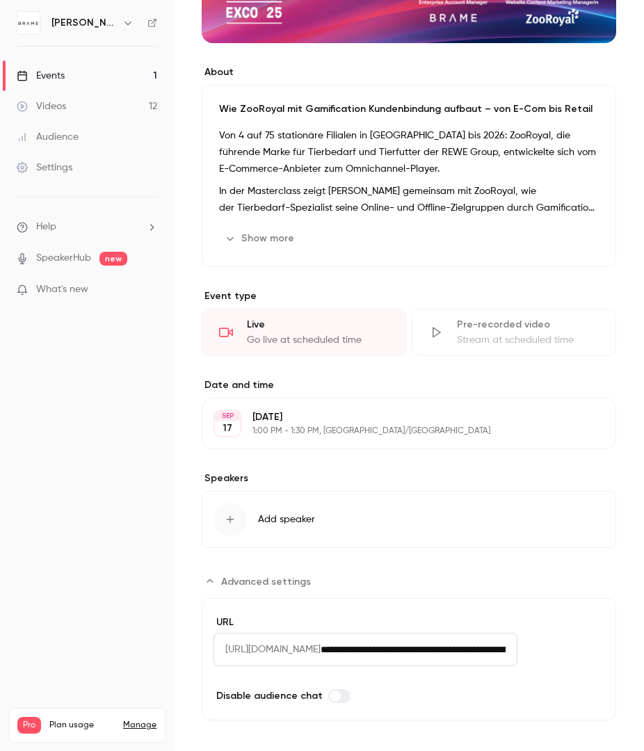
click at [341, 380] on label "Date and time" at bounding box center [409, 385] width 414 height 14
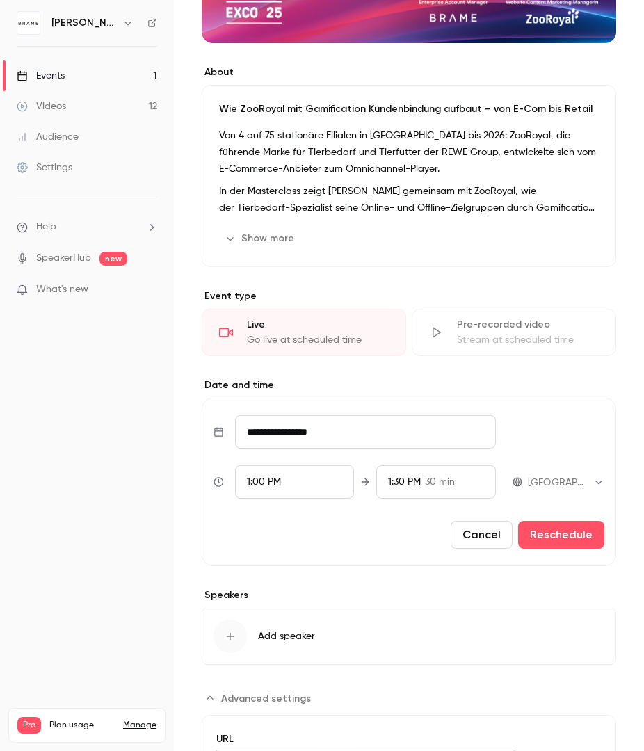
scroll to position [346, 0]
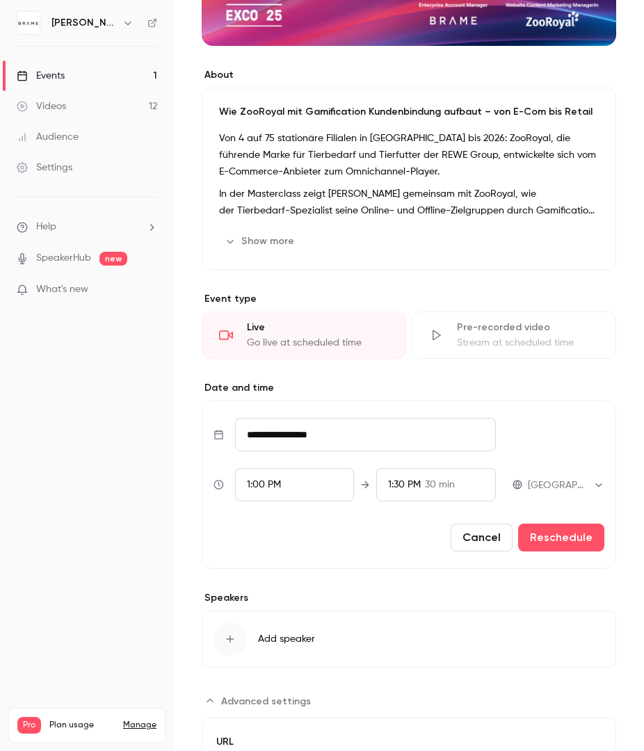
click at [341, 381] on label "Date and time" at bounding box center [409, 388] width 414 height 14
click at [278, 388] on label "Date and time" at bounding box center [409, 388] width 414 height 14
click at [191, 508] on main "Search for videos or events Share Wie ZooRoyal mit Gamification Kundenbindung a…" at bounding box center [409, 375] width 470 height 751
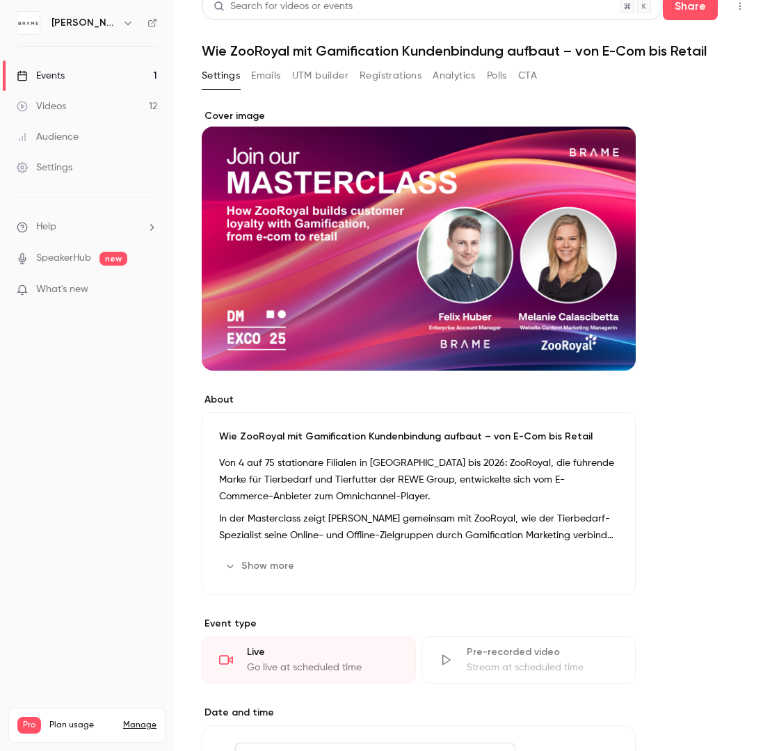
scroll to position [0, 0]
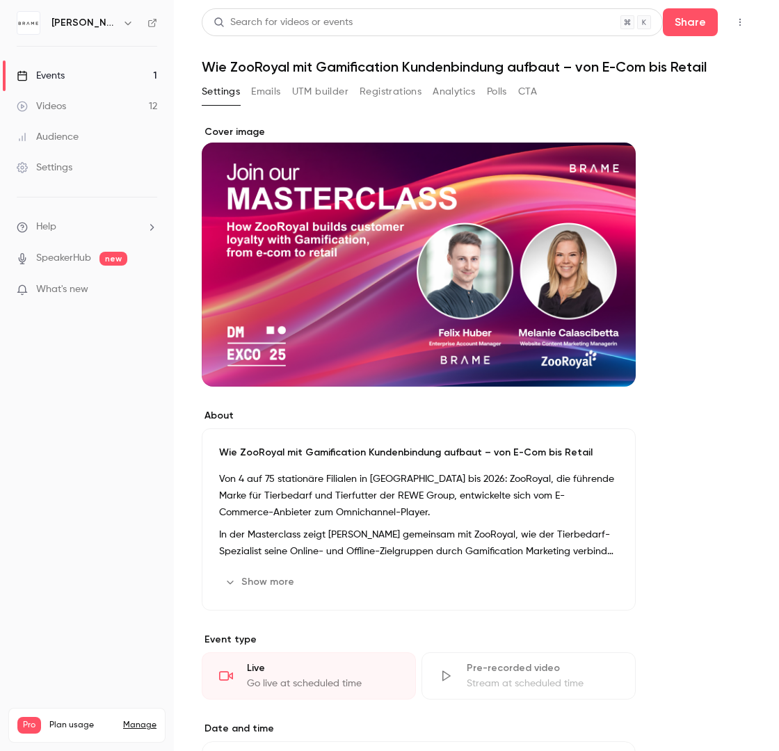
click at [224, 95] on button "Settings" at bounding box center [221, 92] width 38 height 22
click at [83, 78] on link "Events 1" at bounding box center [87, 75] width 174 height 31
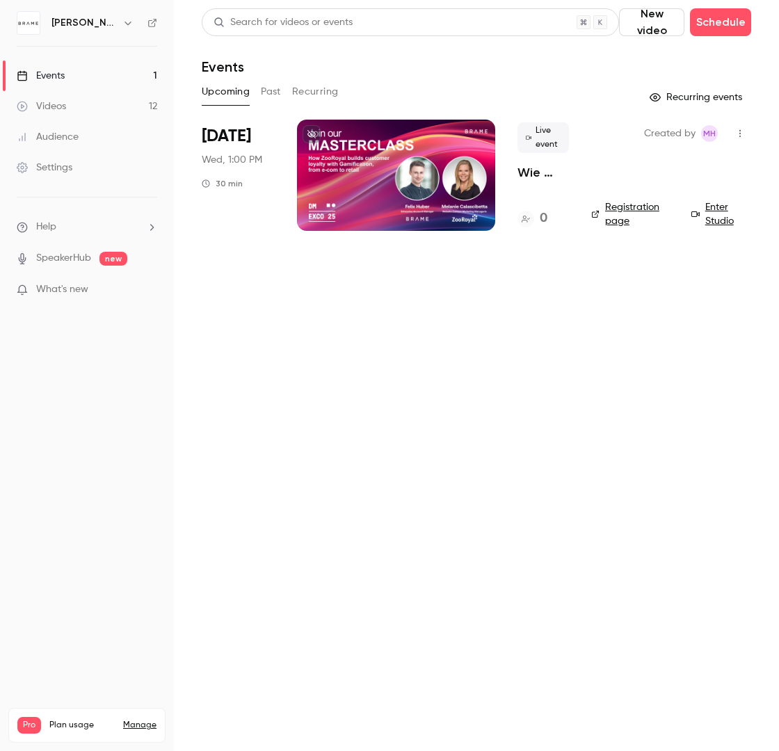
click at [738, 134] on icon "button" at bounding box center [739, 134] width 11 height 10
click at [663, 282] on div "Delete" at bounding box center [686, 277] width 106 height 14
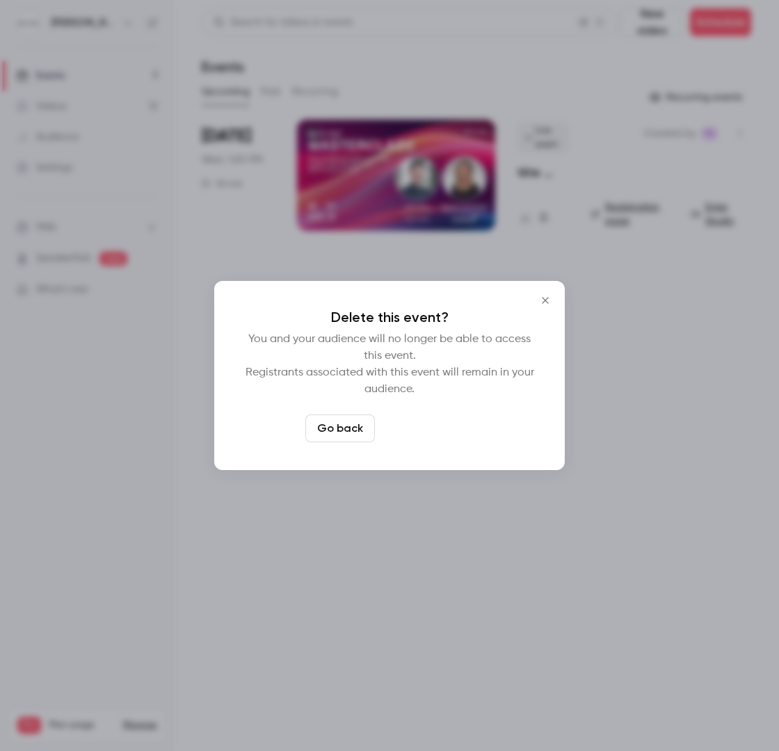
click at [439, 437] on button "Delete event" at bounding box center [426, 428] width 93 height 28
